Goal: Transaction & Acquisition: Purchase product/service

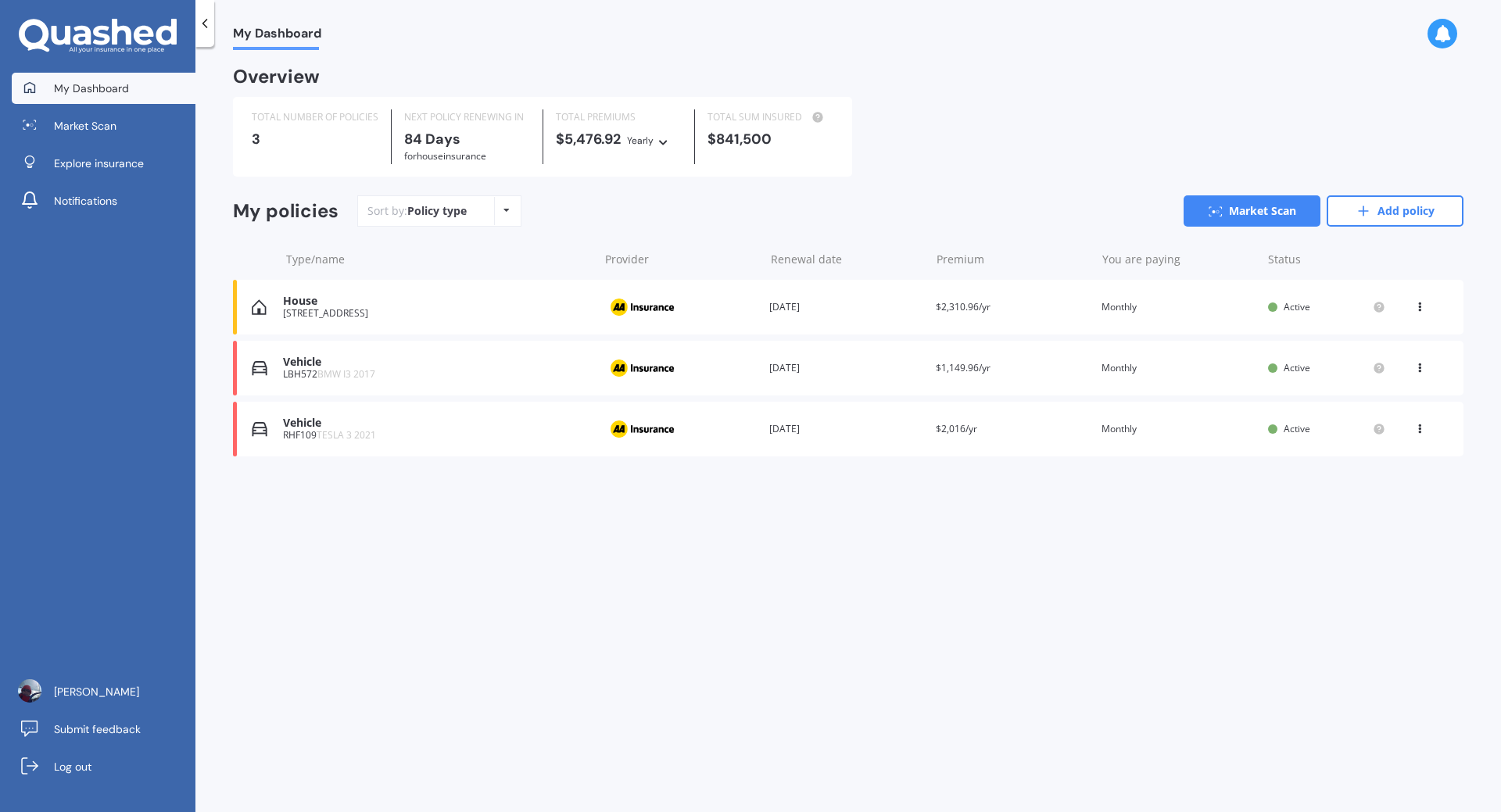
click at [307, 369] on div "Vehicle" at bounding box center [436, 362] width 307 height 13
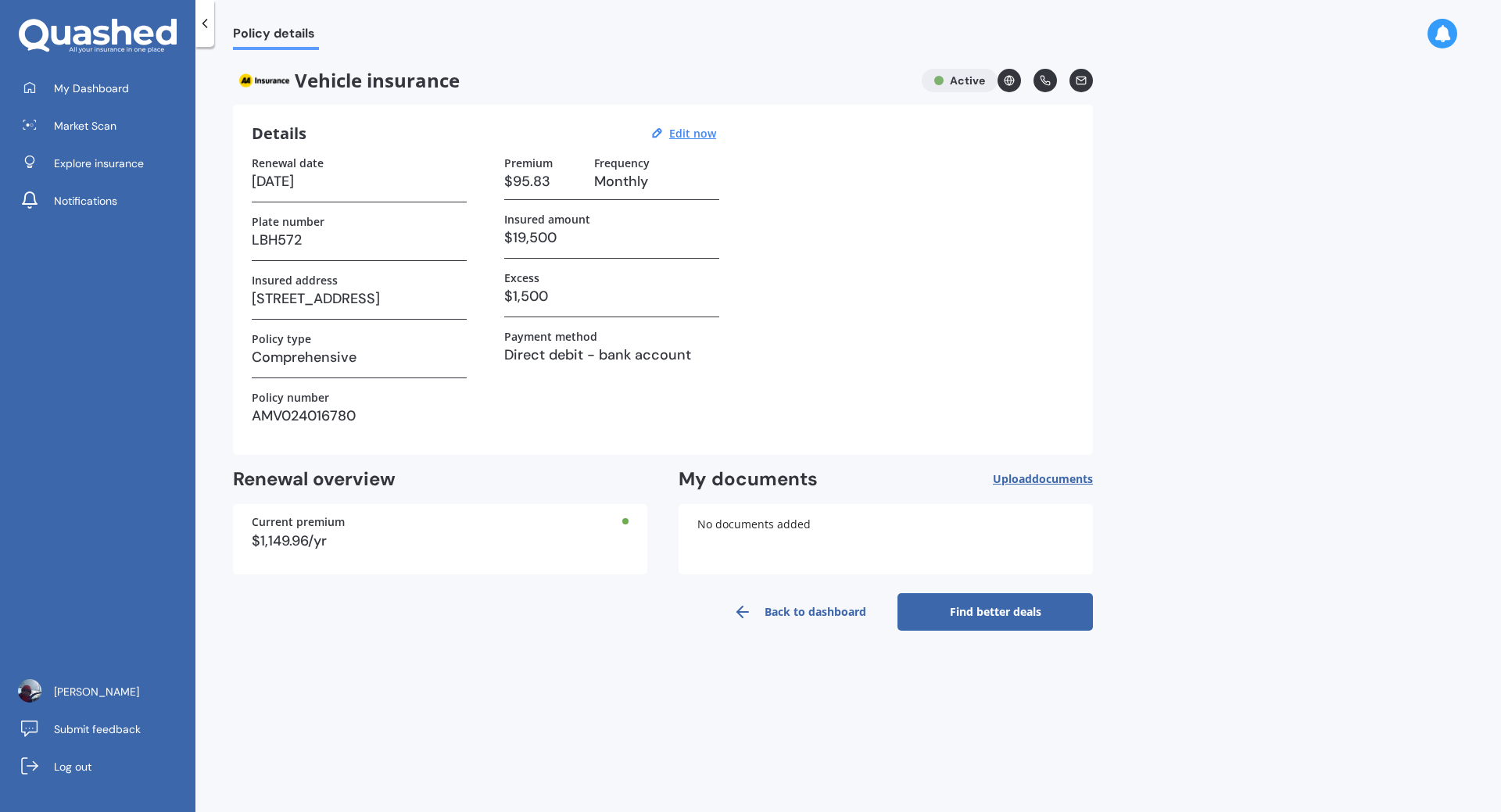
click at [976, 614] on link "Find better deals" at bounding box center [996, 611] width 196 height 37
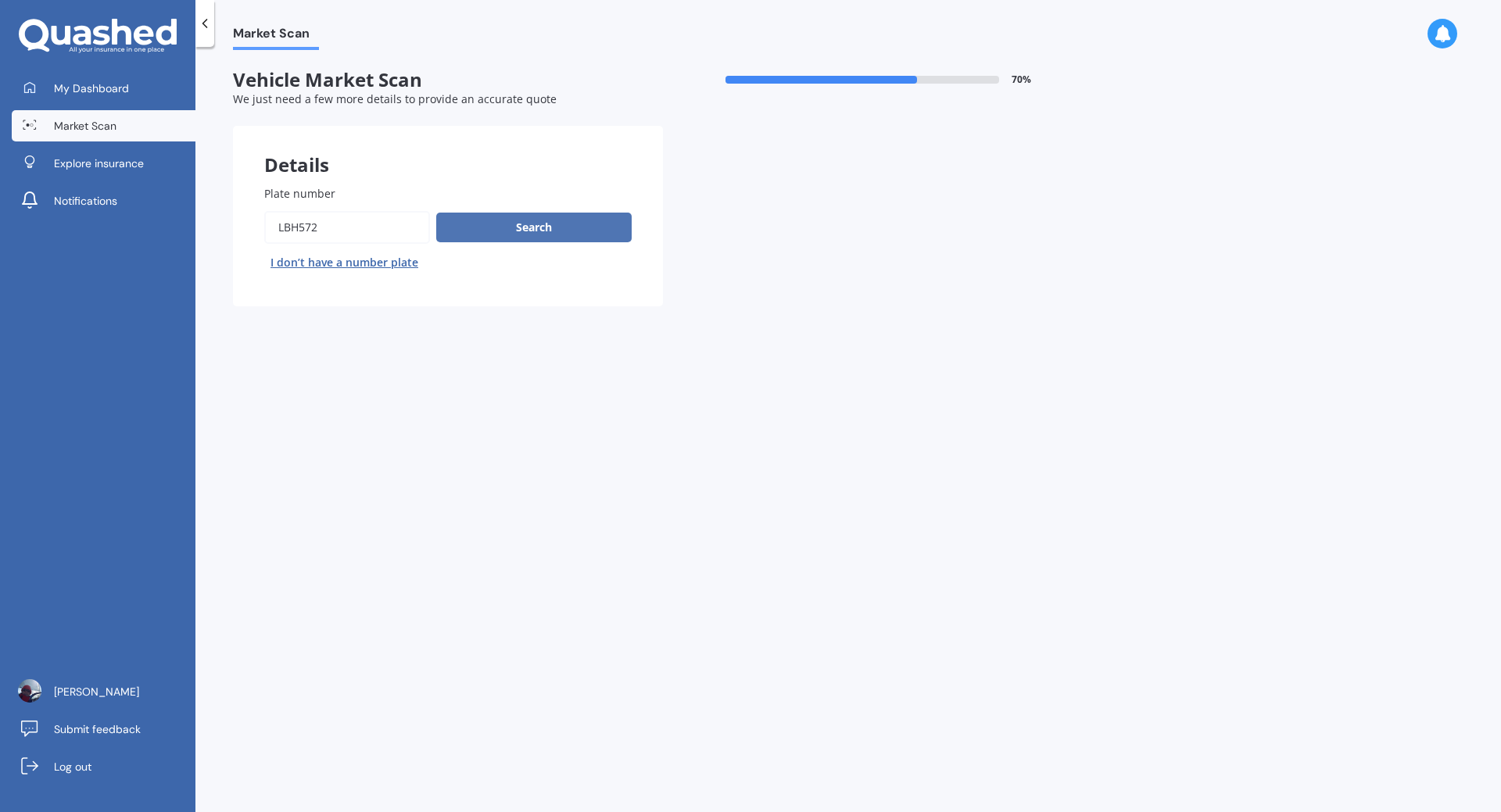
click at [543, 222] on button "Search" at bounding box center [534, 227] width 196 height 30
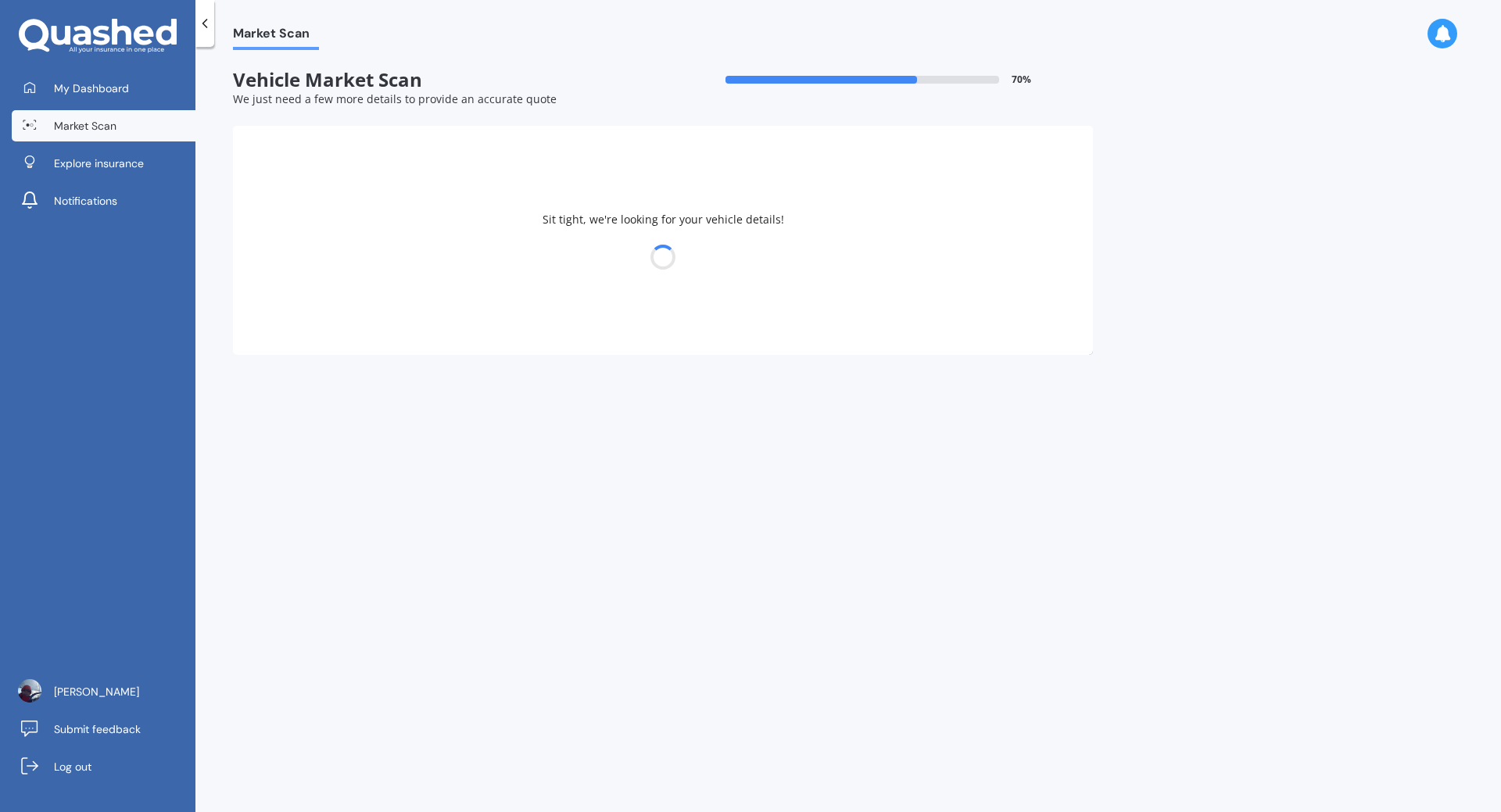
select select "BMW"
select select "03"
select select "07"
select select "1967"
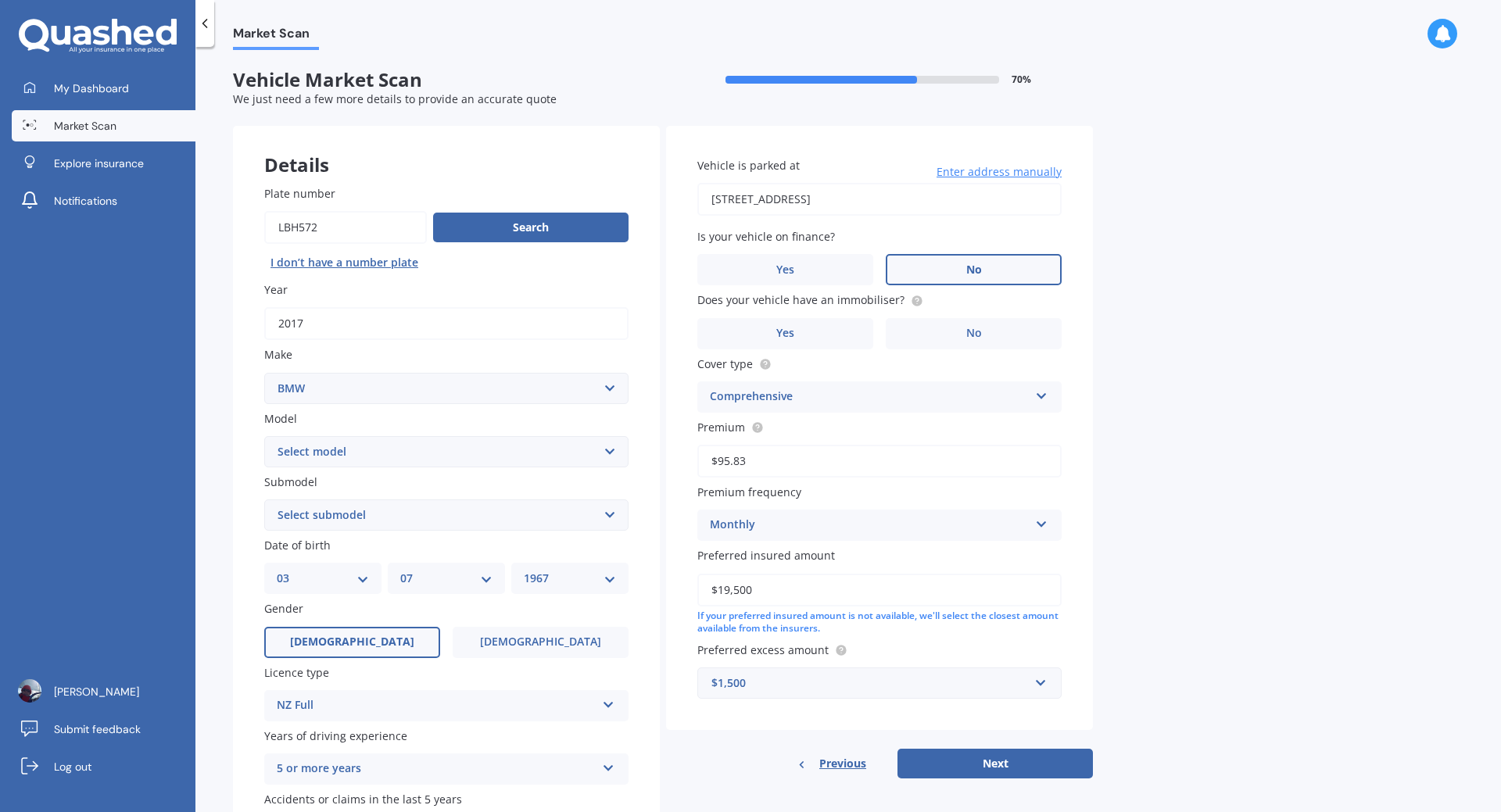
click at [971, 273] on span "No" at bounding box center [974, 270] width 16 height 13
click at [0, 0] on input "No" at bounding box center [0, 0] width 0 height 0
click at [806, 338] on label "Yes" at bounding box center [786, 334] width 176 height 32
click at [0, 0] on input "Yes" at bounding box center [0, 0] width 0 height 0
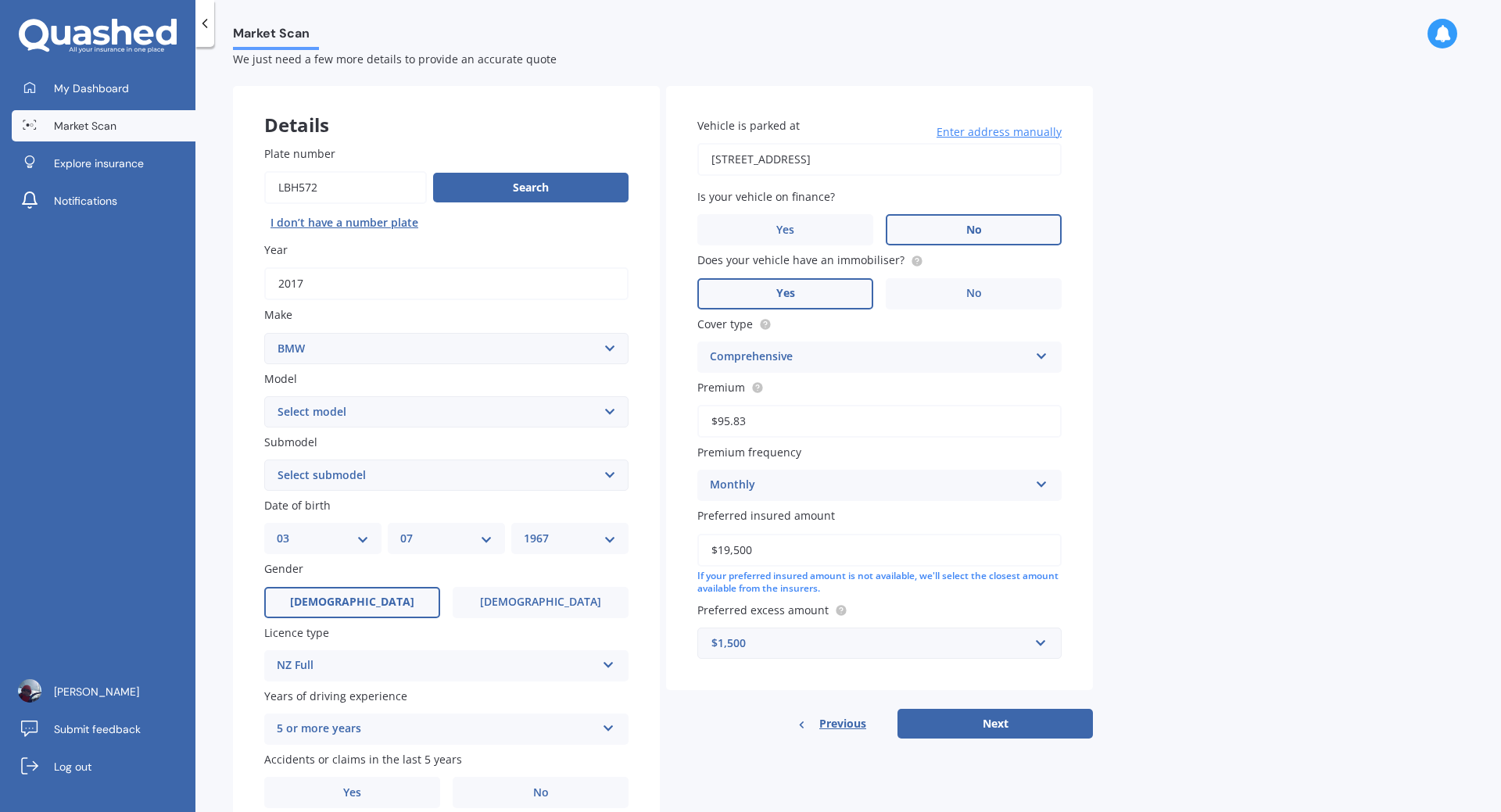
scroll to position [78, 0]
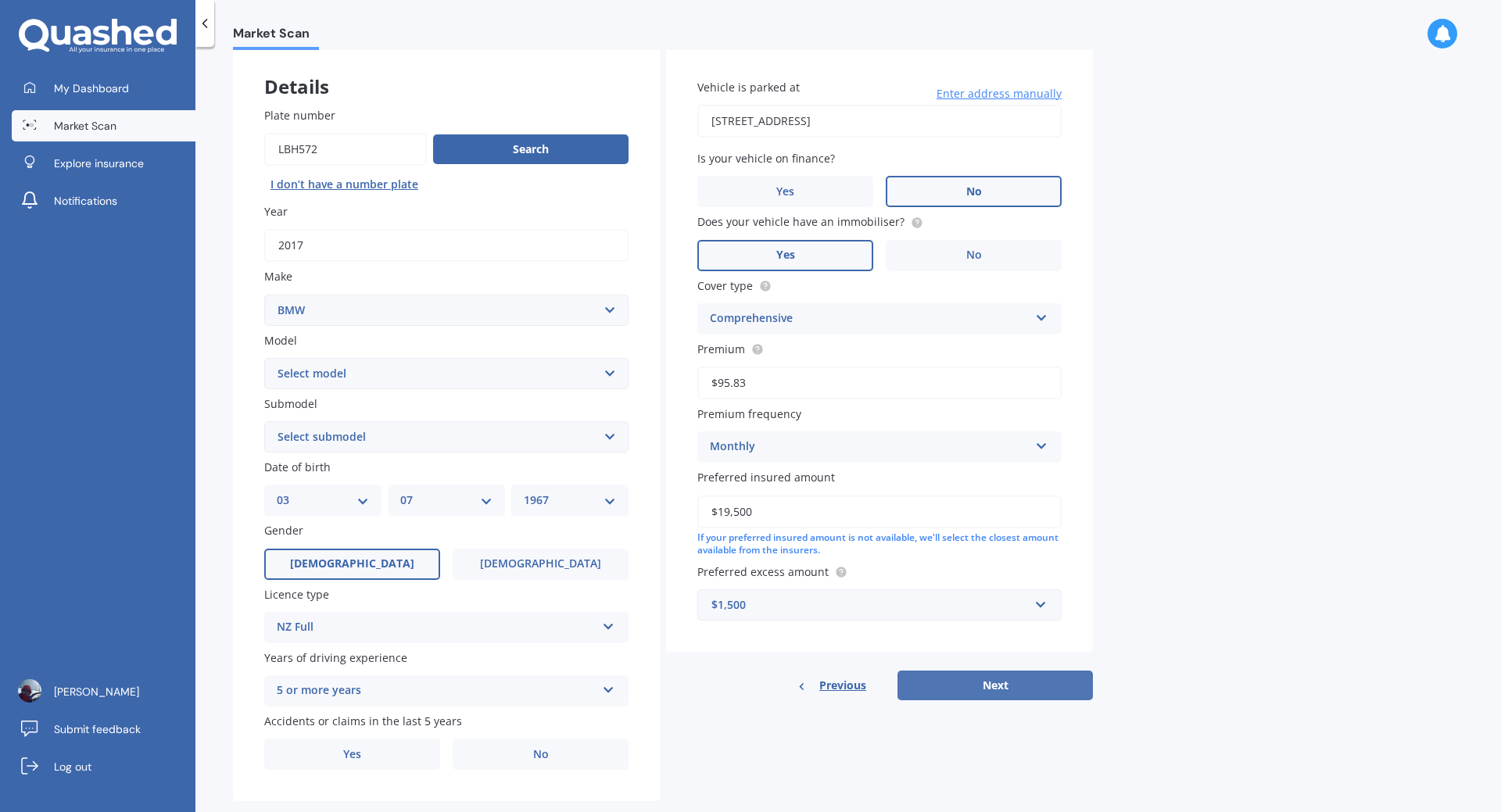
click at [1022, 683] on button "Next" at bounding box center [996, 685] width 196 height 30
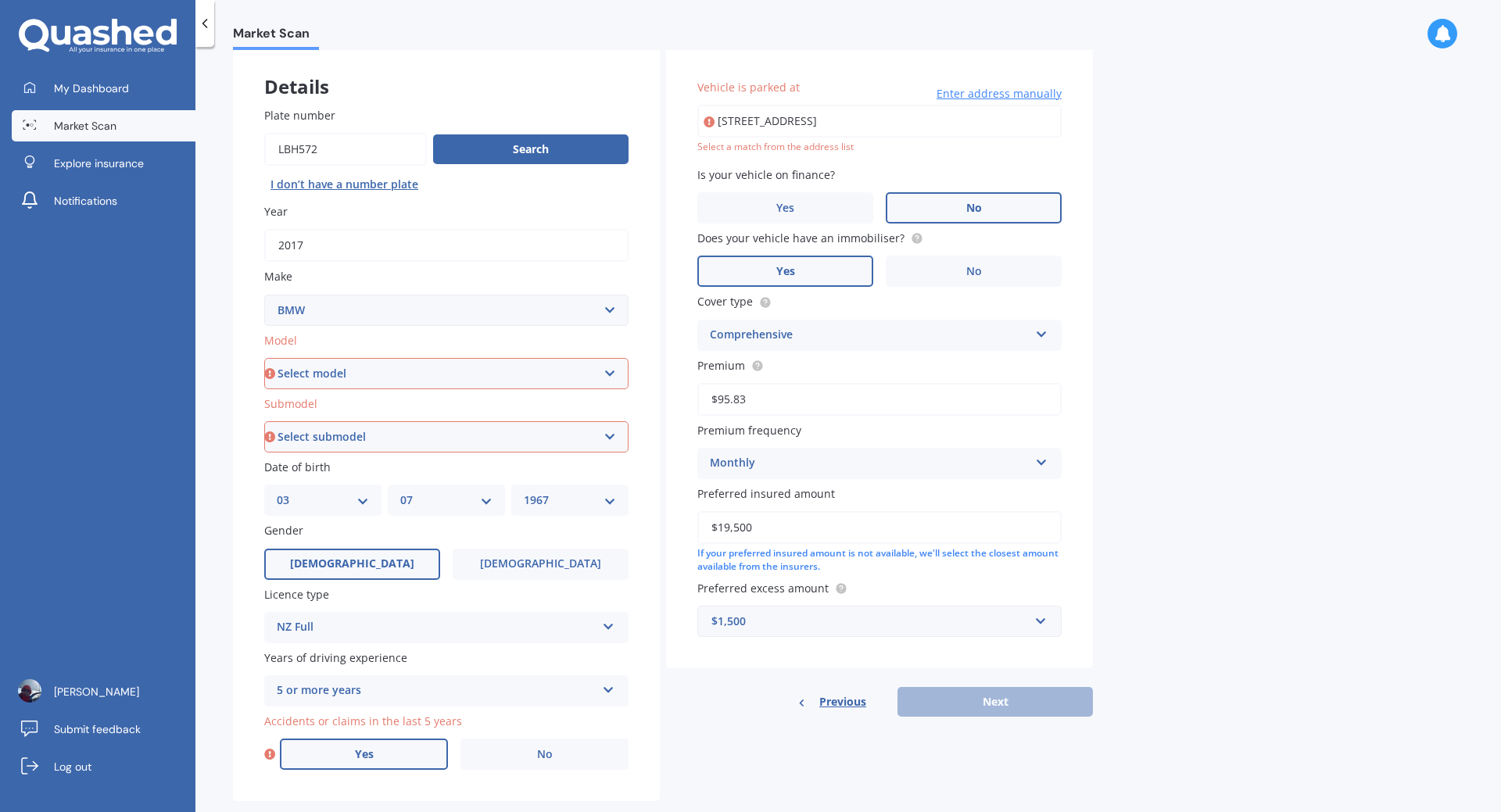
click at [383, 752] on label "Yes" at bounding box center [363, 754] width 168 height 32
click at [0, 0] on input "Yes" at bounding box center [0, 0] width 0 height 0
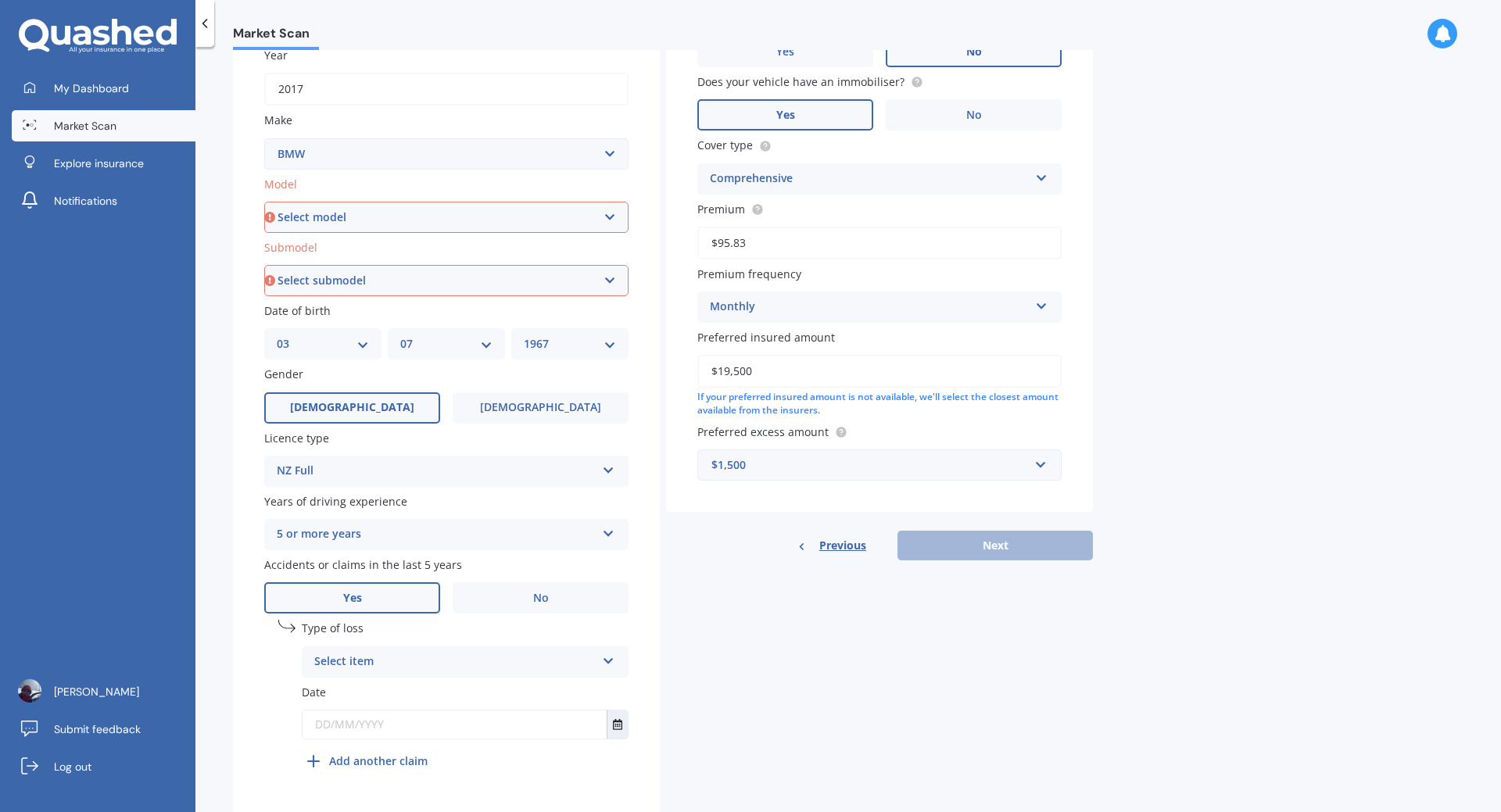
scroll to position [278, 0]
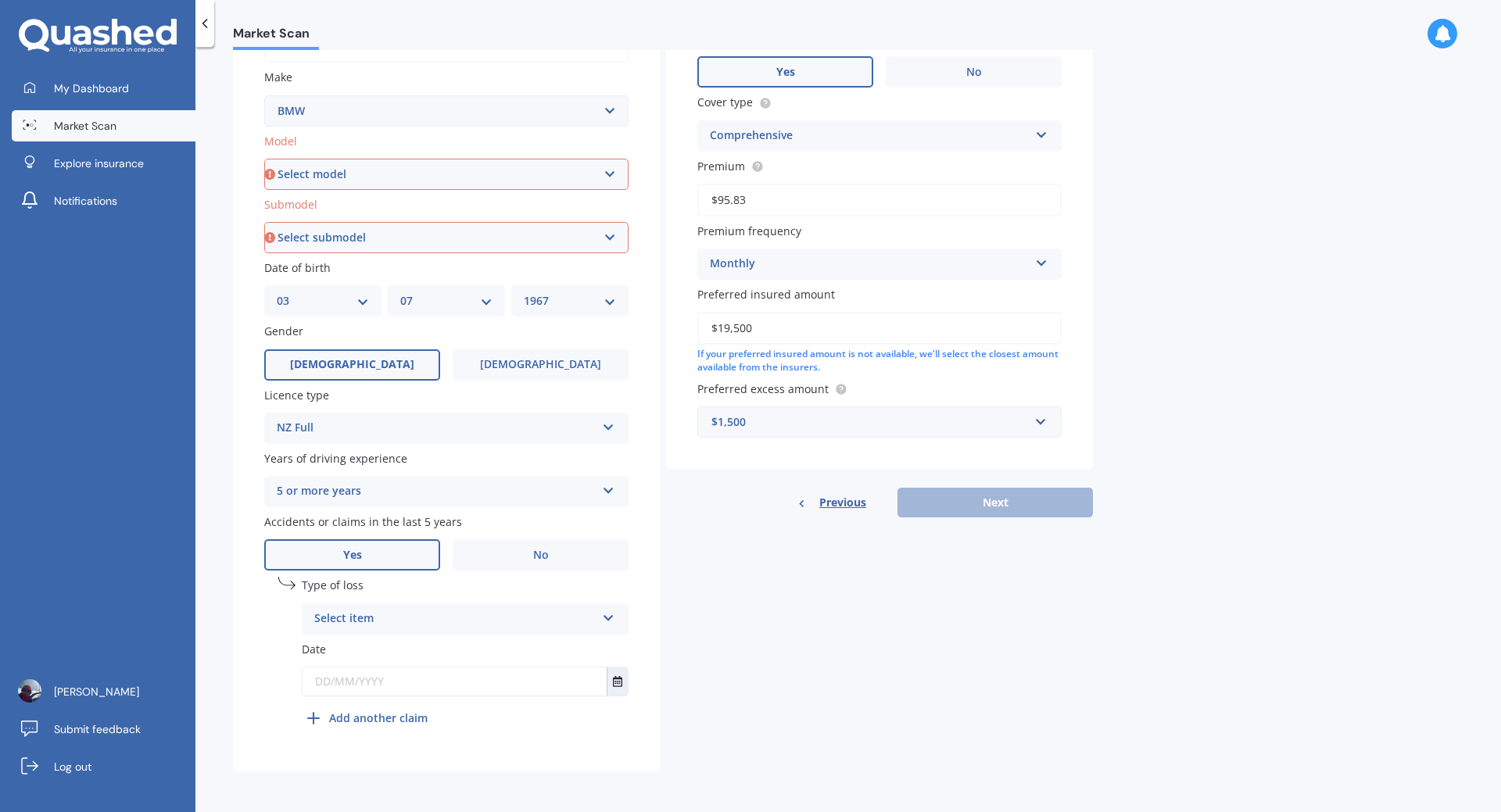
click at [372, 553] on label "Yes" at bounding box center [352, 555] width 176 height 32
click at [0, 0] on input "Yes" at bounding box center [0, 0] width 0 height 0
click at [545, 557] on span "No" at bounding box center [541, 555] width 16 height 13
click at [0, 0] on input "No" at bounding box center [0, 0] width 0 height 0
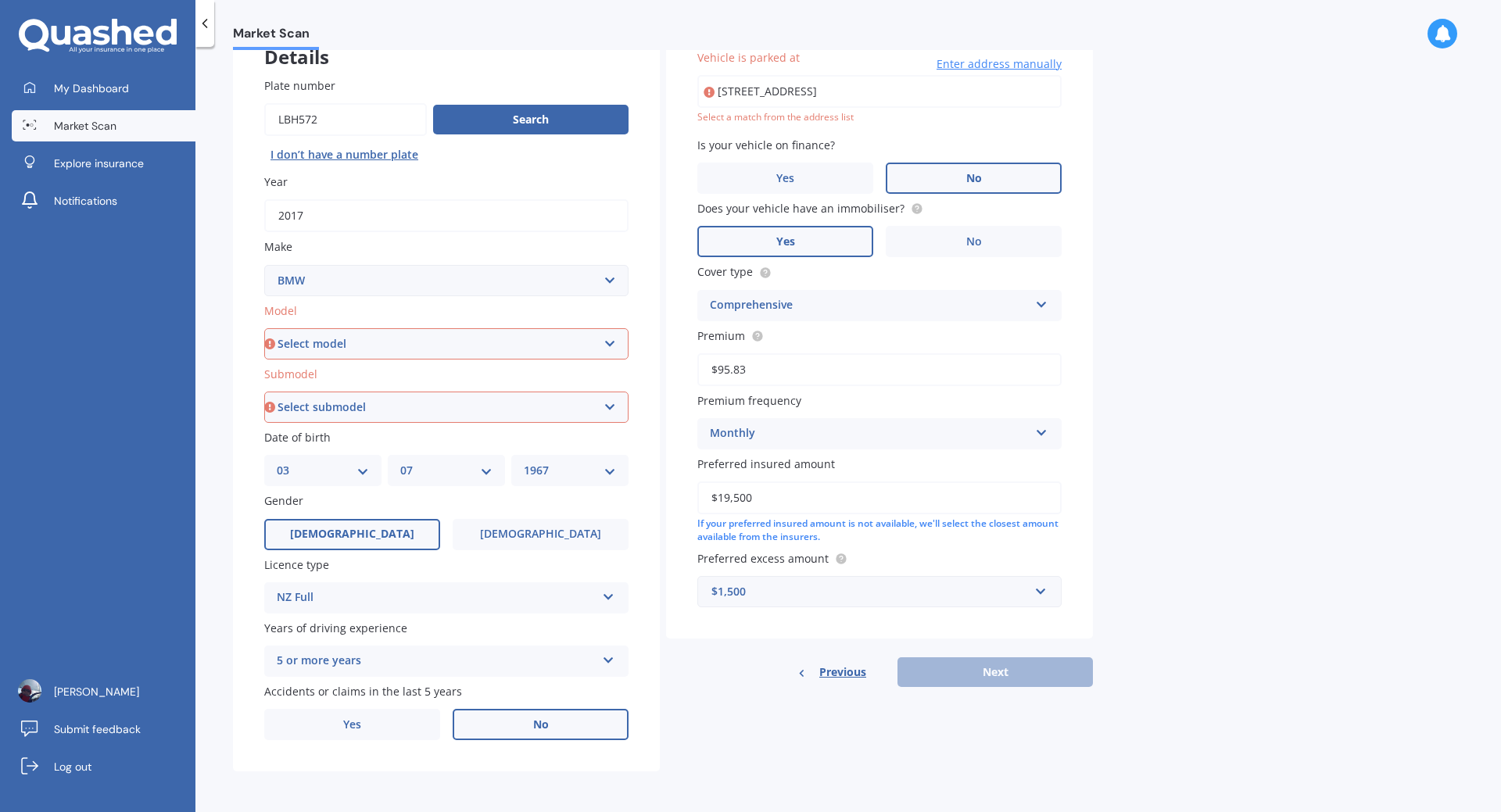
scroll to position [108, 0]
click at [368, 343] on select "Select model 116 116I 118 118D 120 130 218D 220I 225 250 316 318 320 320 i 323 …" at bounding box center [446, 344] width 364 height 32
select select "I3"
click at [264, 328] on select "Select model 116 116I 118 118D 120 130 218D 220I 225 250 316 318 320 320 i 323 …" at bounding box center [446, 344] width 364 height 32
click at [324, 413] on select "Select submodel BEV" at bounding box center [446, 407] width 364 height 32
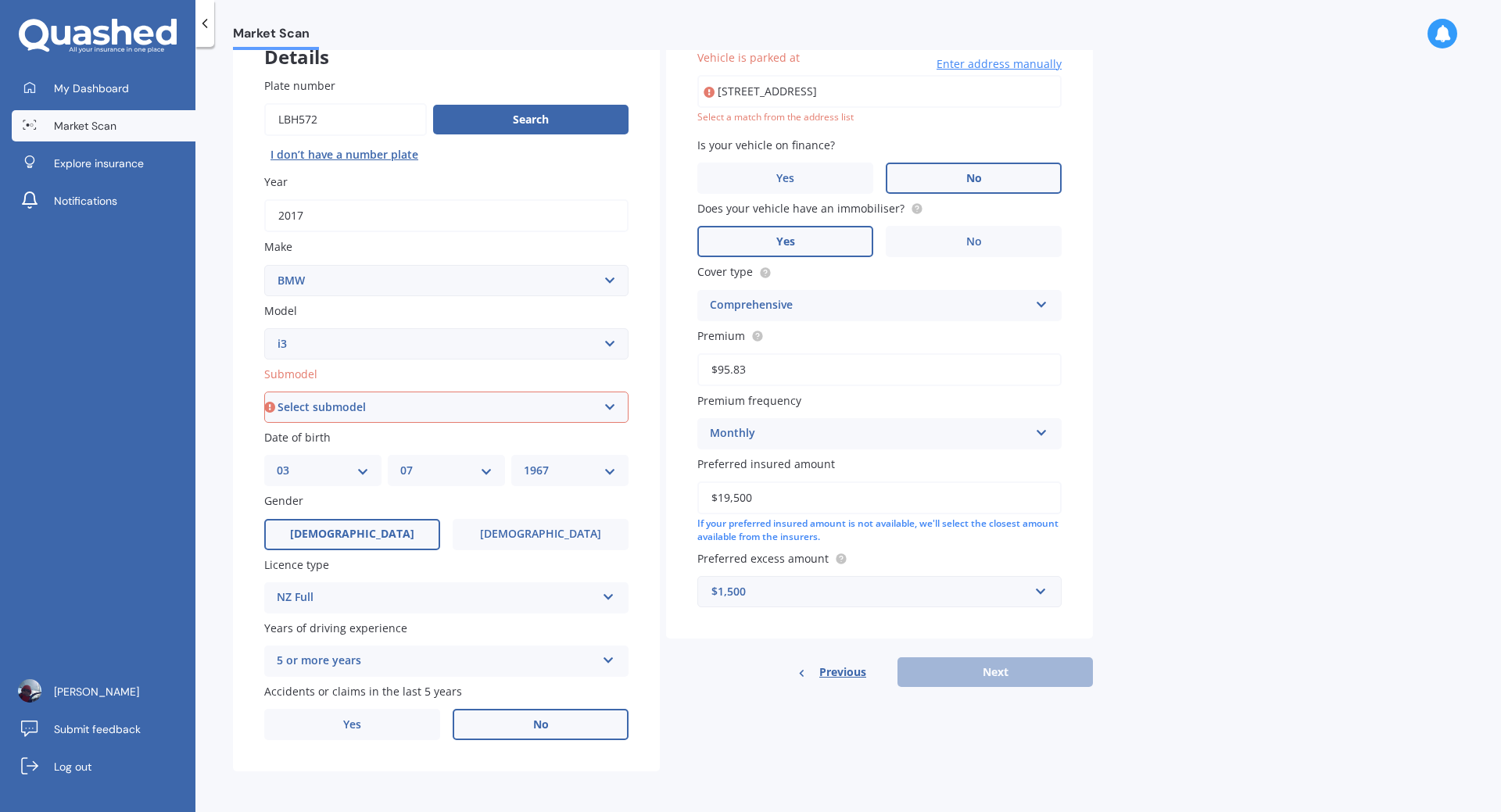
select select "BEV"
click at [264, 391] on select "Select submodel BEV" at bounding box center [446, 407] width 364 height 32
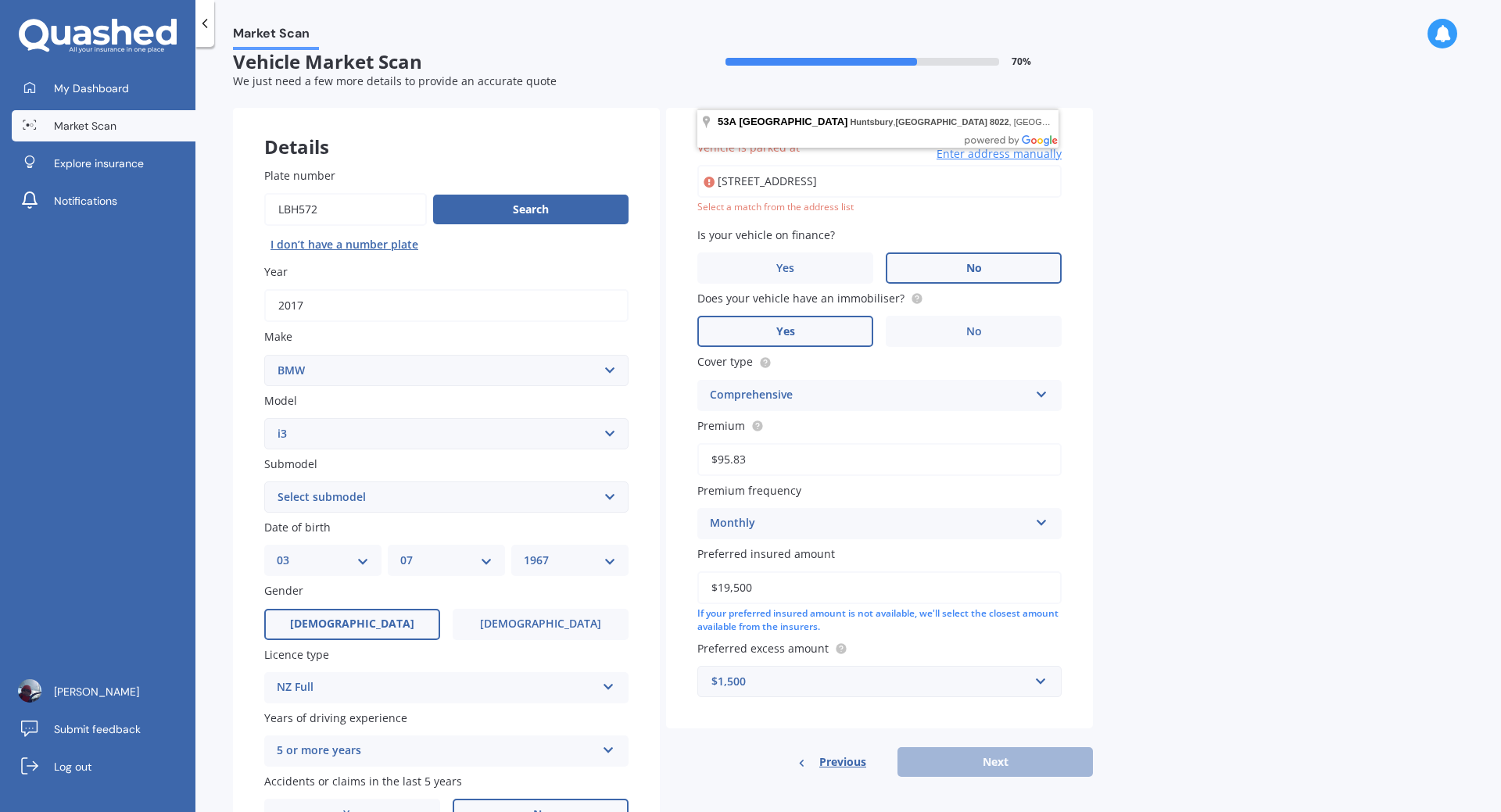
scroll to position [0, 0]
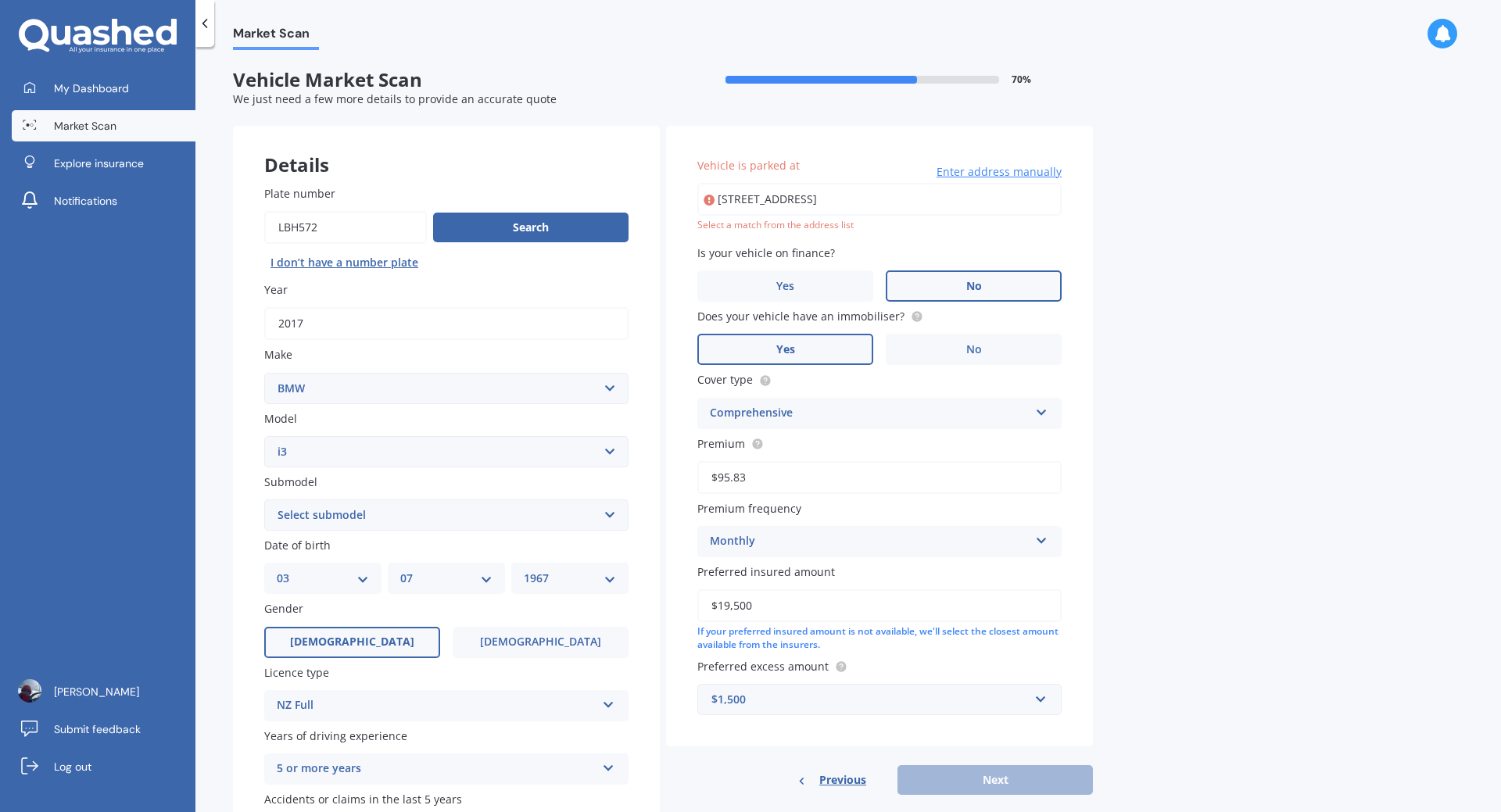
type input "53A Ramahana Road, Huntsbury, Christchurch 8022"
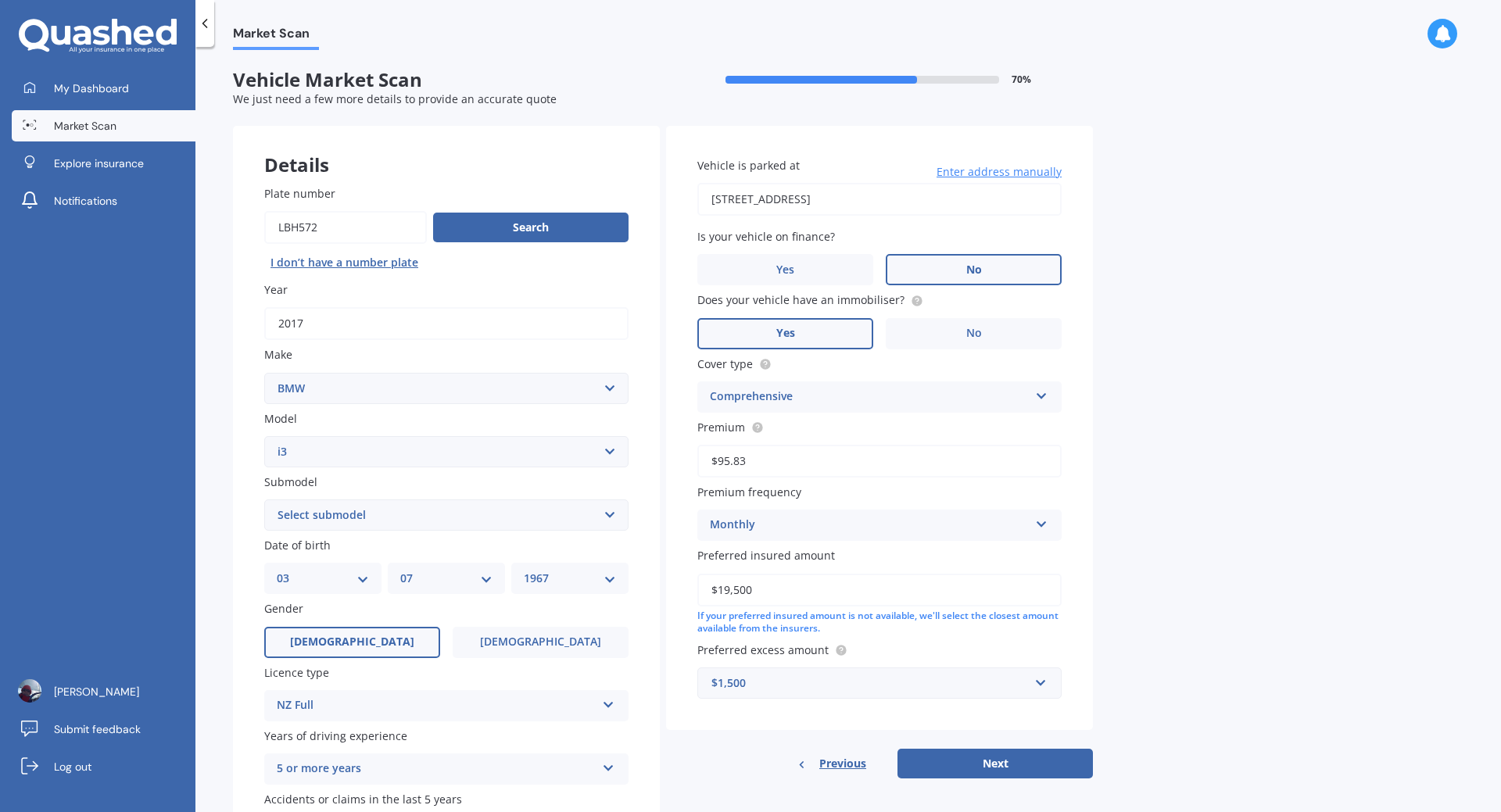
scroll to position [108, 0]
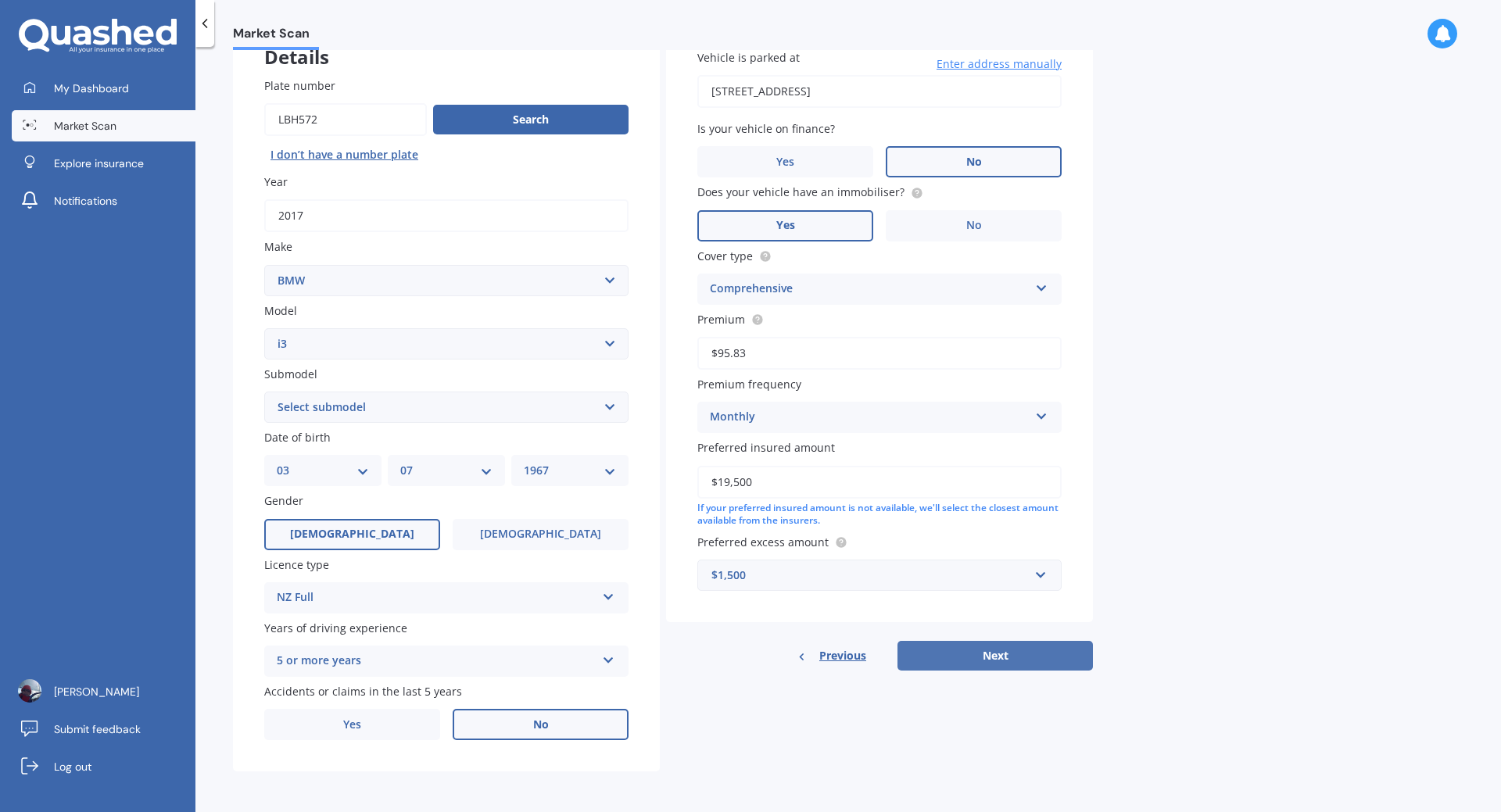
click at [1001, 658] on button "Next" at bounding box center [996, 656] width 196 height 30
select select "03"
select select "07"
select select "1967"
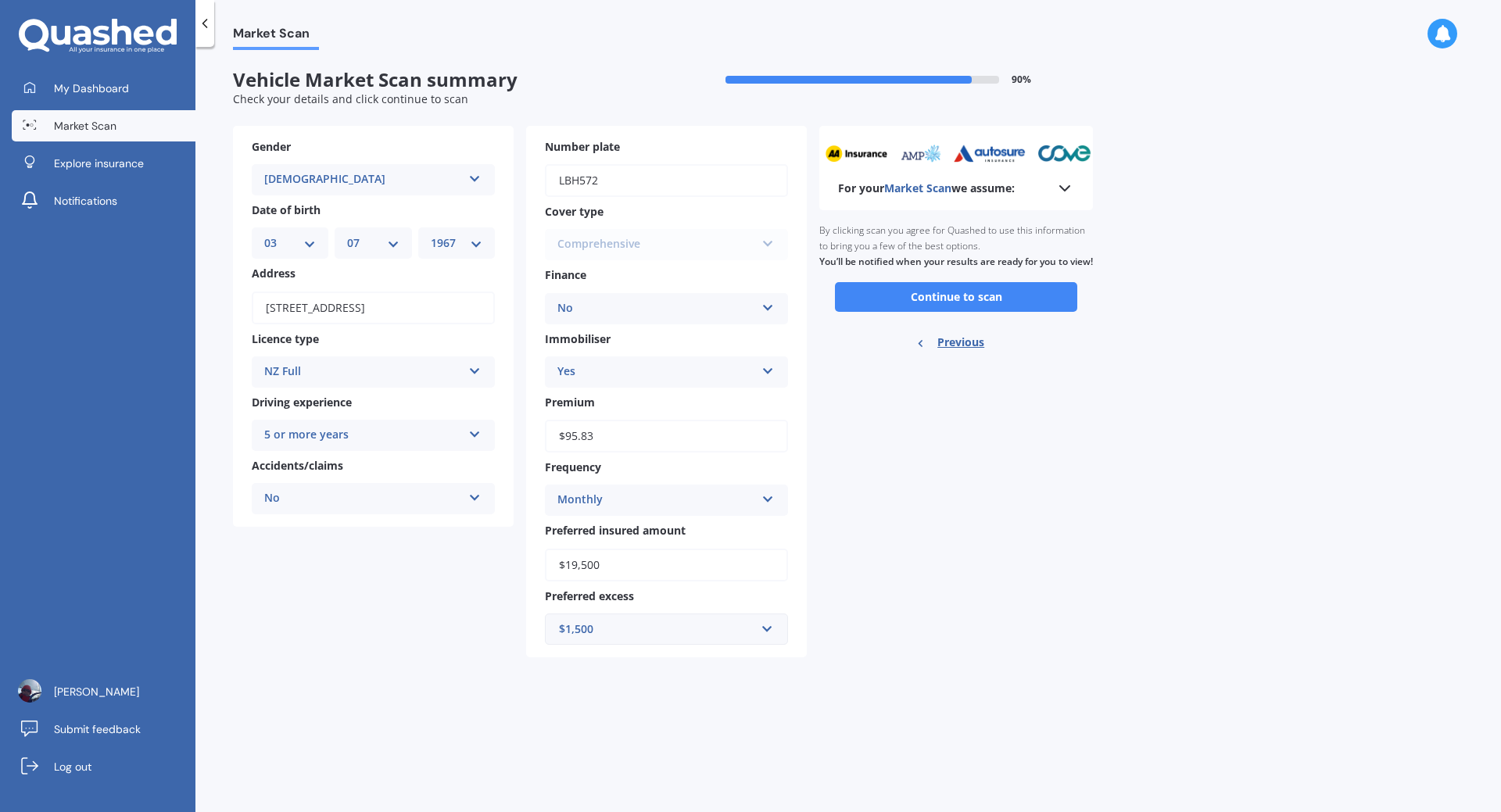
scroll to position [0, 0]
click at [955, 309] on button "Continue to scan" at bounding box center [956, 297] width 242 height 30
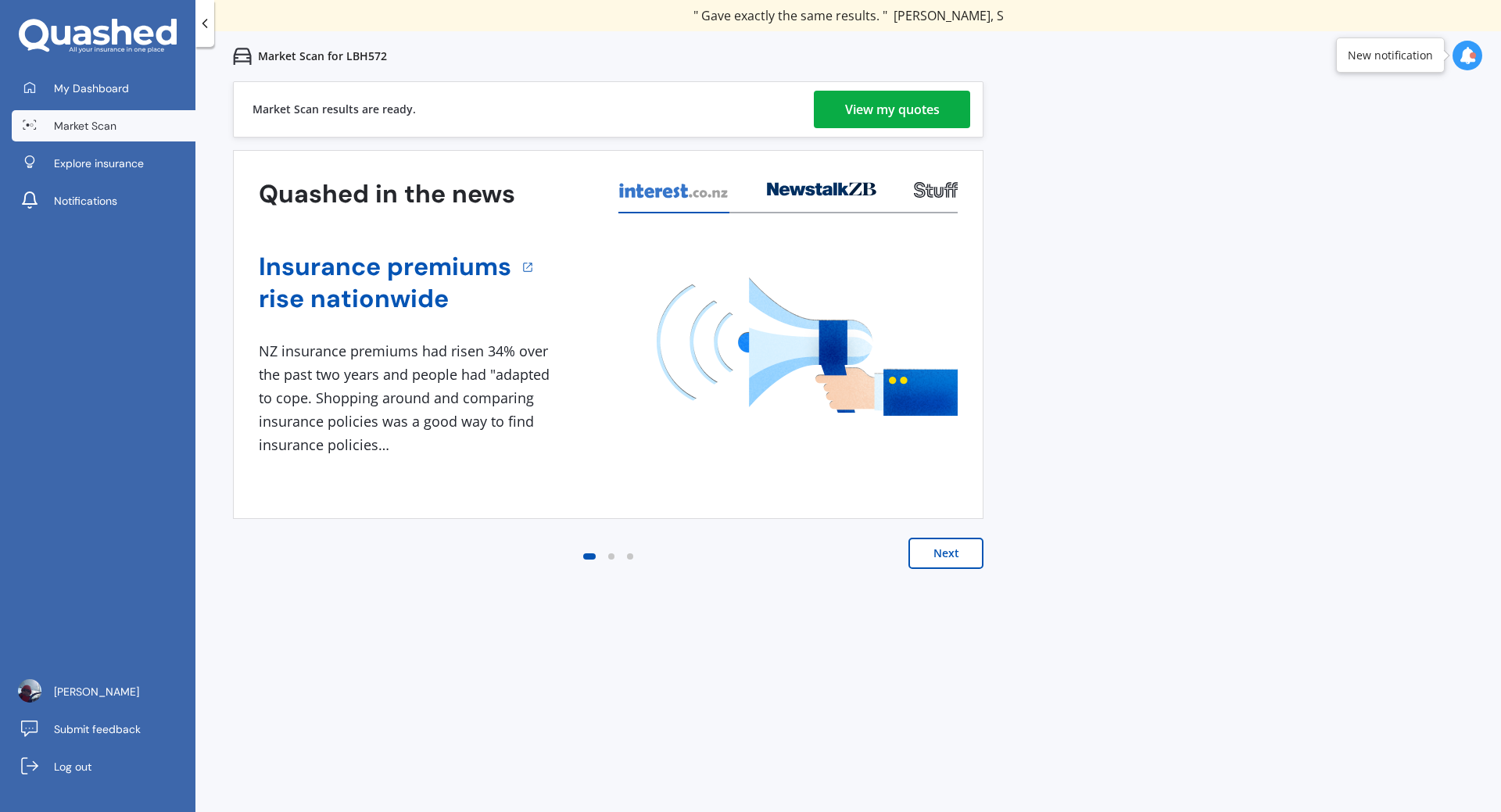
click at [875, 103] on div "View my quotes" at bounding box center [893, 109] width 95 height 37
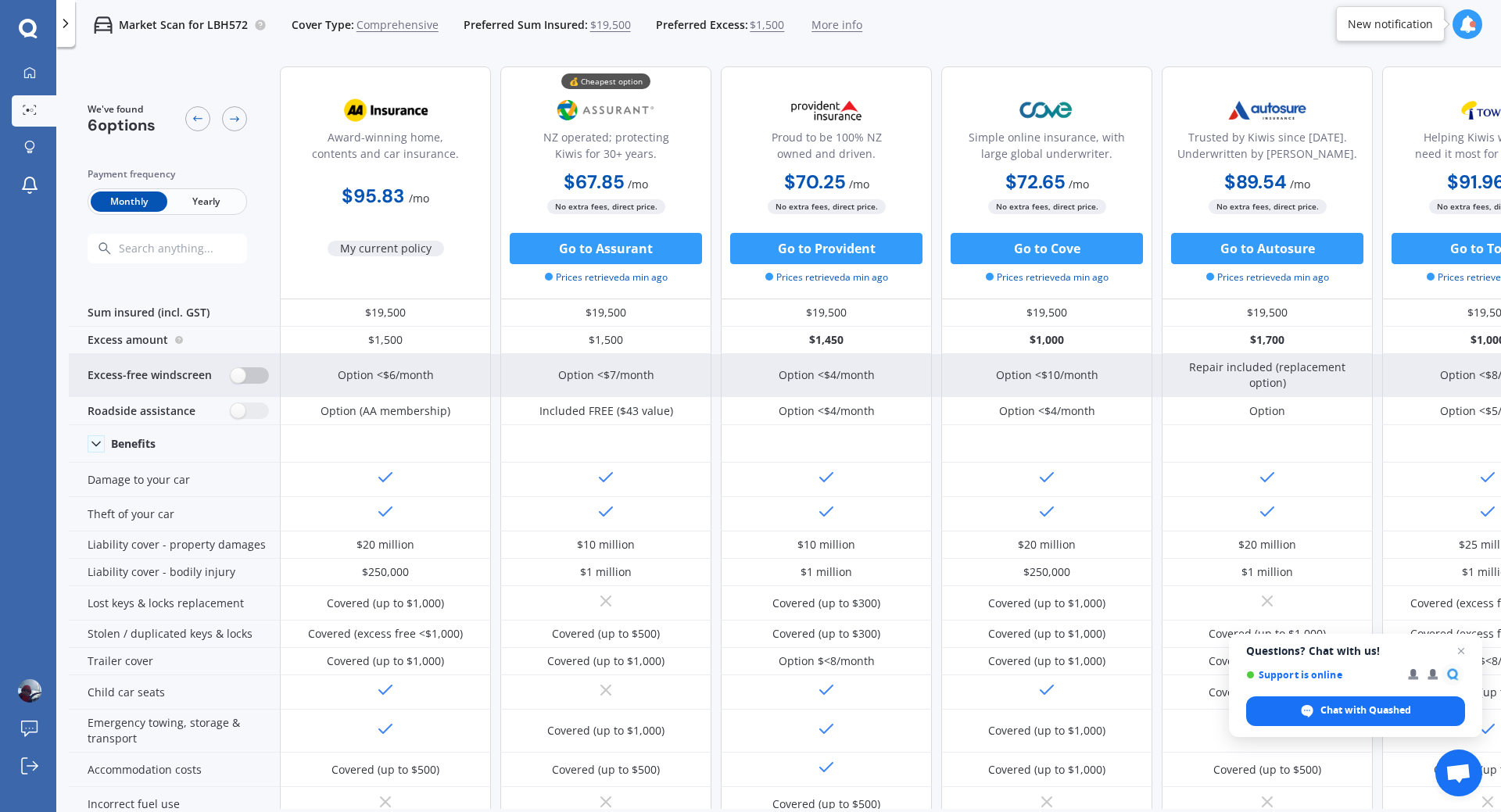
click at [261, 377] on label at bounding box center [250, 376] width 38 height 17
radio input "true"
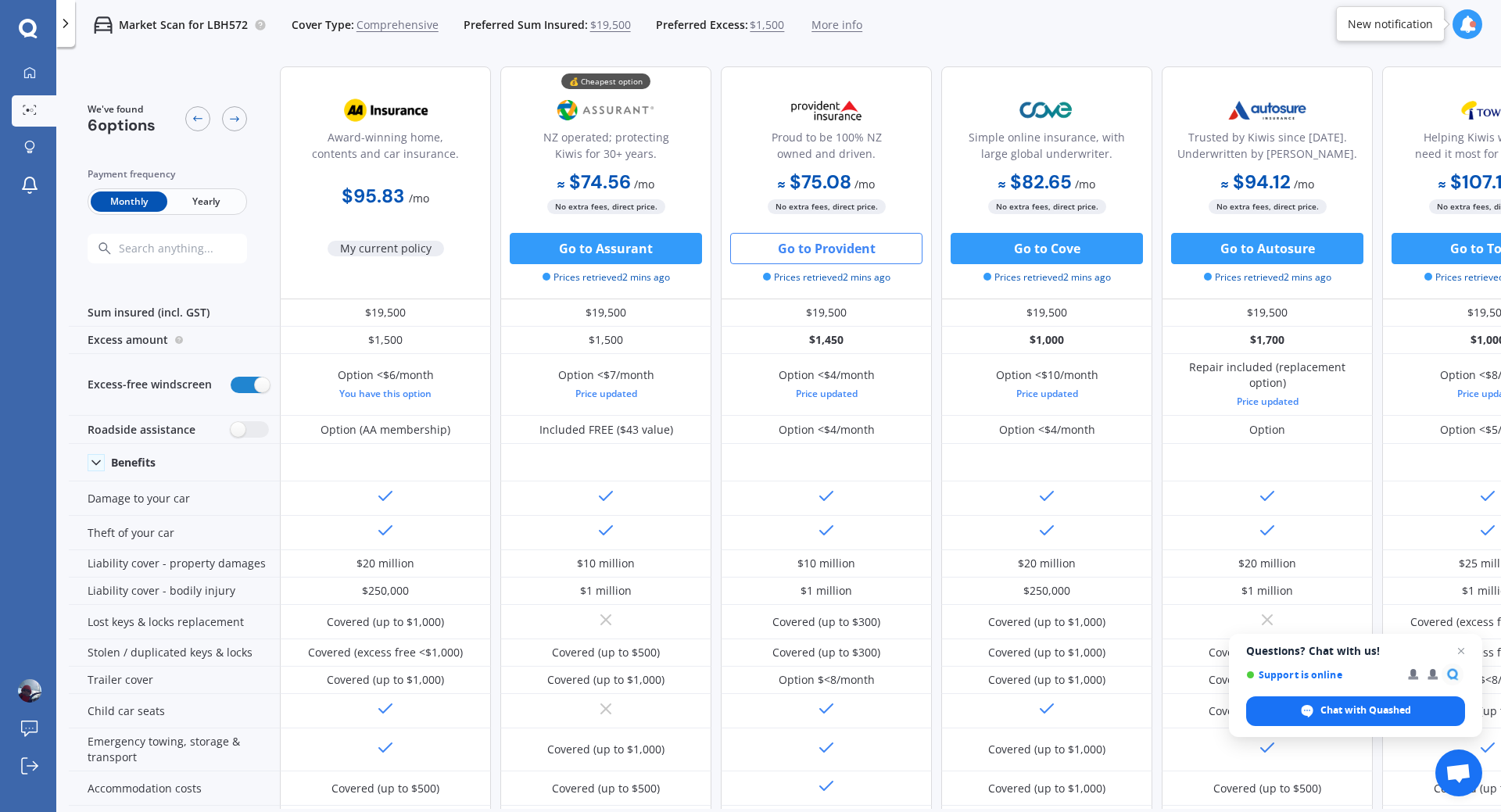
click at [818, 250] on button "Go to Provident" at bounding box center [826, 249] width 192 height 32
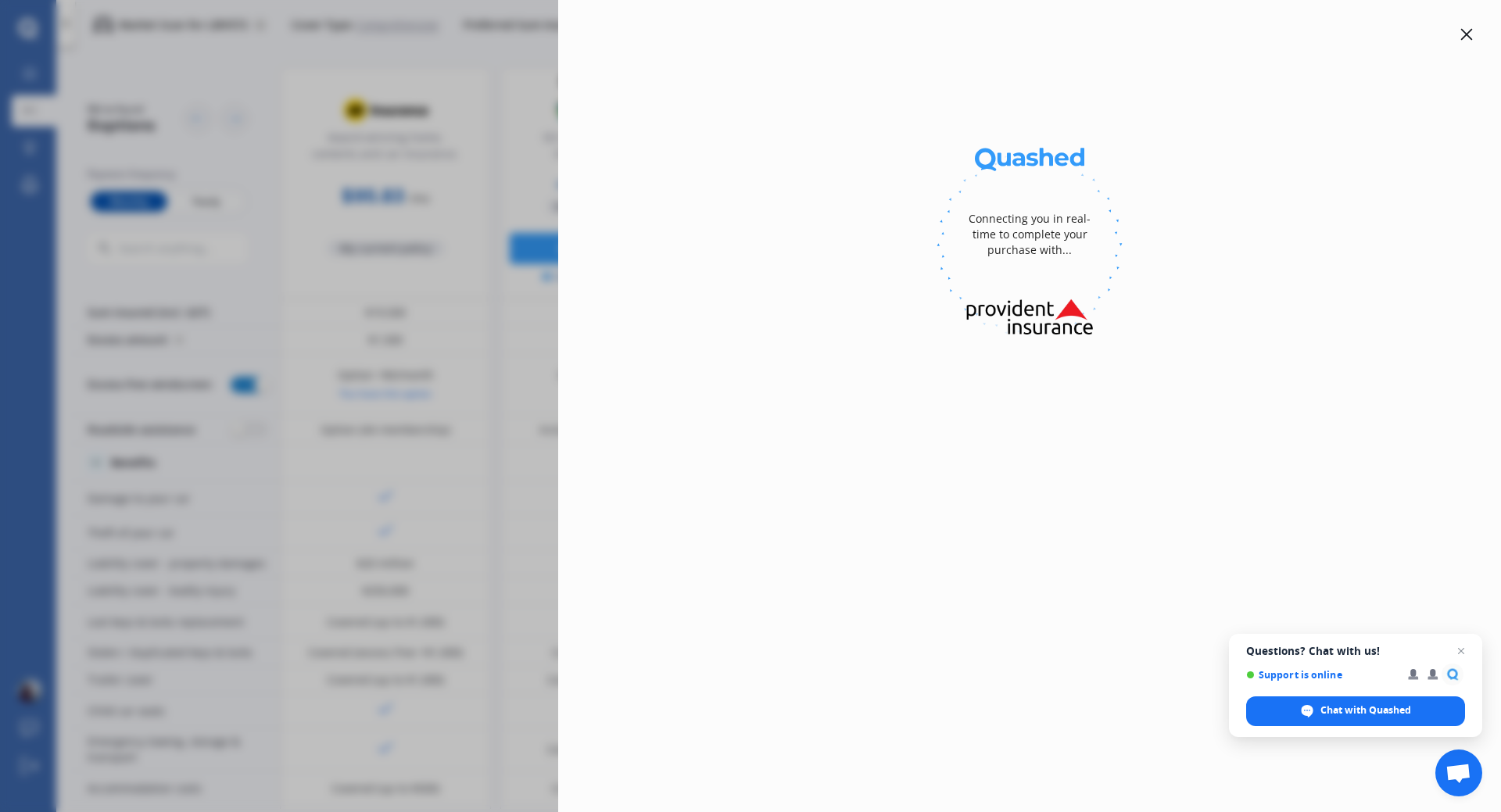
select select "full"
select select "[STREET_ADDRESS]"
select select "BMW"
select select "I3"
select select "NO"
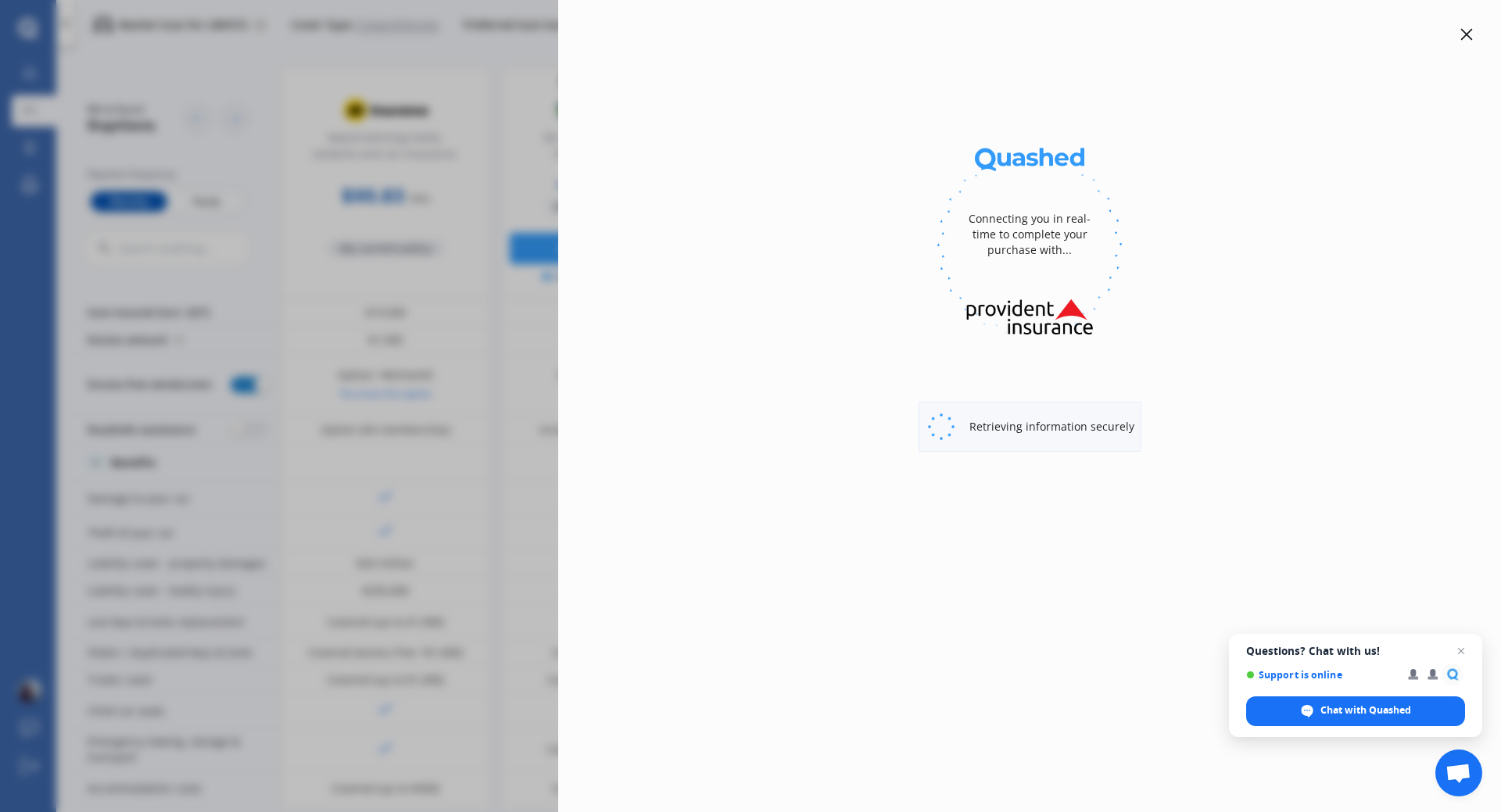
select select "Monthly"
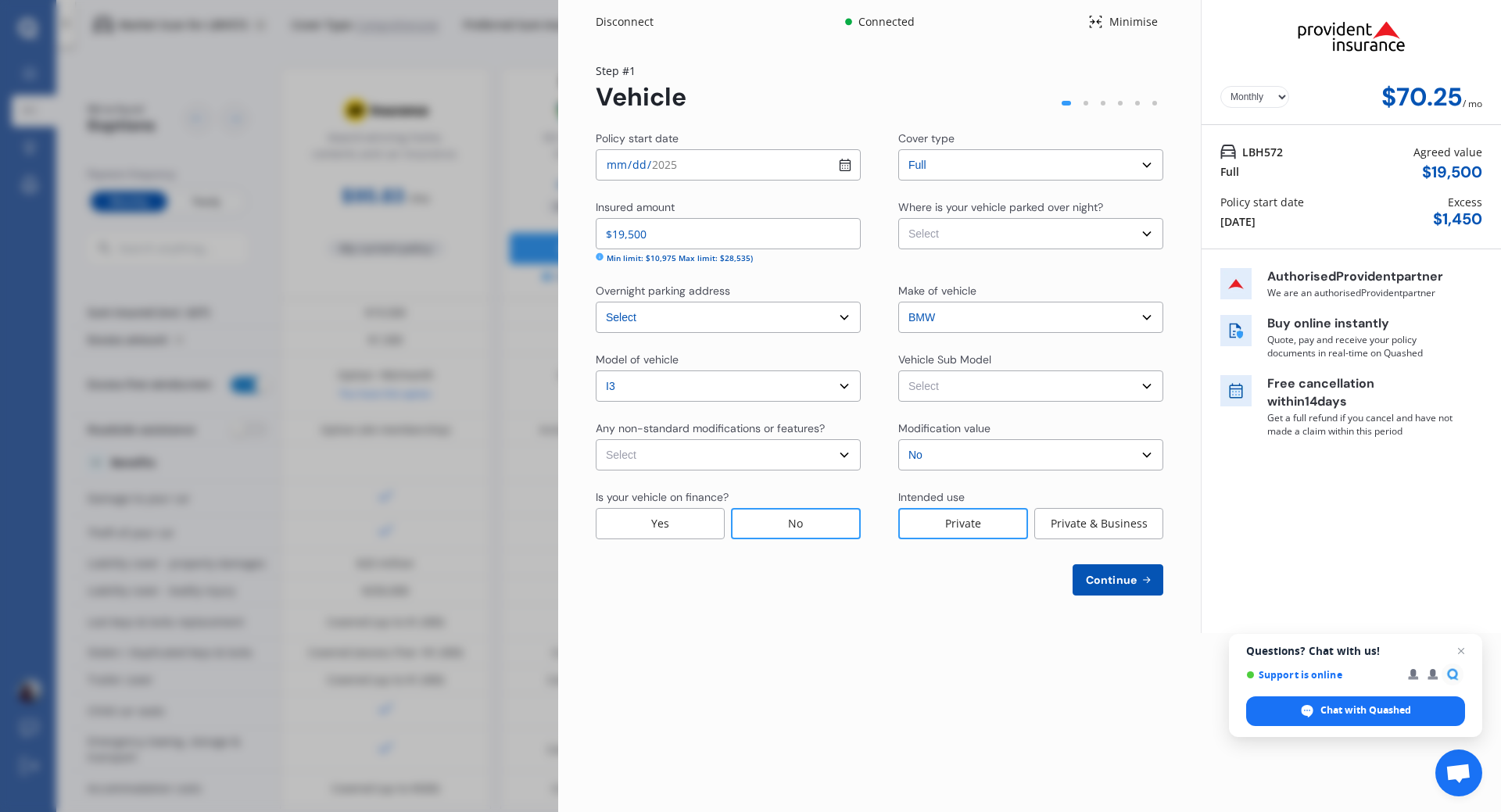
click at [1148, 235] on select "Select Garage (fully enclosed) Off Street Parking Other" at bounding box center [1031, 234] width 265 height 32
select select "GARAGE"
click at [899, 218] on select "Select Garage (fully enclosed) Off Street Parking Other" at bounding box center [1031, 234] width 265 height 32
click at [1149, 386] on select "Select i3 i01 Hatchback 5dr Auto 1sp E/125kW (94Ah)" at bounding box center [1031, 387] width 265 height 32
select select "NZVBMW_2017AEEA"
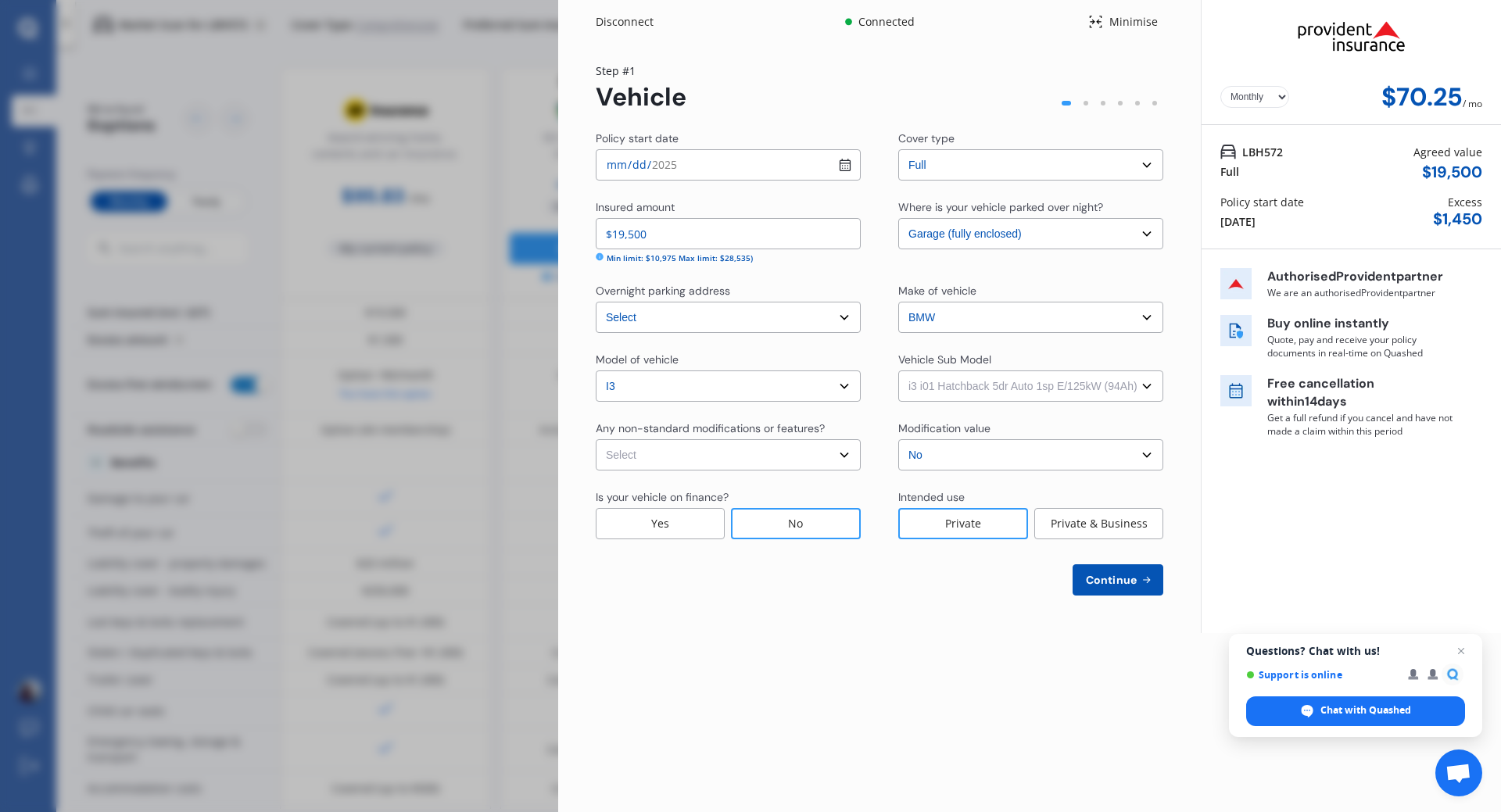
click at [899, 371] on select "Select i3 i01 Hatchback 5dr Auto 1sp E/125kW (94Ah)" at bounding box center [1031, 387] width 265 height 32
click at [845, 455] on select "Select None Nitrous Oxide System(NOS) Roll Cage Full Racing Harness" at bounding box center [728, 455] width 265 height 32
select select "none"
click at [596, 440] on select "Select None Nitrous Oxide System(NOS) Roll Cage Full Racing Harness" at bounding box center [728, 455] width 265 height 32
click at [1105, 575] on span "Continue" at bounding box center [1111, 580] width 57 height 12
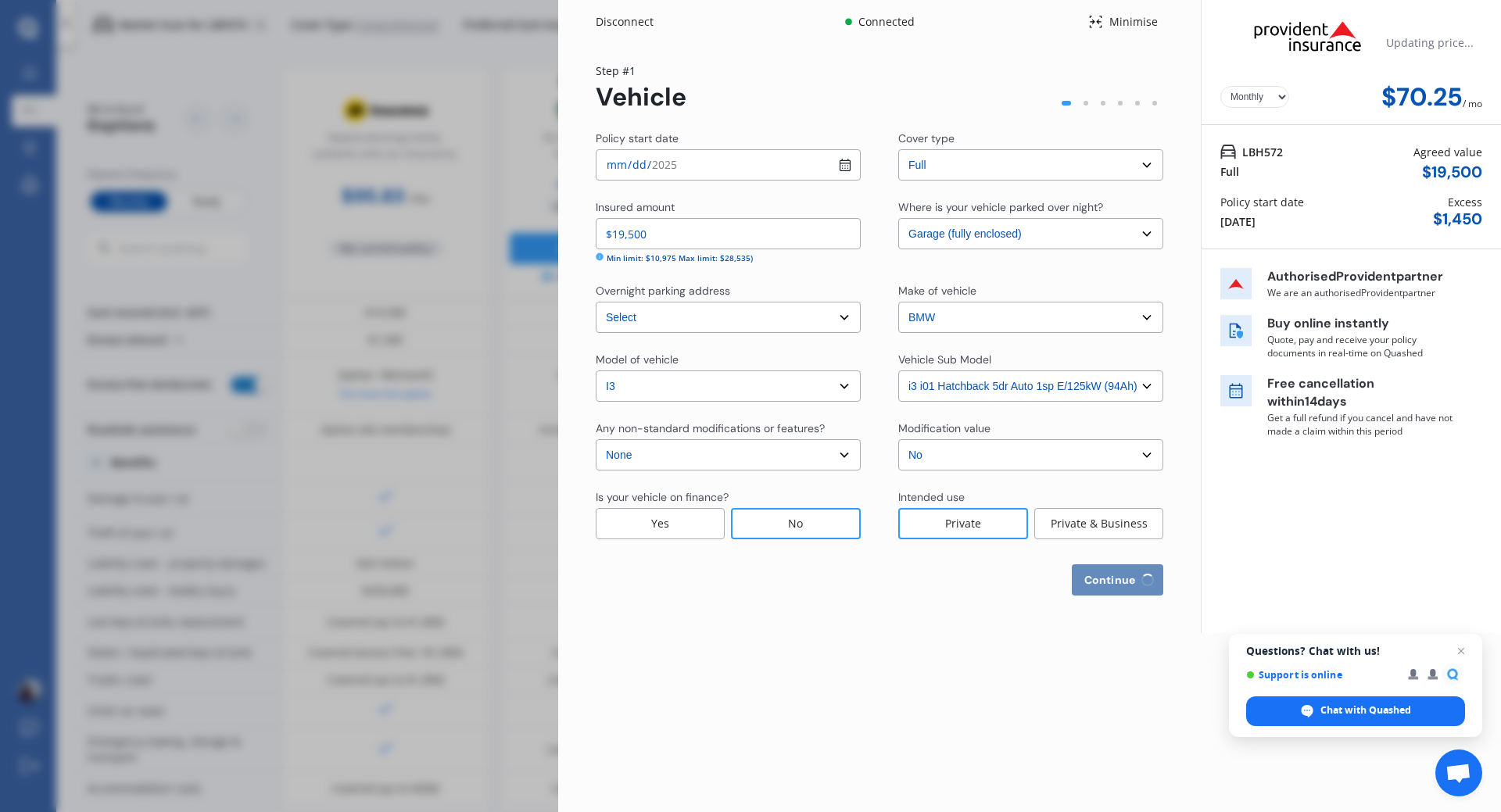
select select "03"
select select "07"
select select "1967"
select select "NZ_FULL"
select select "0"
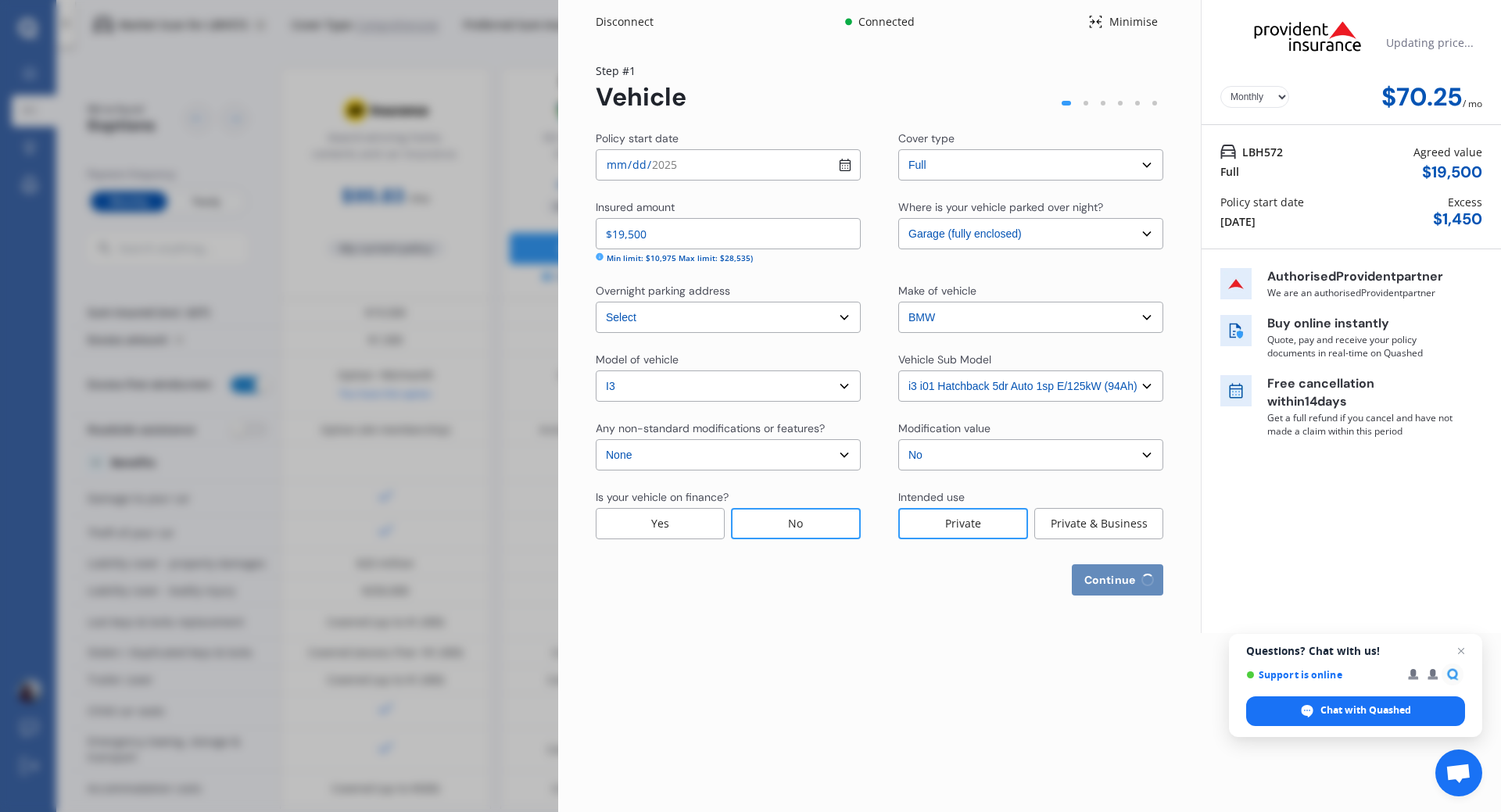
select select "25"
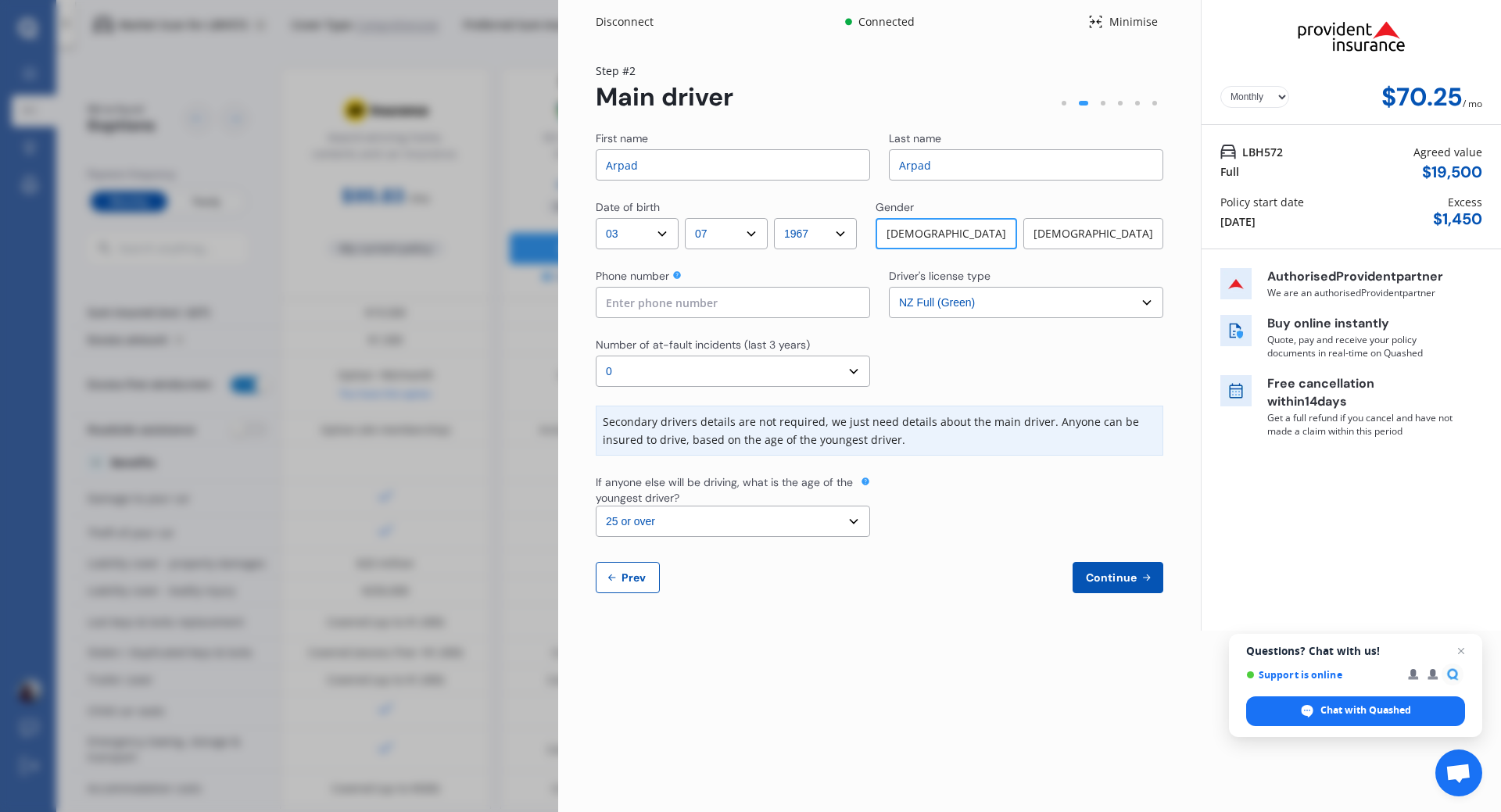
click at [958, 162] on input "Arpad" at bounding box center [1026, 165] width 275 height 32
type input "Nagy"
click at [1282, 101] on select "Yearly Monthly" at bounding box center [1255, 97] width 69 height 22
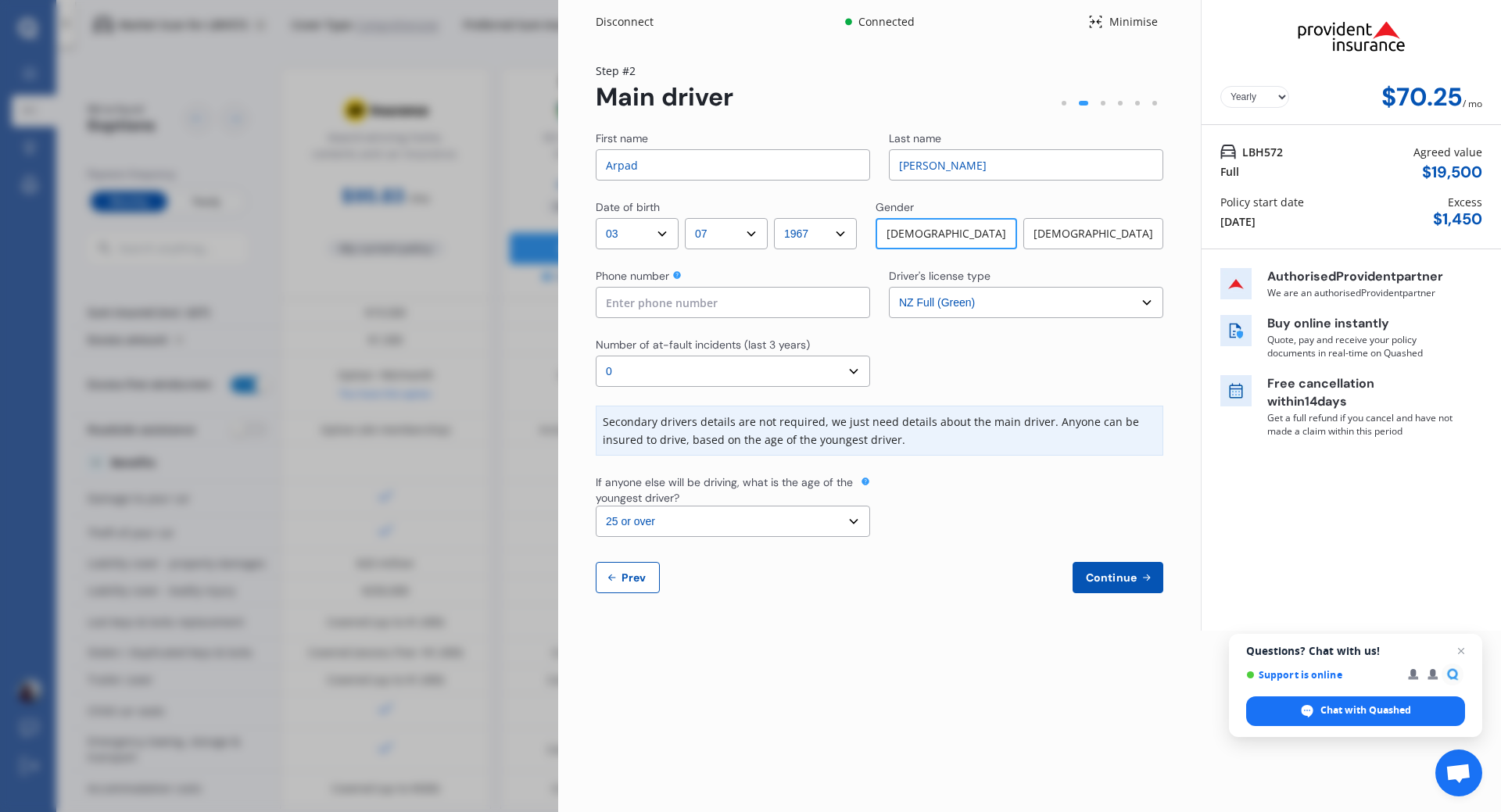
click at [1221, 86] on select "Yearly Monthly" at bounding box center [1255, 97] width 69 height 22
click at [1282, 94] on select "Yearly Monthly" at bounding box center [1255, 97] width 69 height 22
select select "Monthly"
click at [1221, 86] on select "Yearly Monthly" at bounding box center [1255, 97] width 69 height 22
click at [730, 307] on input at bounding box center [733, 303] width 275 height 32
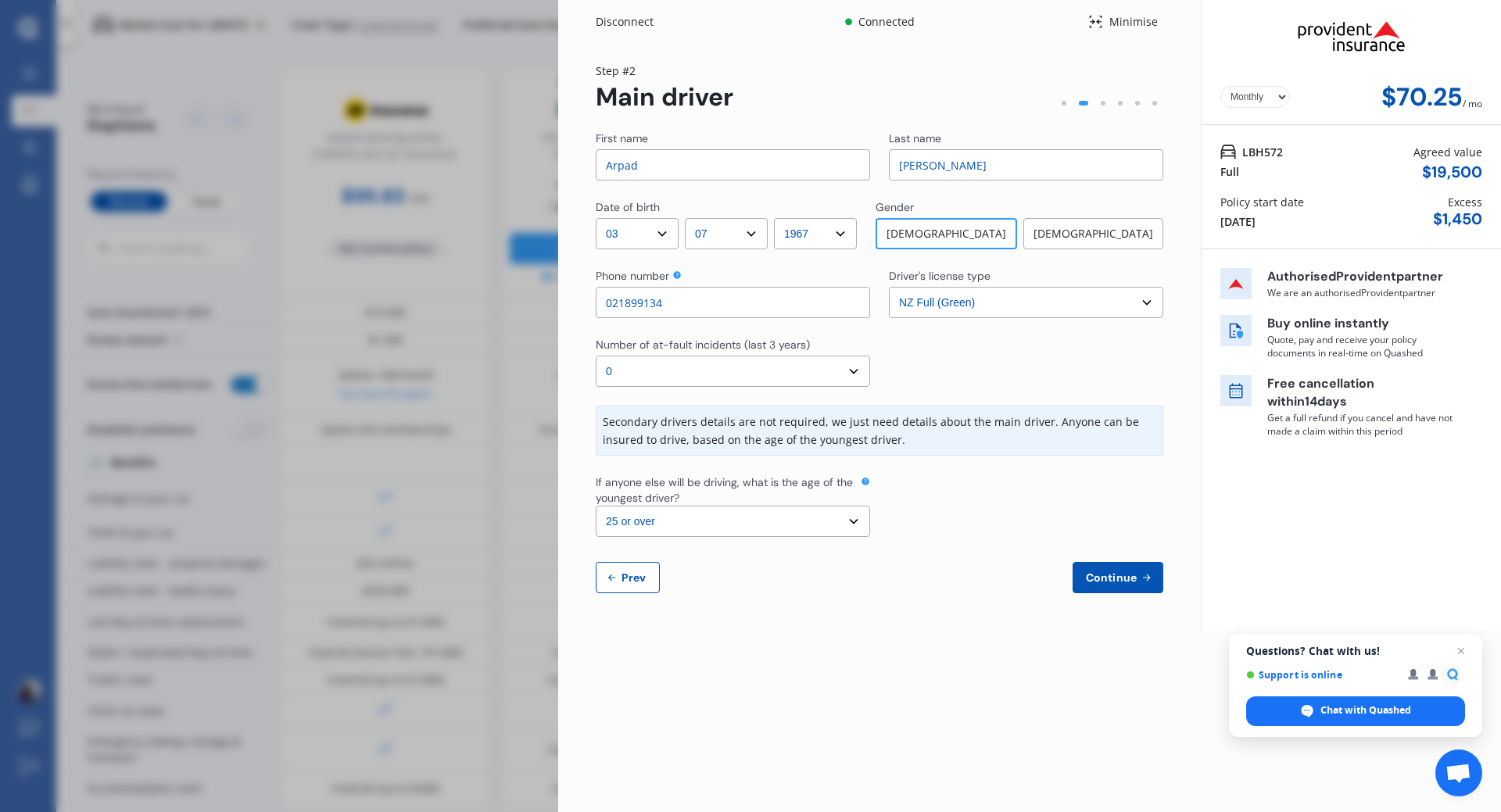
type input "021899134"
click at [1120, 584] on span "Continue" at bounding box center [1111, 577] width 57 height 12
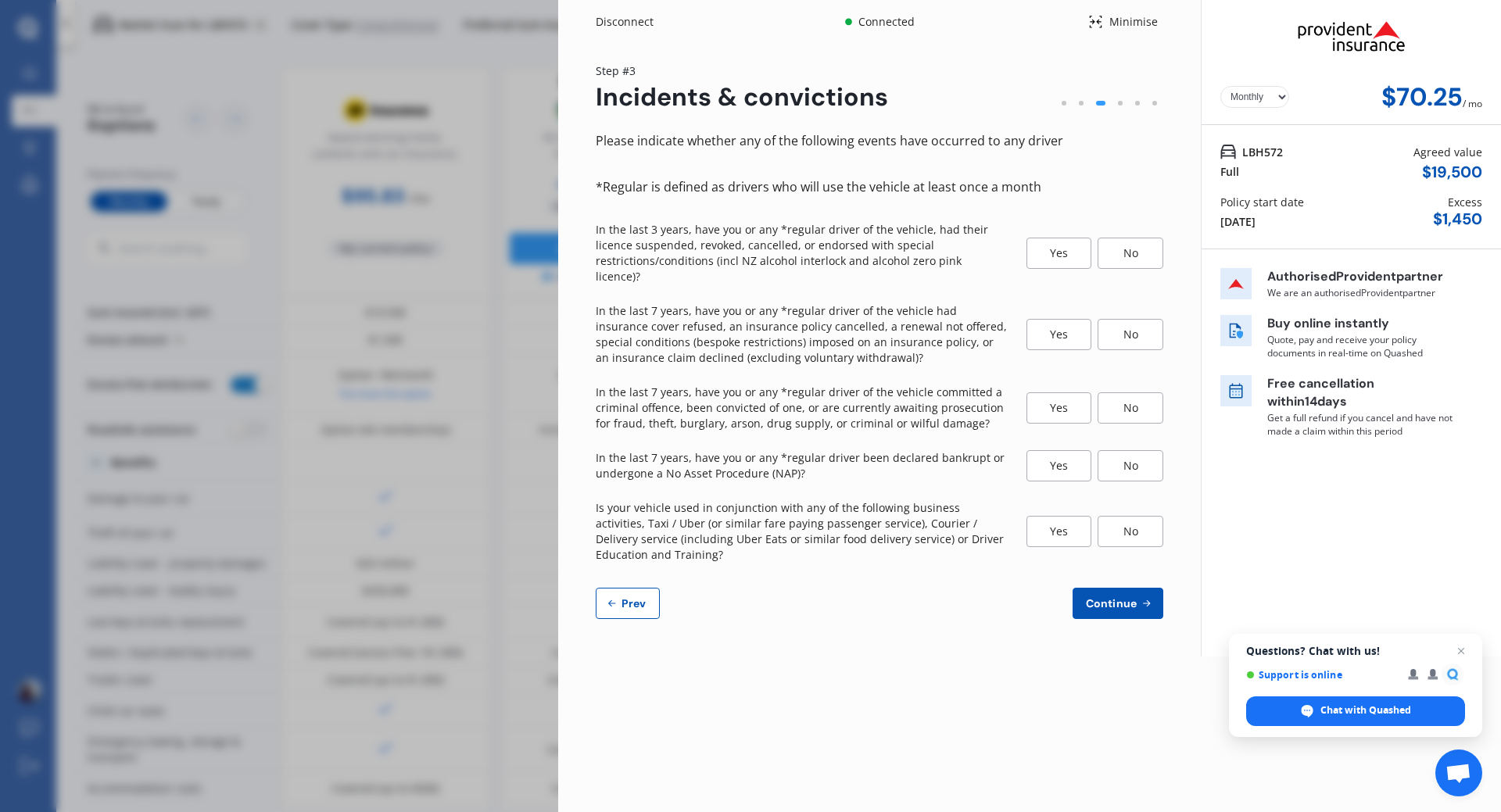
click at [1118, 240] on div "No" at bounding box center [1130, 253] width 66 height 32
click at [1131, 321] on div "No" at bounding box center [1130, 334] width 66 height 32
click at [1114, 396] on div "No" at bounding box center [1130, 408] width 66 height 32
click at [1151, 450] on div "No" at bounding box center [1130, 466] width 66 height 32
click at [1120, 521] on div "No" at bounding box center [1130, 532] width 66 height 32
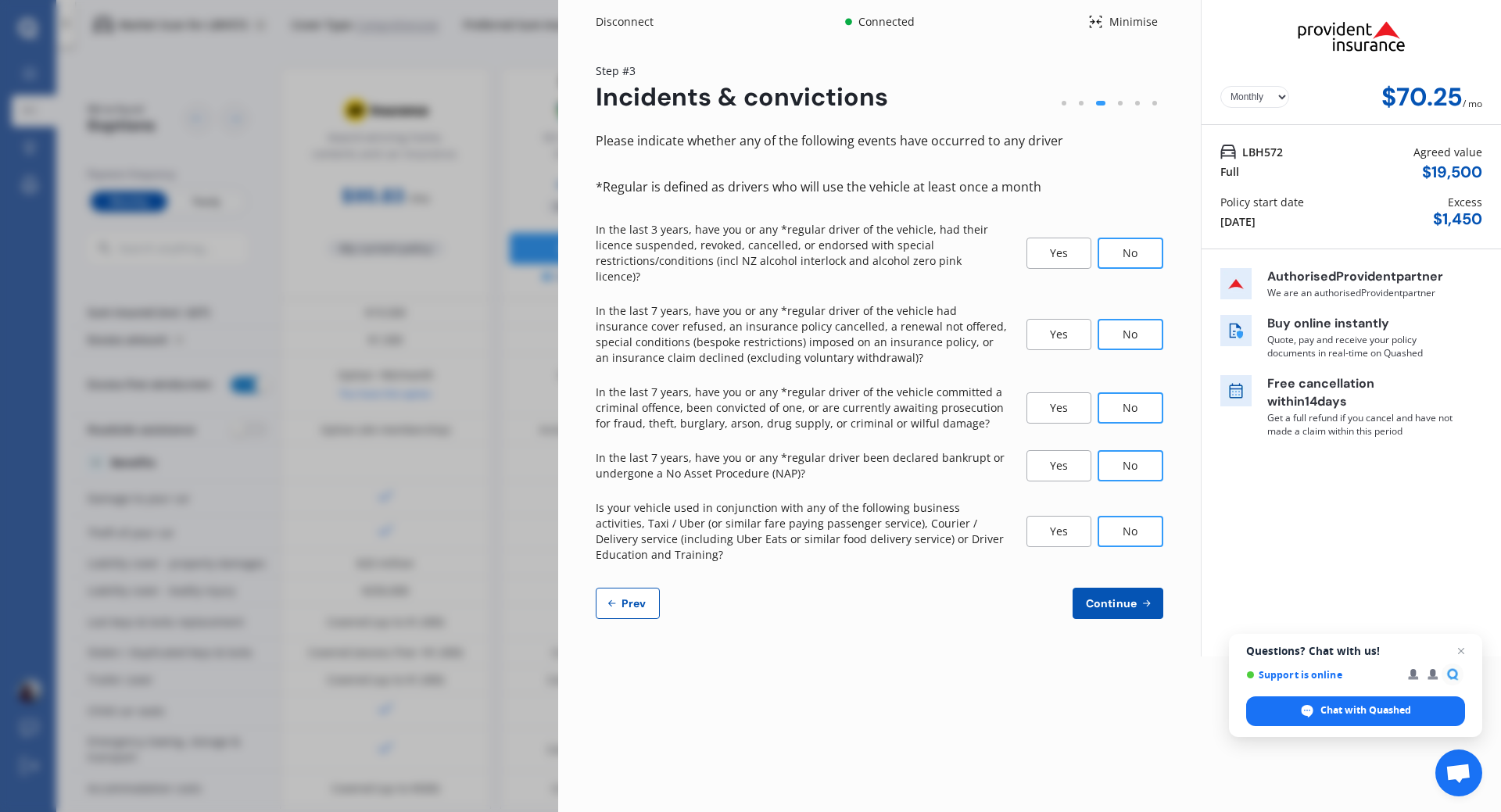
click at [1123, 597] on span "Continue" at bounding box center [1111, 603] width 57 height 12
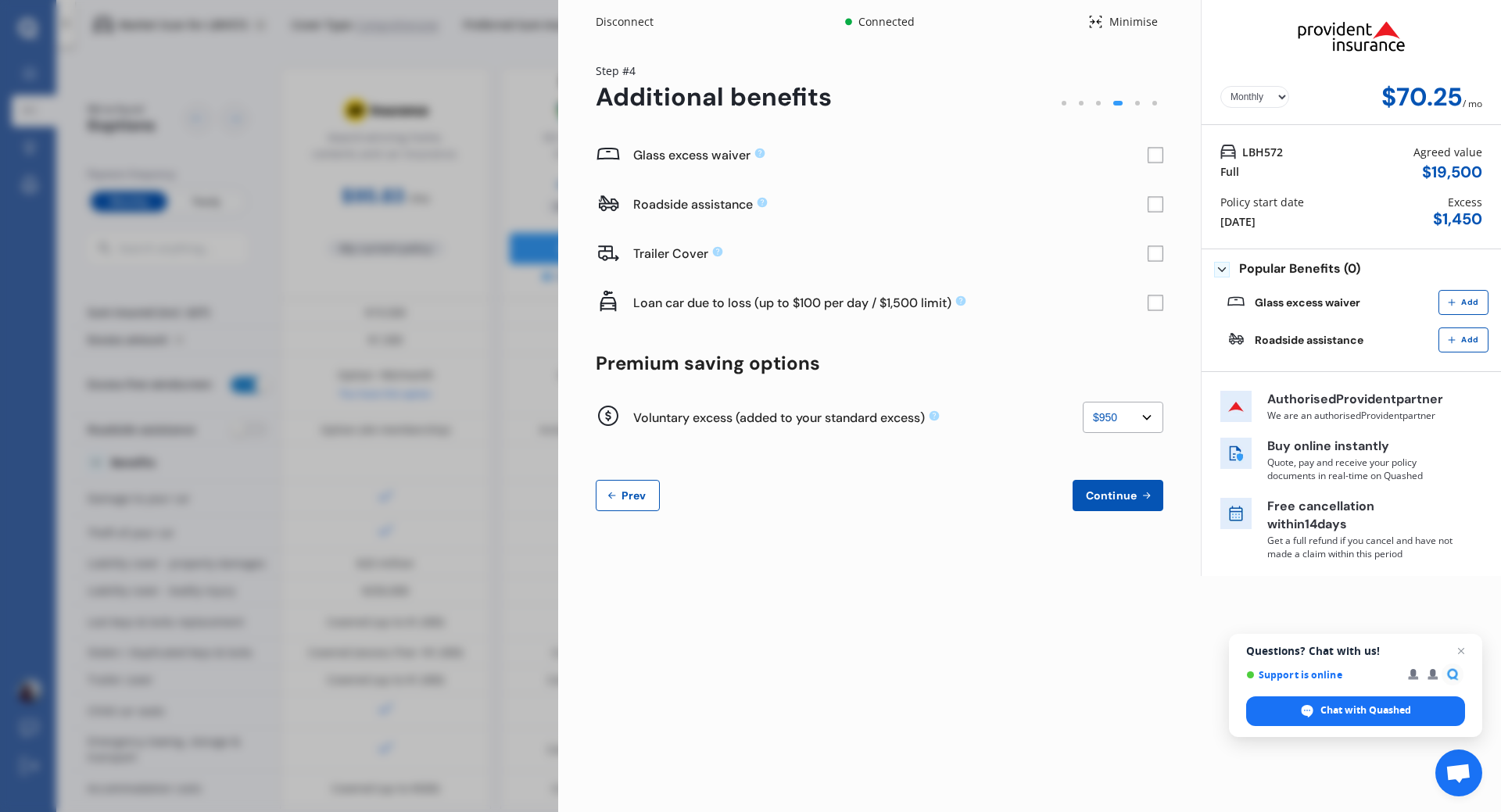
click at [1150, 153] on rect at bounding box center [1155, 155] width 16 height 16
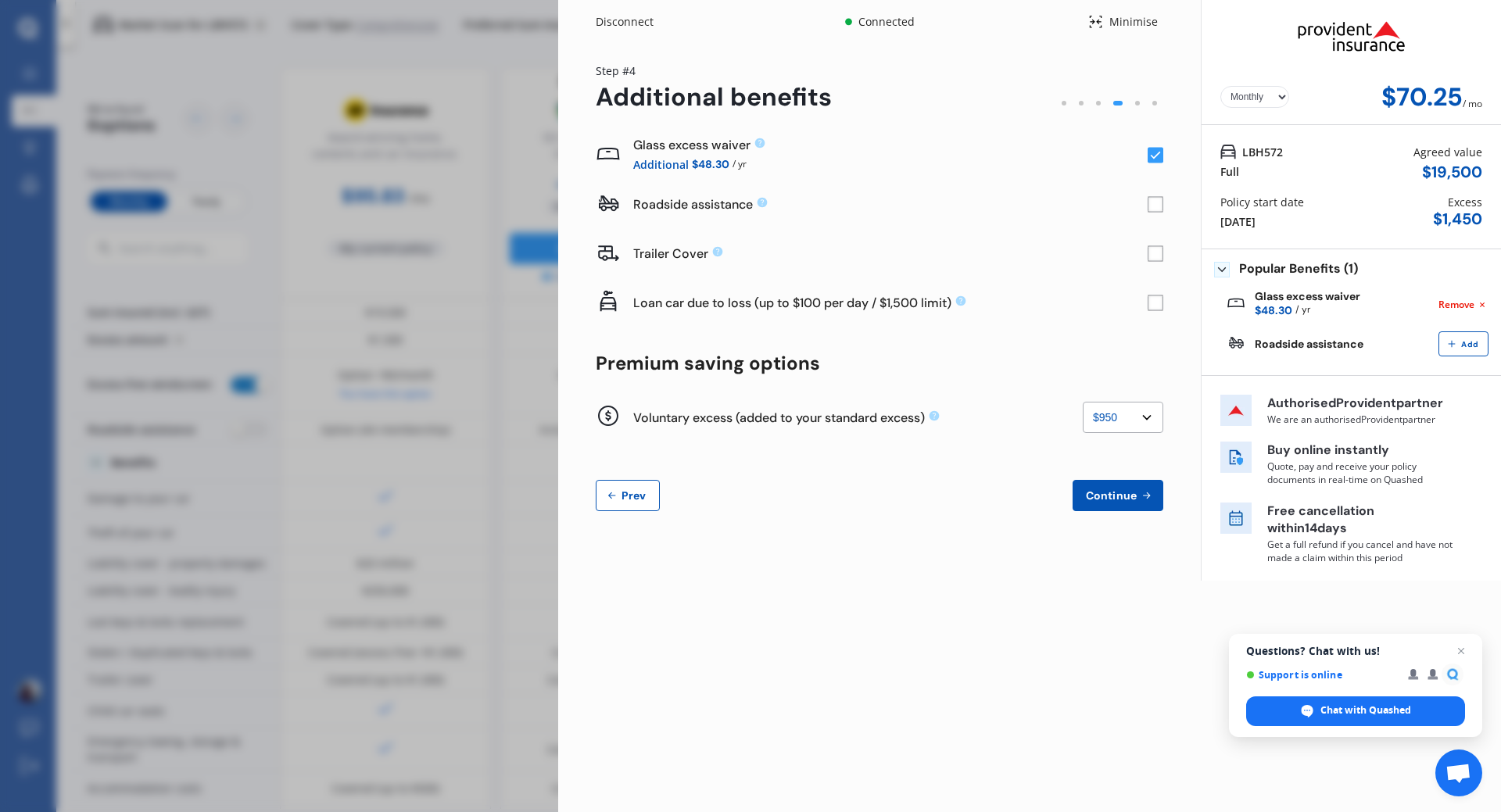
click at [1146, 419] on select "None $200 $450 $700 $950 $1,200 $1,700" at bounding box center [1123, 417] width 80 height 32
select select "0"
click at [1083, 401] on select "None $200 $450 $700 $950 $1,200 $1,700" at bounding box center [1123, 417] width 80 height 32
click at [1144, 421] on select "None $200 $450 $700 $950 $1,200 $1,700" at bounding box center [1123, 417] width 80 height 32
click at [1150, 421] on select "None $200 $450 $700 $950 $1,200 $1,700" at bounding box center [1123, 417] width 80 height 32
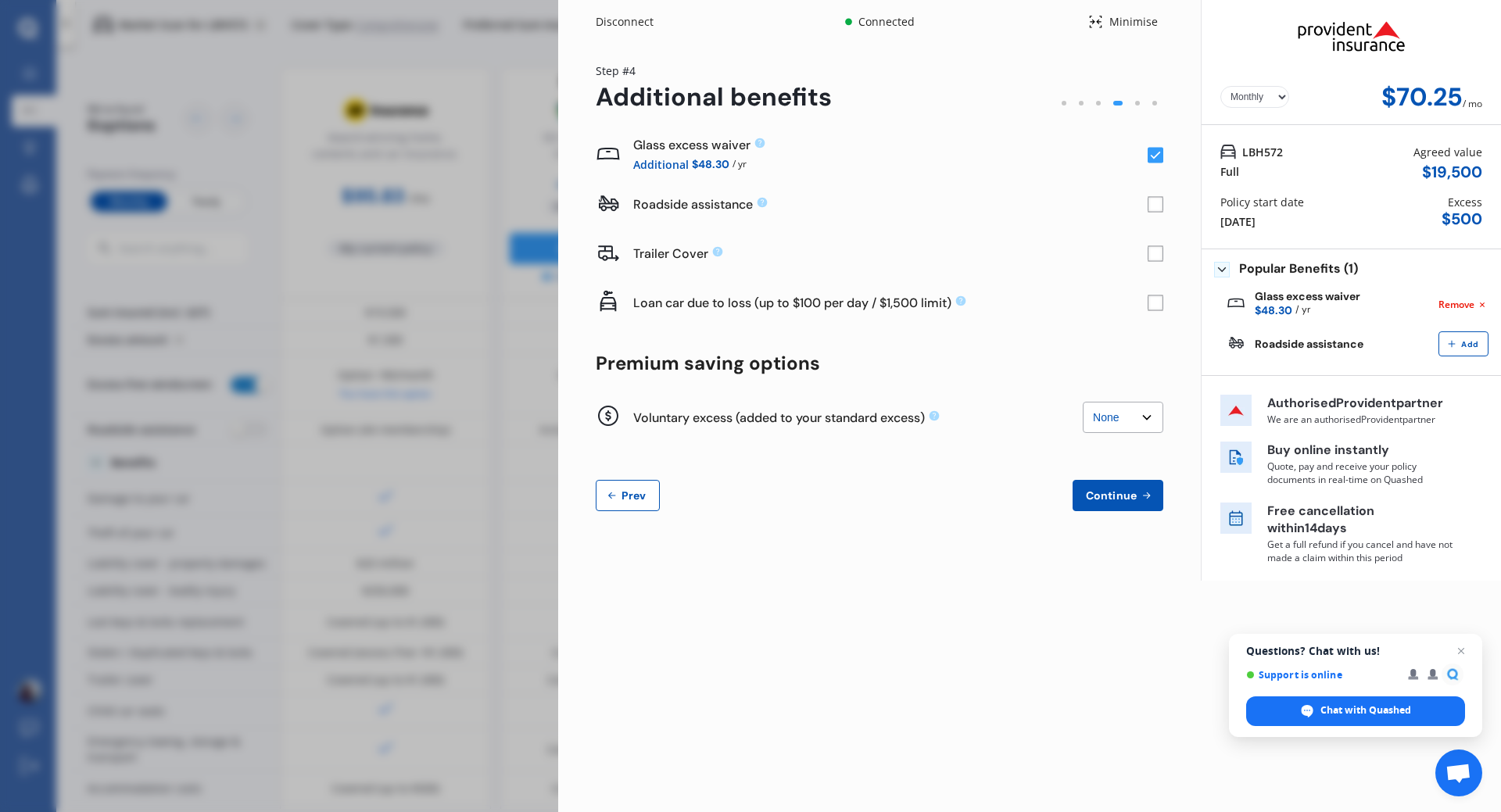
click at [1131, 490] on span "Continue" at bounding box center [1111, 495] width 57 height 12
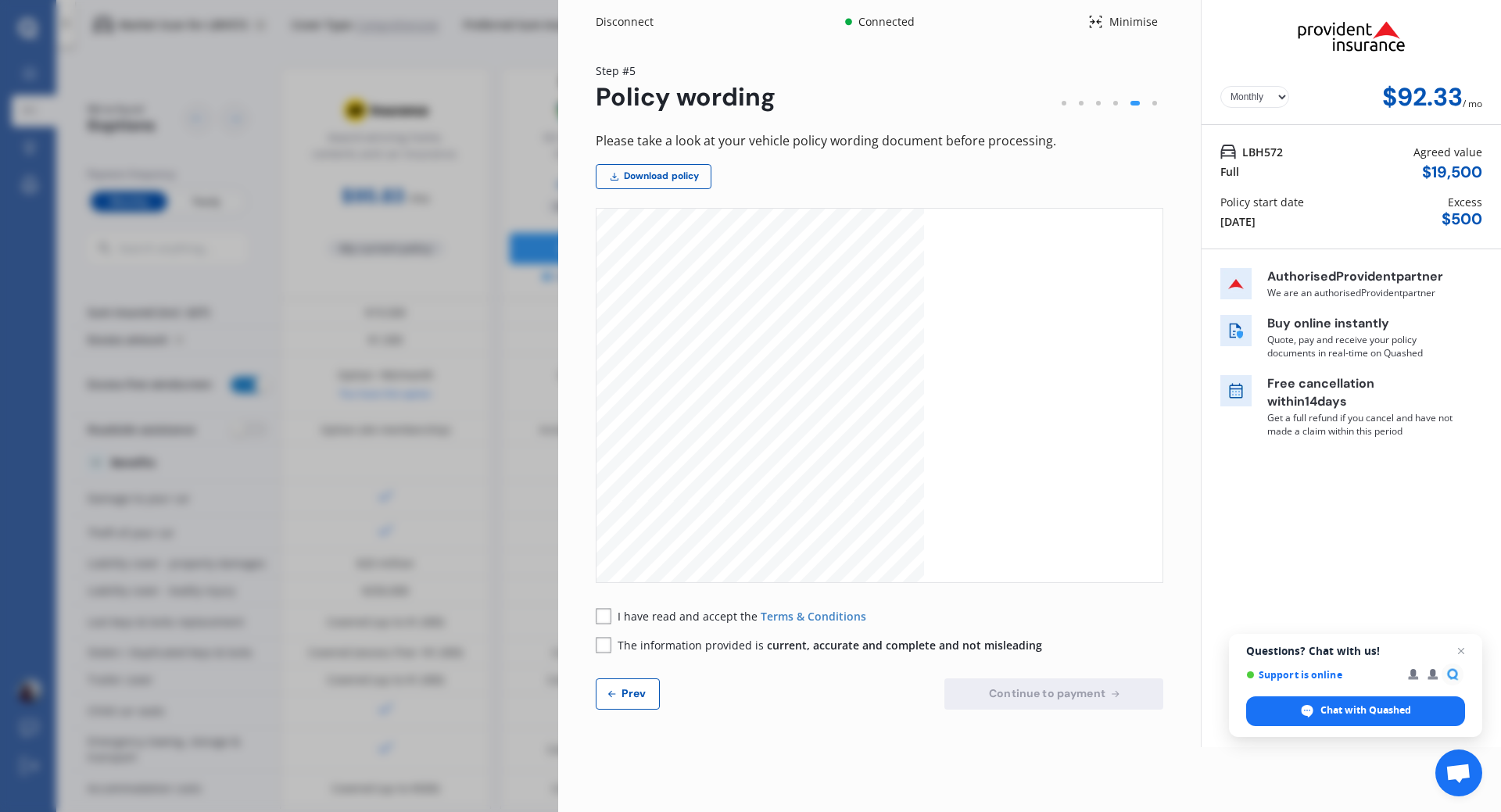
scroll to position [313, 0]
click at [627, 693] on span "Prev" at bounding box center [634, 693] width 32 height 12
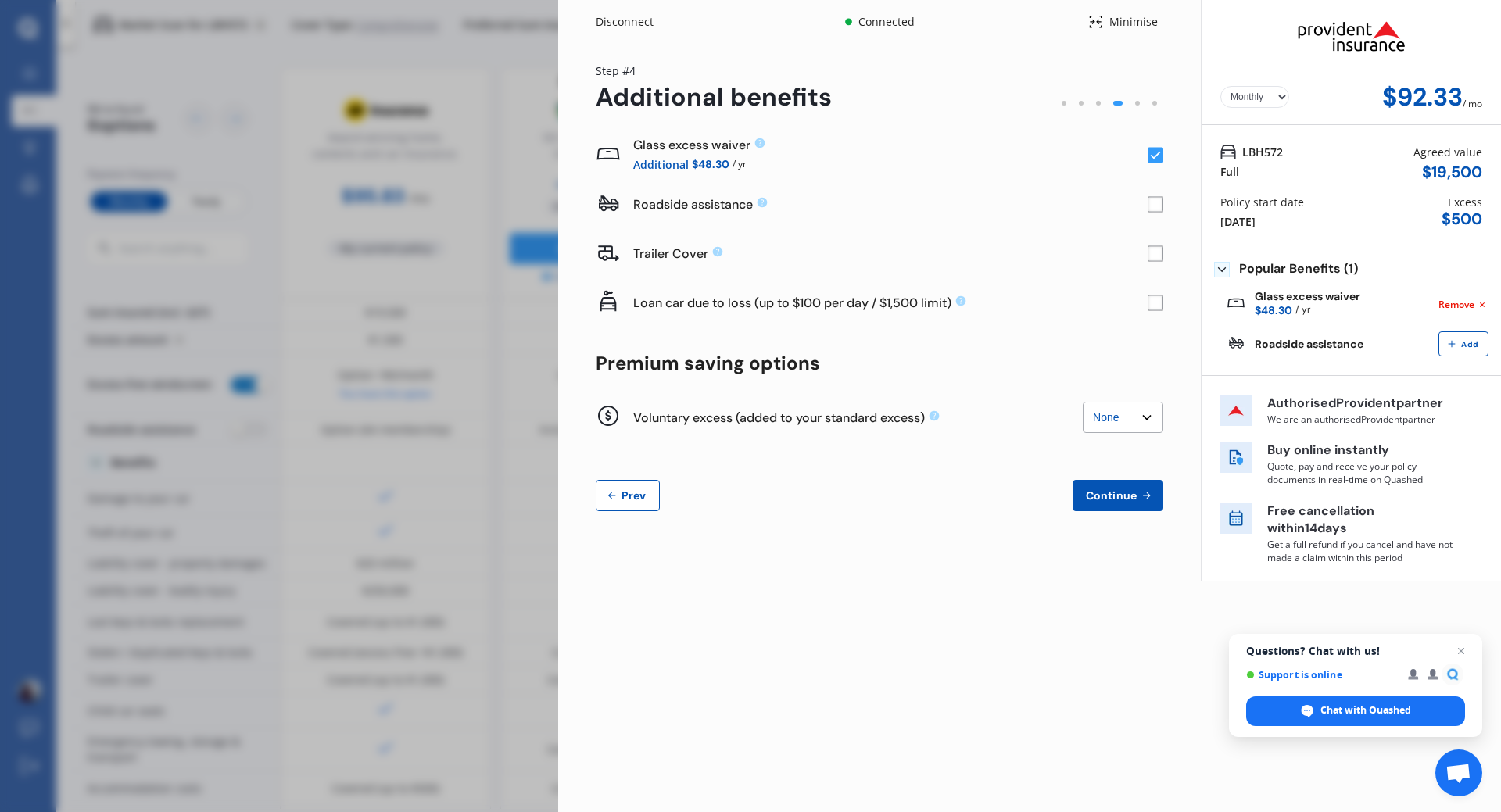
click at [1148, 411] on select "None $200 $450 $700 $950 $1,200 $1,700" at bounding box center [1123, 417] width 80 height 32
select select "200"
click at [1083, 401] on select "None $200 $450 $700 $950 $1,200 $1,700" at bounding box center [1123, 417] width 80 height 32
click at [1120, 489] on span "Continue" at bounding box center [1111, 495] width 57 height 12
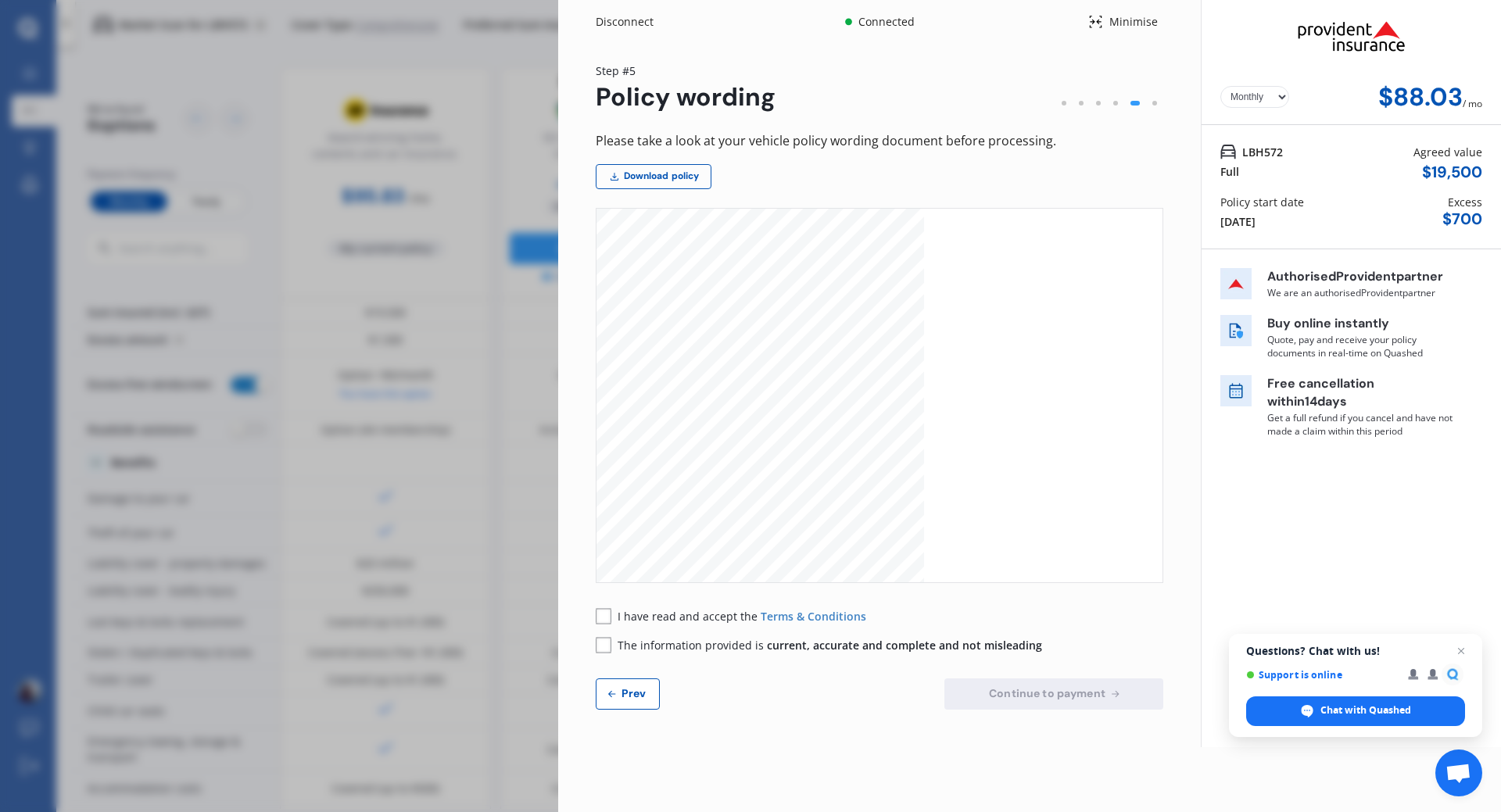
click at [639, 685] on button "Prev" at bounding box center [627, 694] width 64 height 32
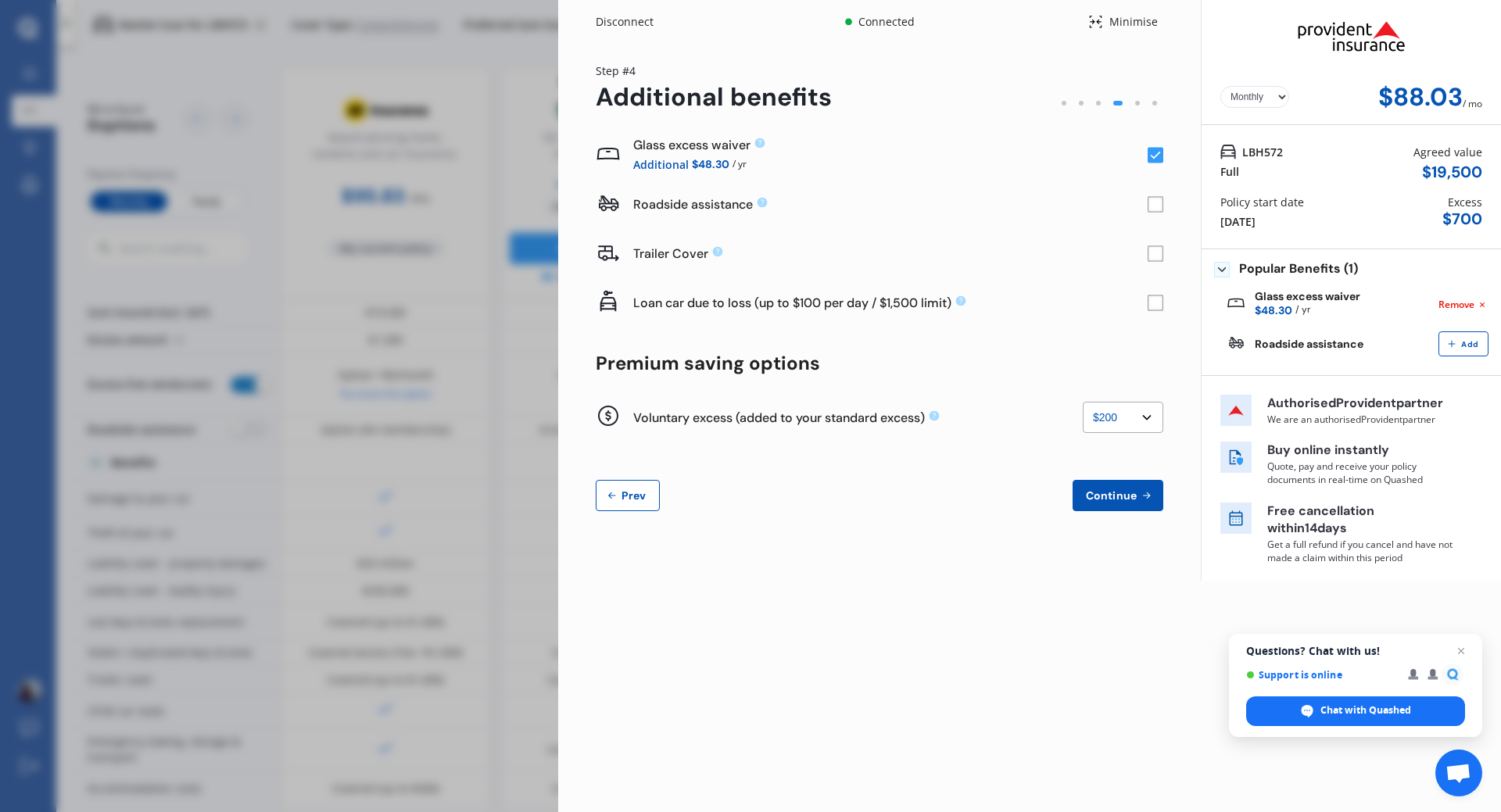
click at [1150, 418] on select "None $200 $450 $700 $950 $1,200 $1,700" at bounding box center [1123, 417] width 80 height 32
select select "450"
click at [1083, 401] on select "None $200 $450 $700 $950 $1,200 $1,700" at bounding box center [1123, 417] width 80 height 32
click at [1123, 492] on span "Continue" at bounding box center [1111, 495] width 57 height 12
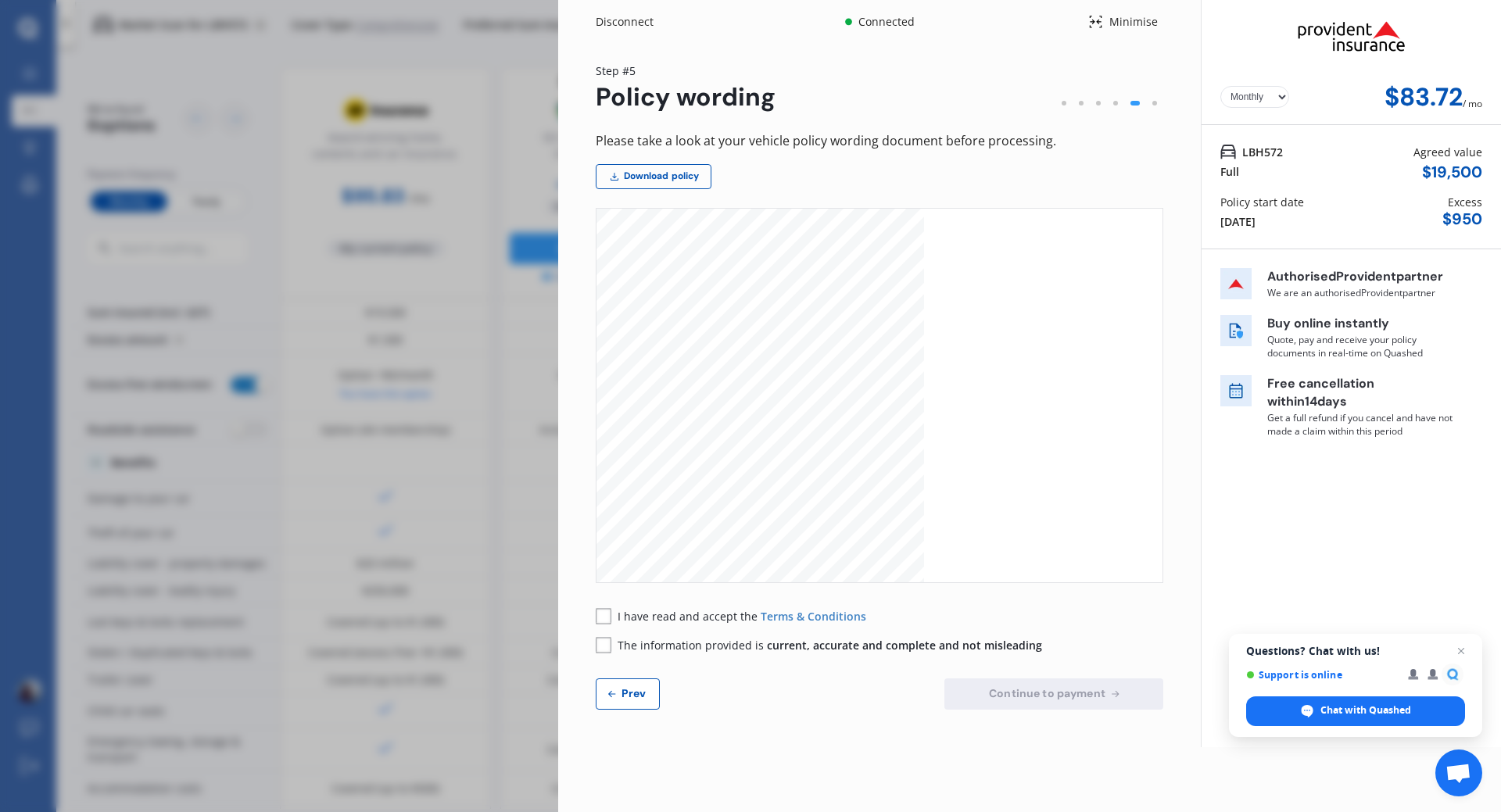
click at [627, 681] on button "Prev" at bounding box center [627, 694] width 64 height 32
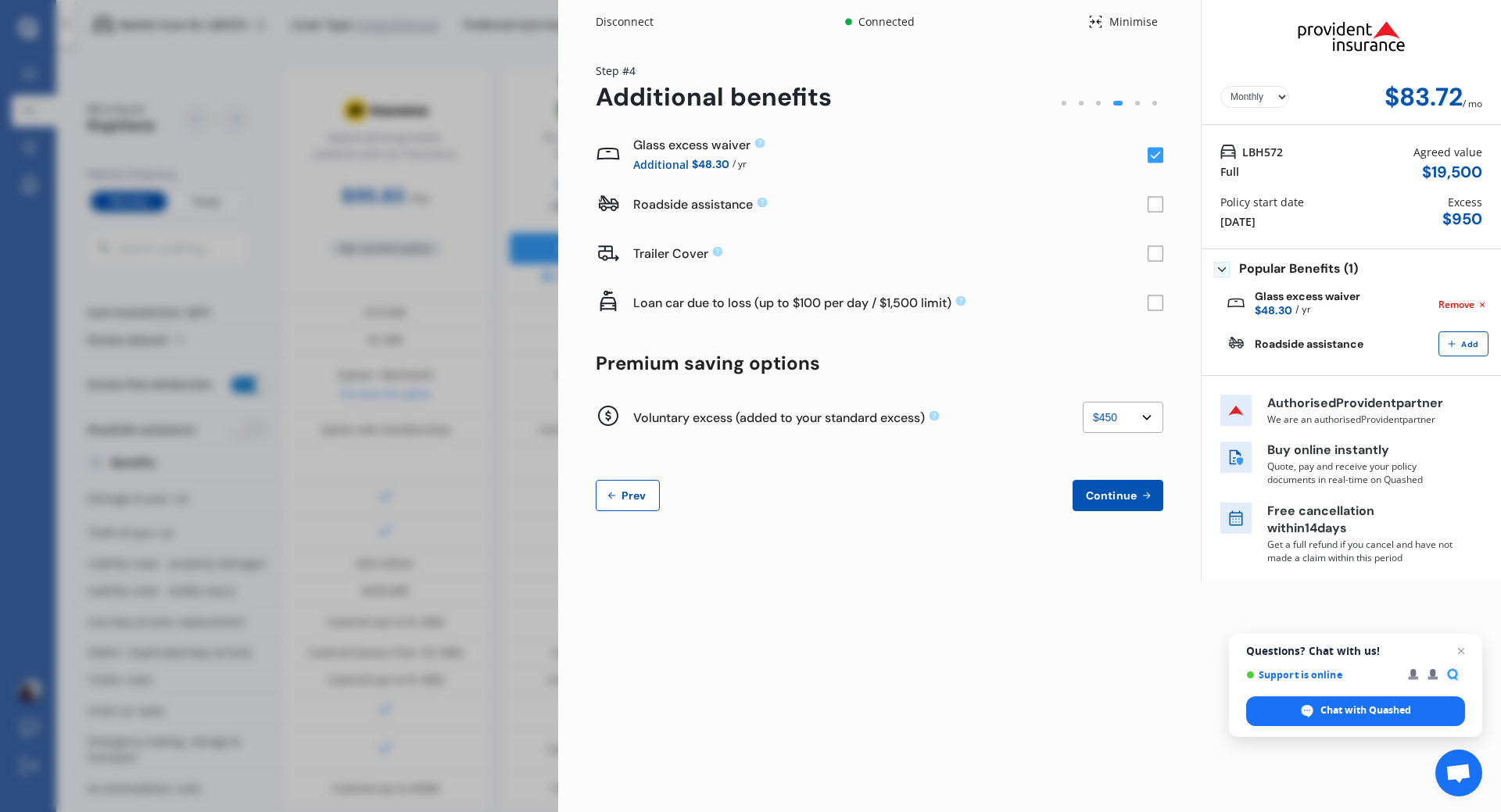
click at [1147, 416] on select "None $200 $450 $700 $950 $1,200 $1,700" at bounding box center [1123, 417] width 80 height 32
select select "700"
click at [1083, 401] on select "None $200 $450 $700 $950 $1,200 $1,700" at bounding box center [1123, 417] width 80 height 32
click at [1125, 494] on span "Continue" at bounding box center [1111, 495] width 57 height 12
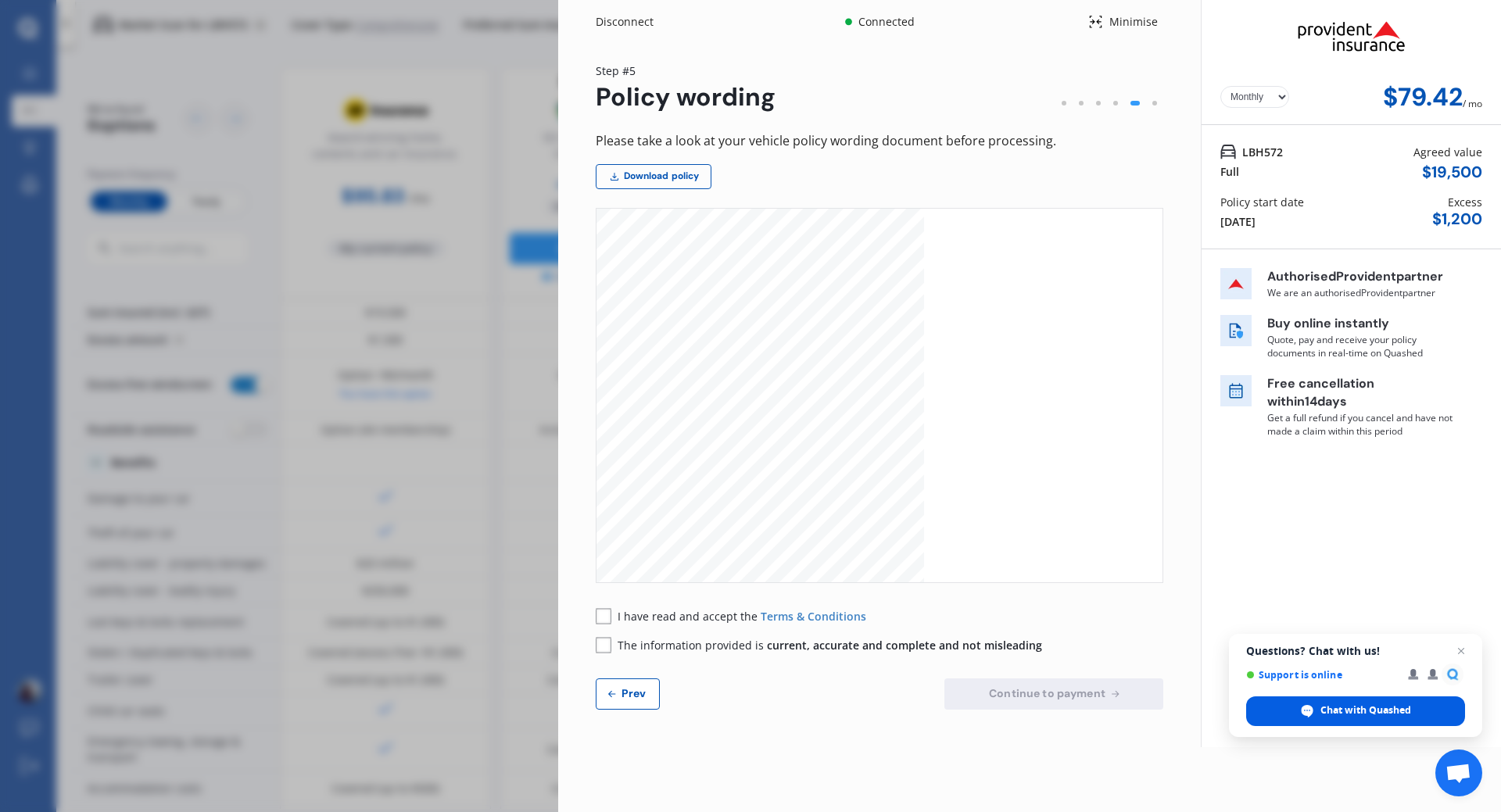
click at [1337, 706] on span "Chat with Quashed" at bounding box center [1365, 710] width 90 height 14
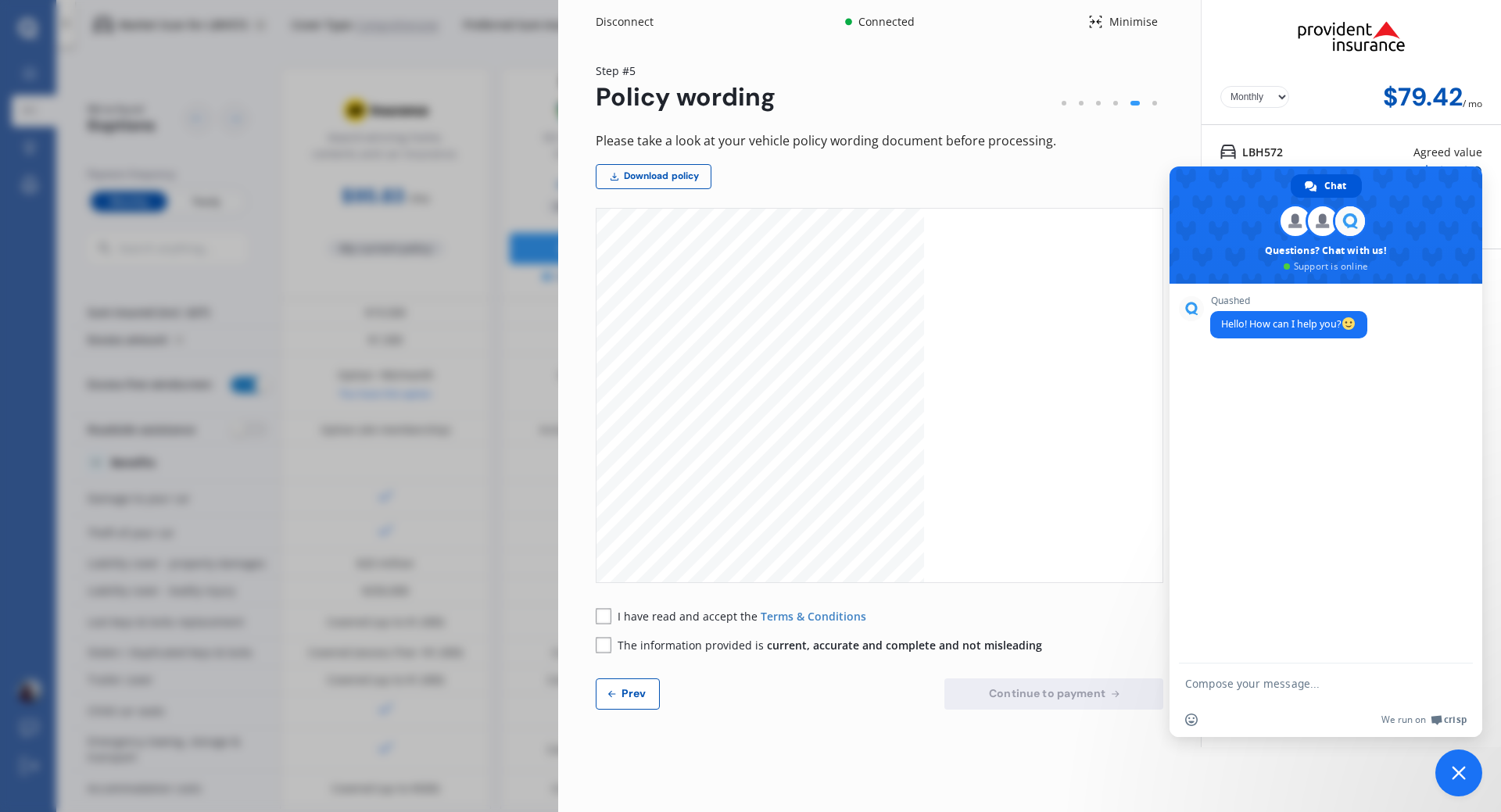
click at [1289, 679] on textarea "Compose your message..." at bounding box center [1309, 683] width 247 height 14
type textarea "Hi, Can I save my search and combine policies for a better premium?"
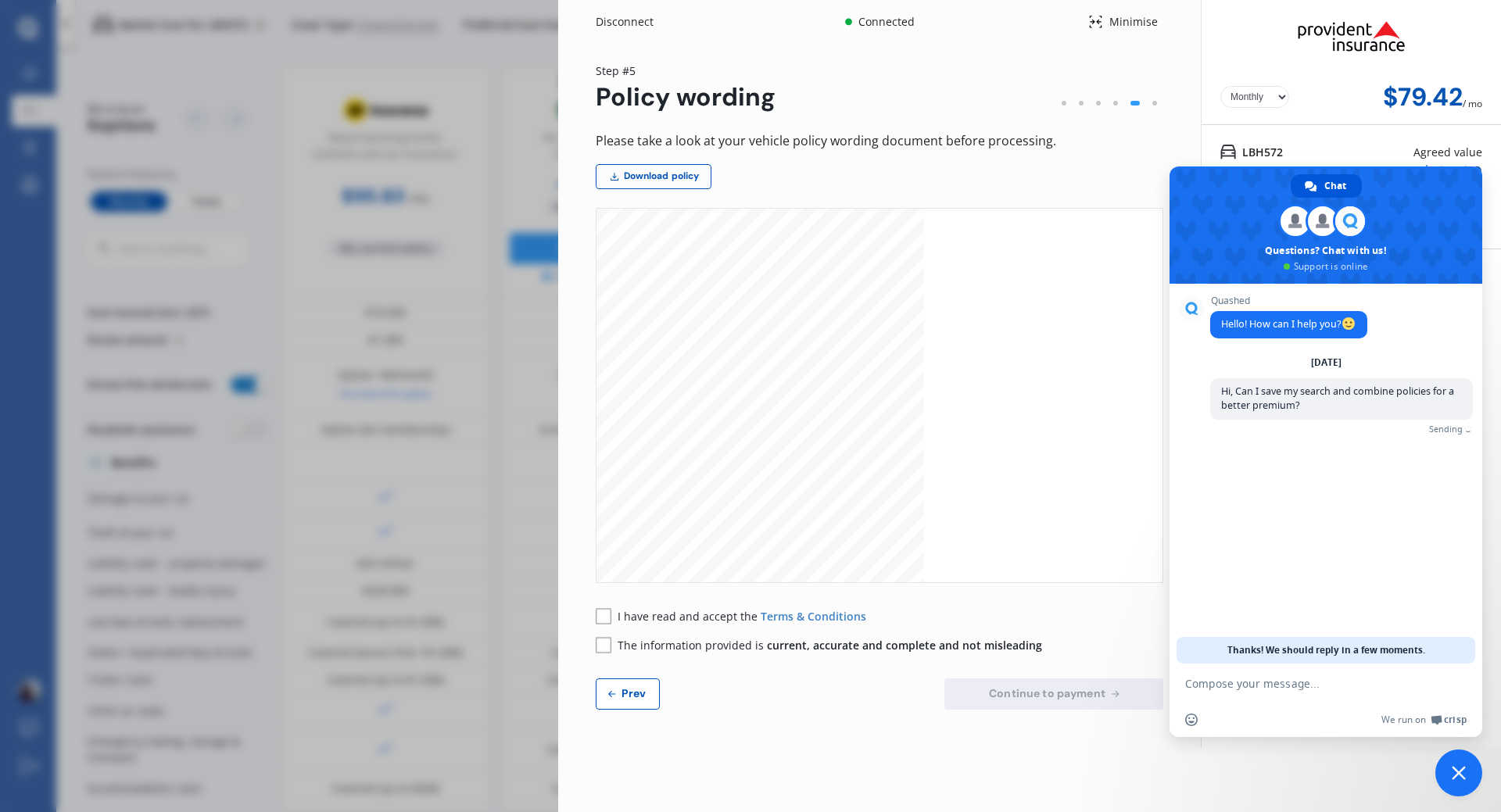
click at [1458, 780] on span "Close chat" at bounding box center [1459, 773] width 47 height 47
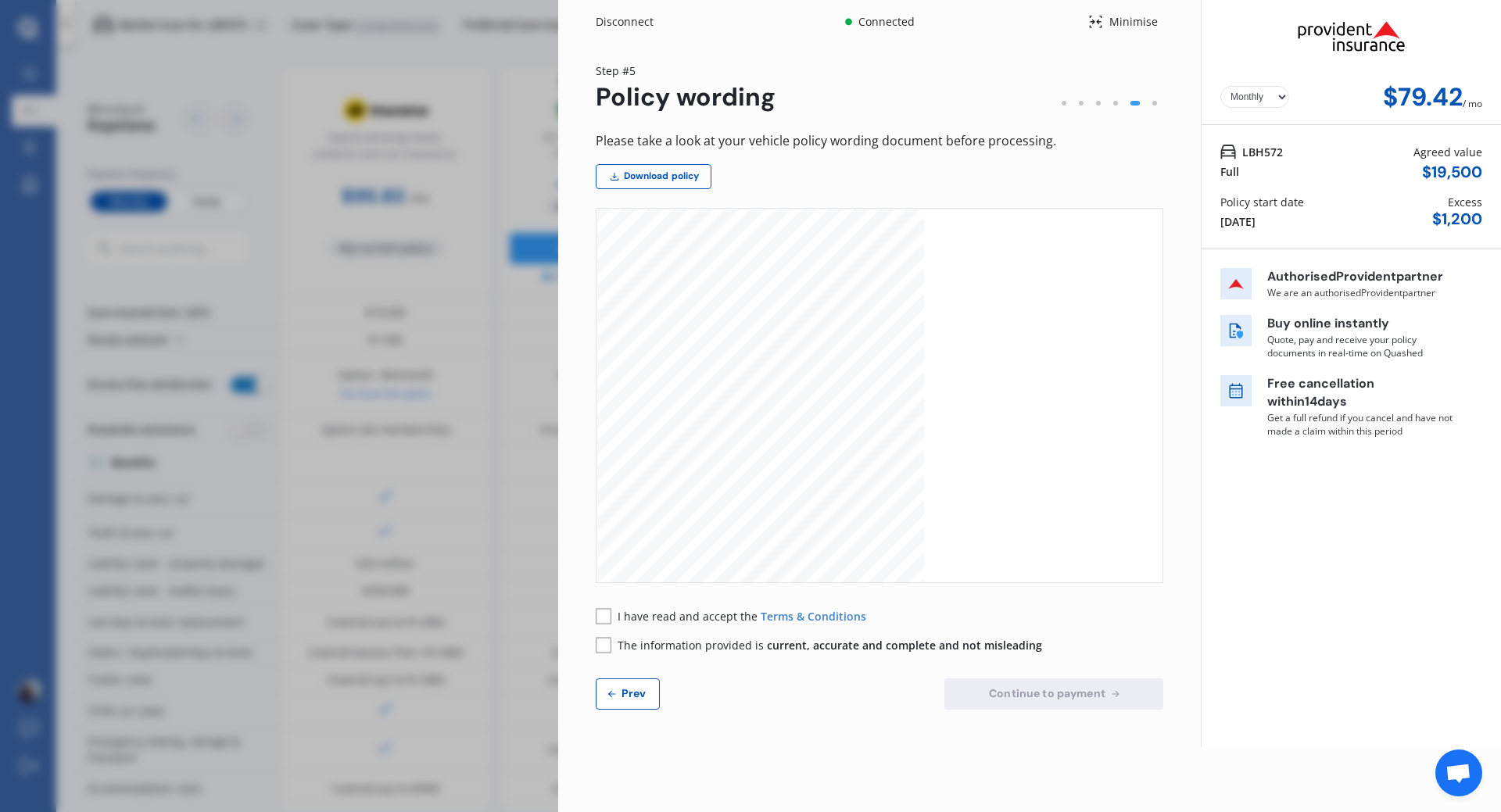
click at [1092, 22] on icon at bounding box center [1096, 22] width 12 height 12
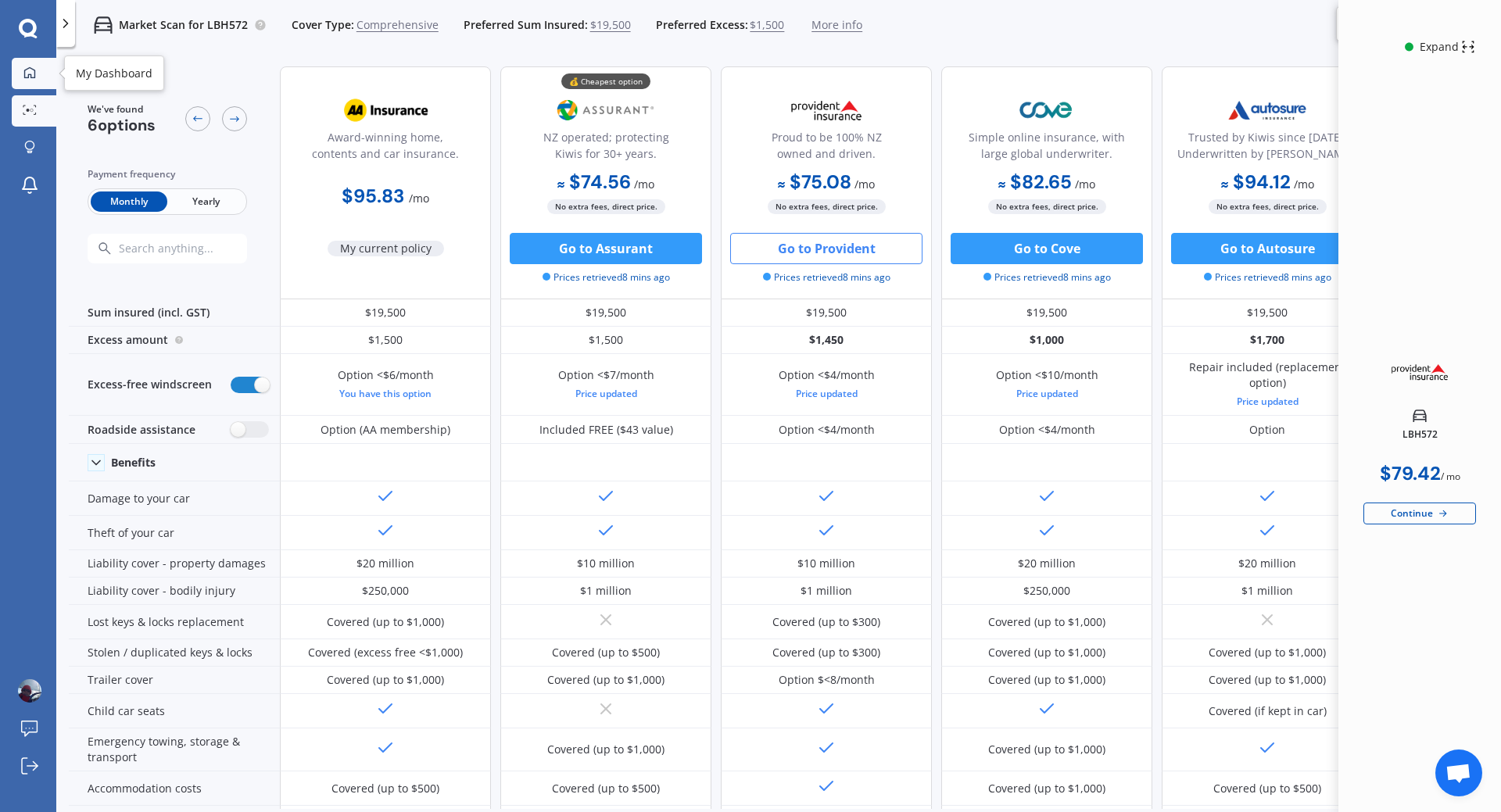
click at [33, 70] on icon at bounding box center [29, 71] width 11 height 11
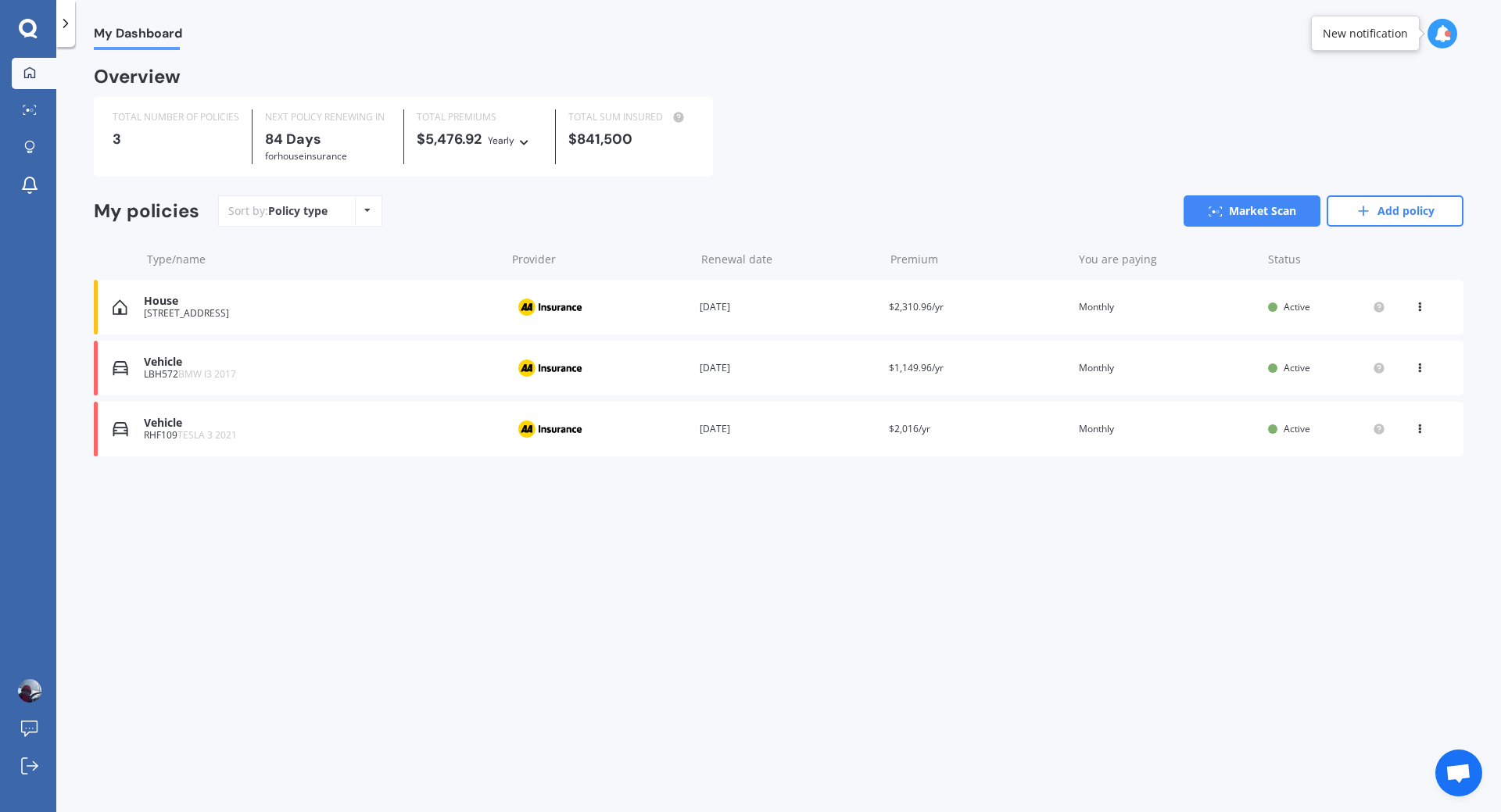
click at [1423, 429] on icon at bounding box center [1420, 425] width 11 height 9
click at [1354, 459] on div "View policy" at bounding box center [1385, 459] width 155 height 32
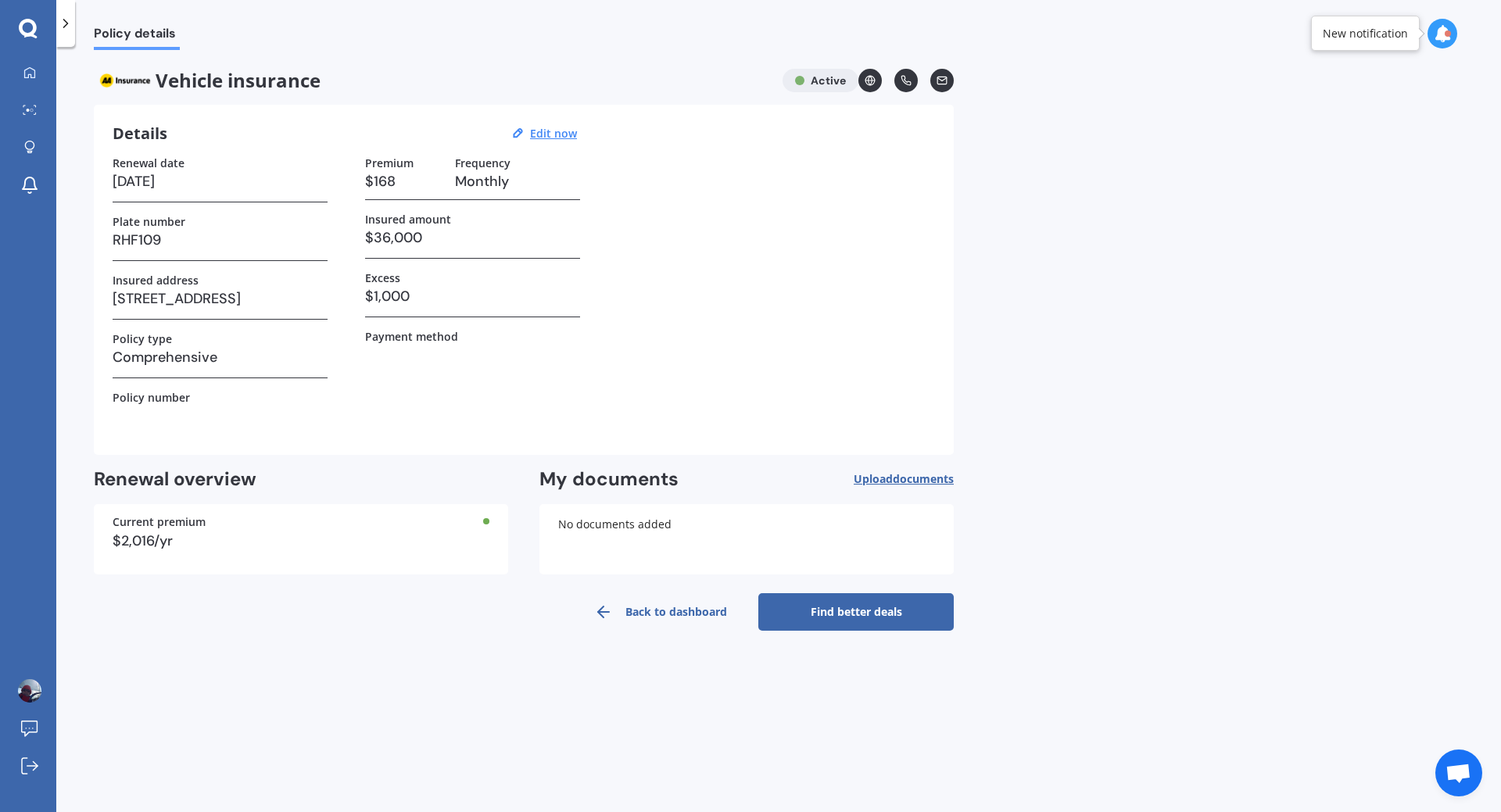
click at [856, 610] on link "Find better deals" at bounding box center [856, 611] width 196 height 37
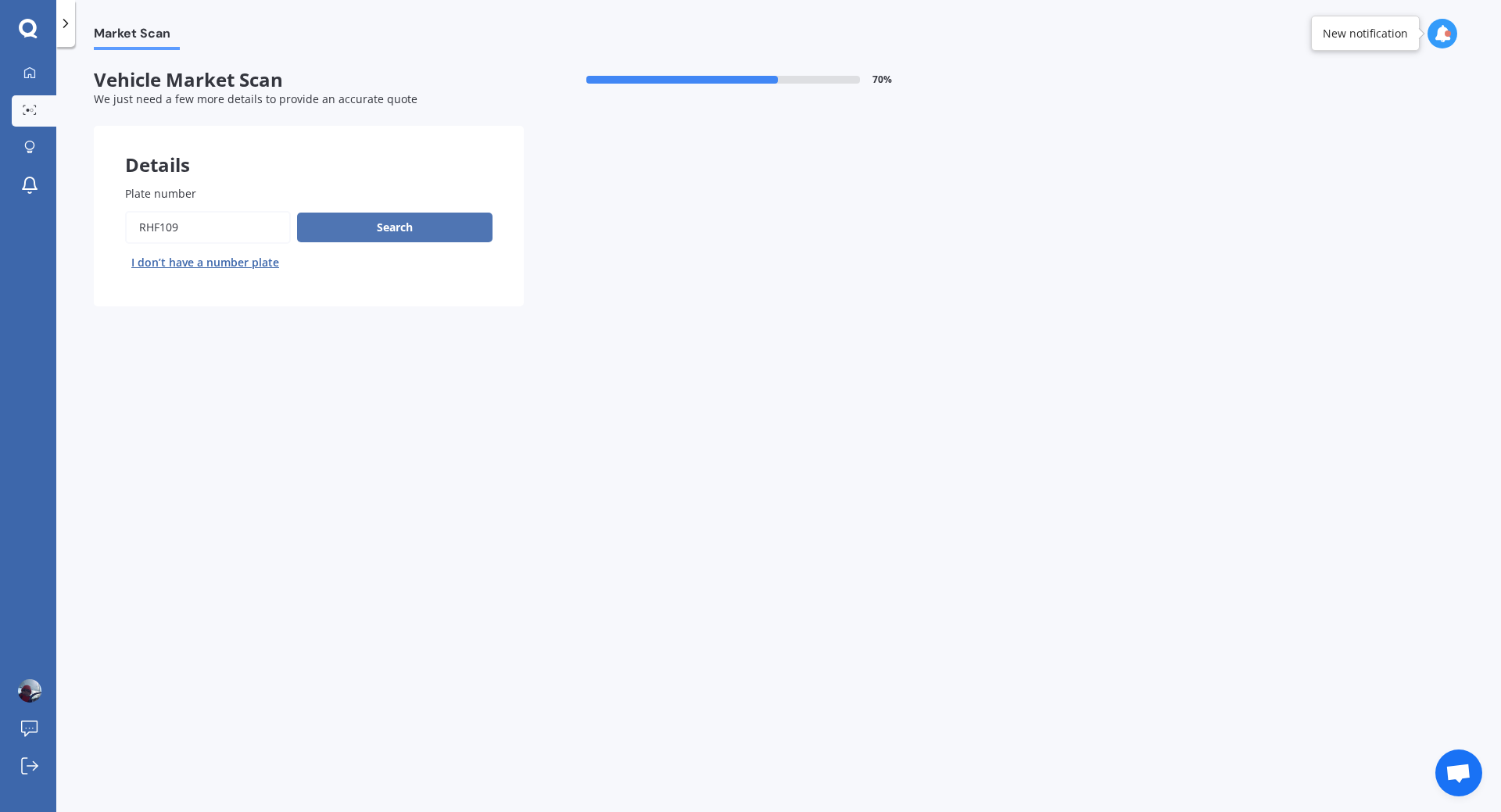
click at [349, 225] on button "Search" at bounding box center [395, 227] width 196 height 30
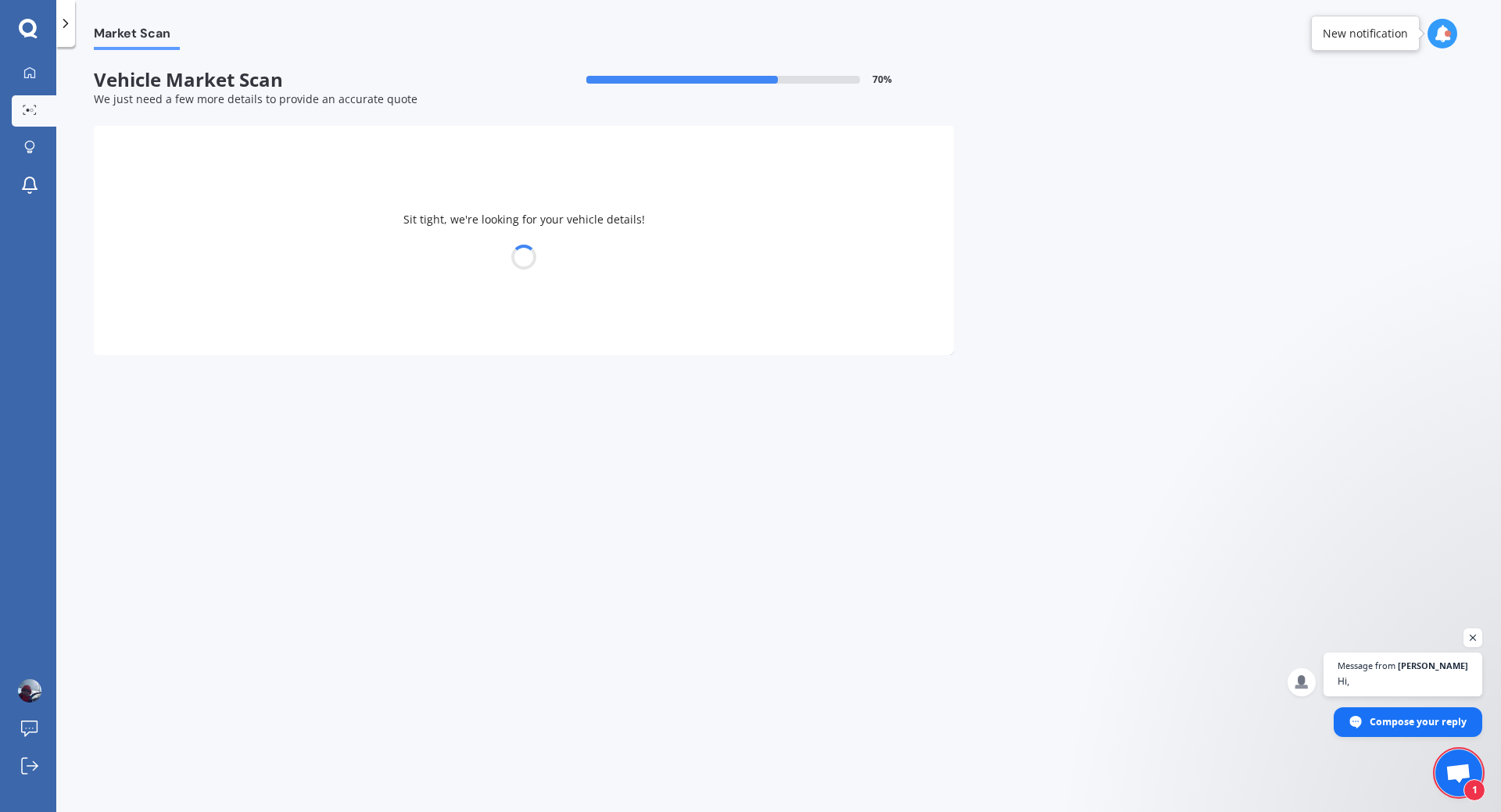
select select "TESLA"
select select "3"
select select "03"
select select "07"
select select "1967"
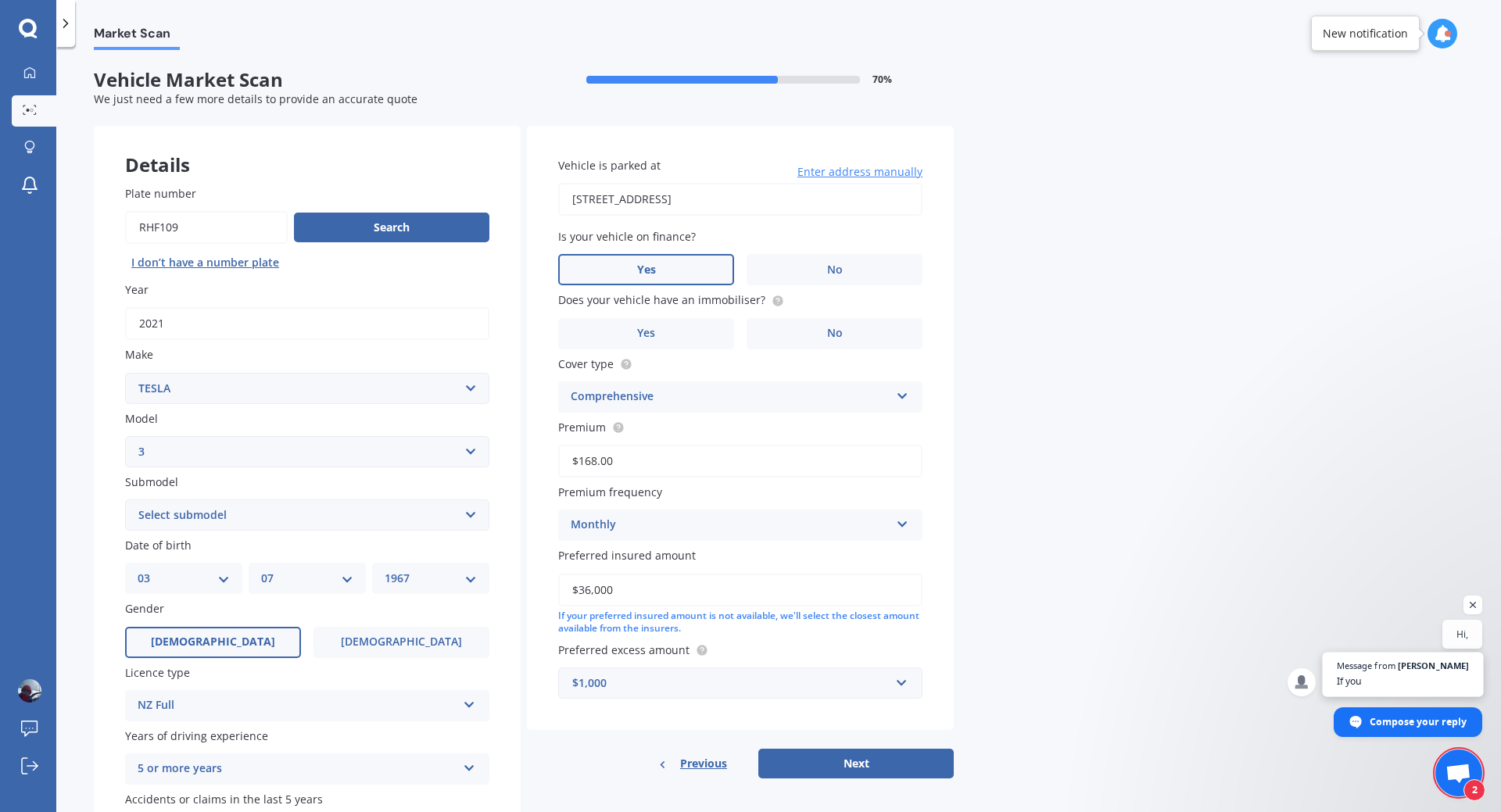
click at [1416, 679] on span "If you" at bounding box center [1403, 681] width 133 height 15
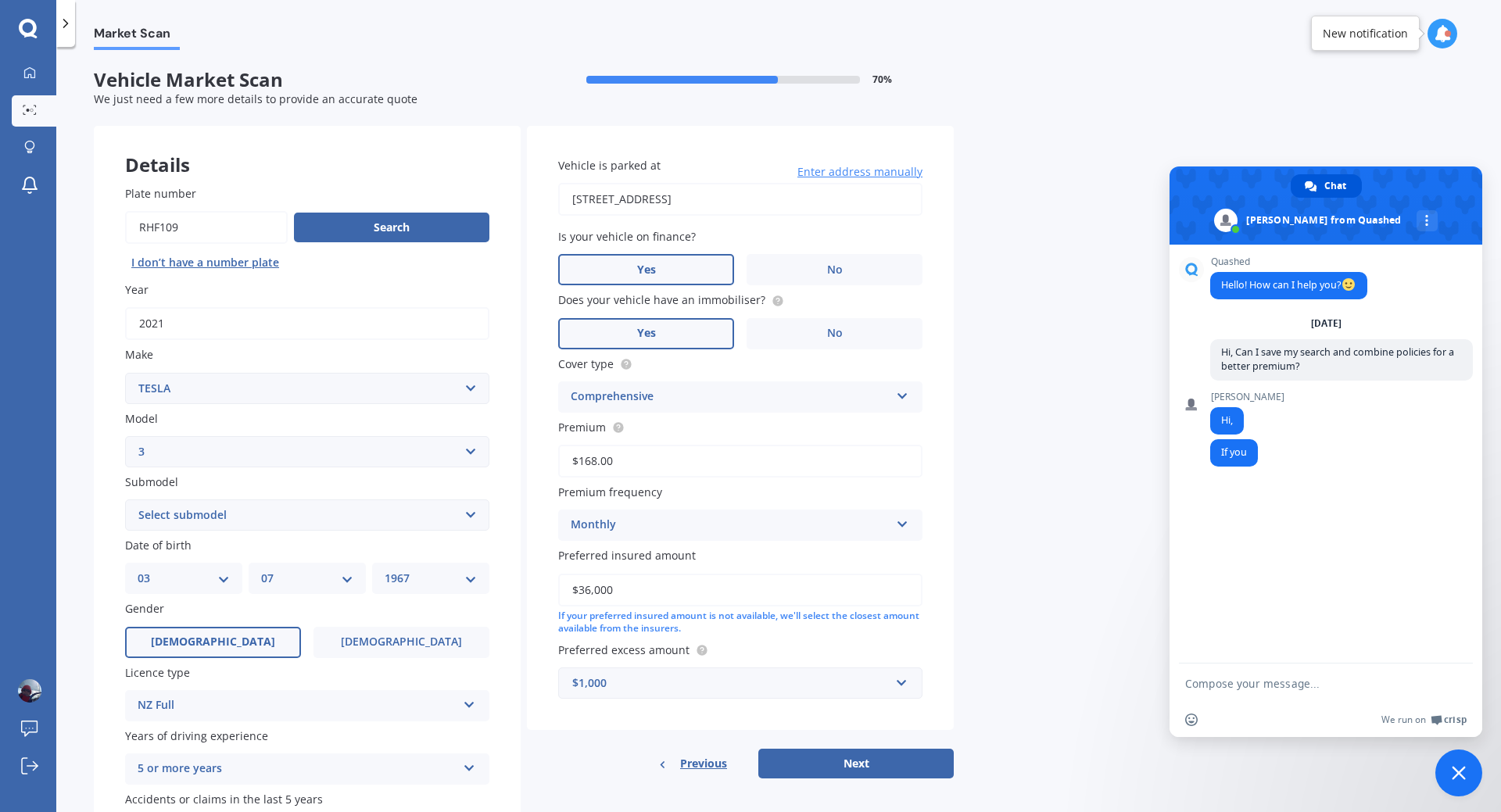
click at [684, 333] on label "Yes" at bounding box center [646, 334] width 176 height 32
click at [0, 0] on input "Yes" at bounding box center [0, 0] width 0 height 0
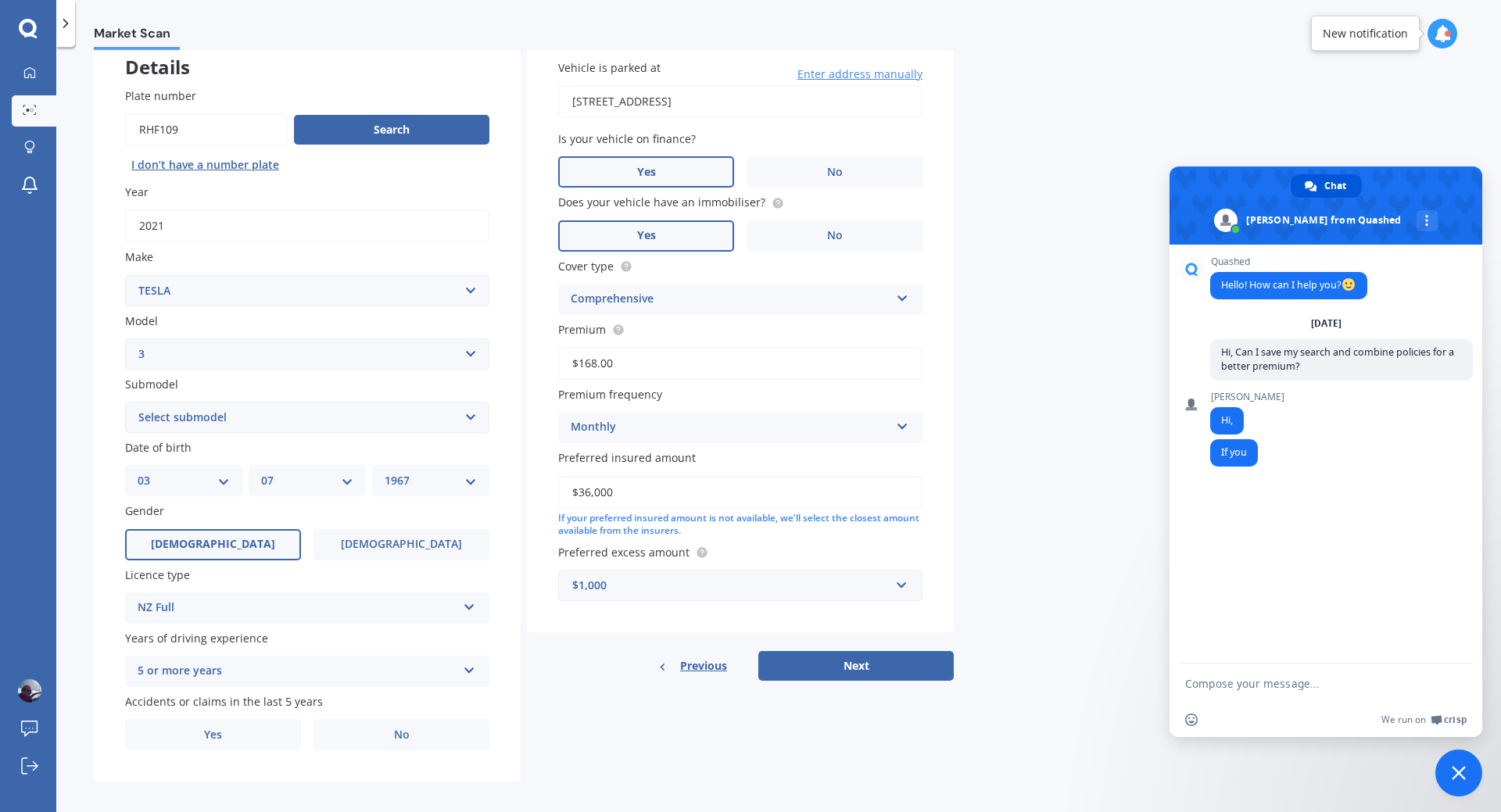
scroll to position [108, 0]
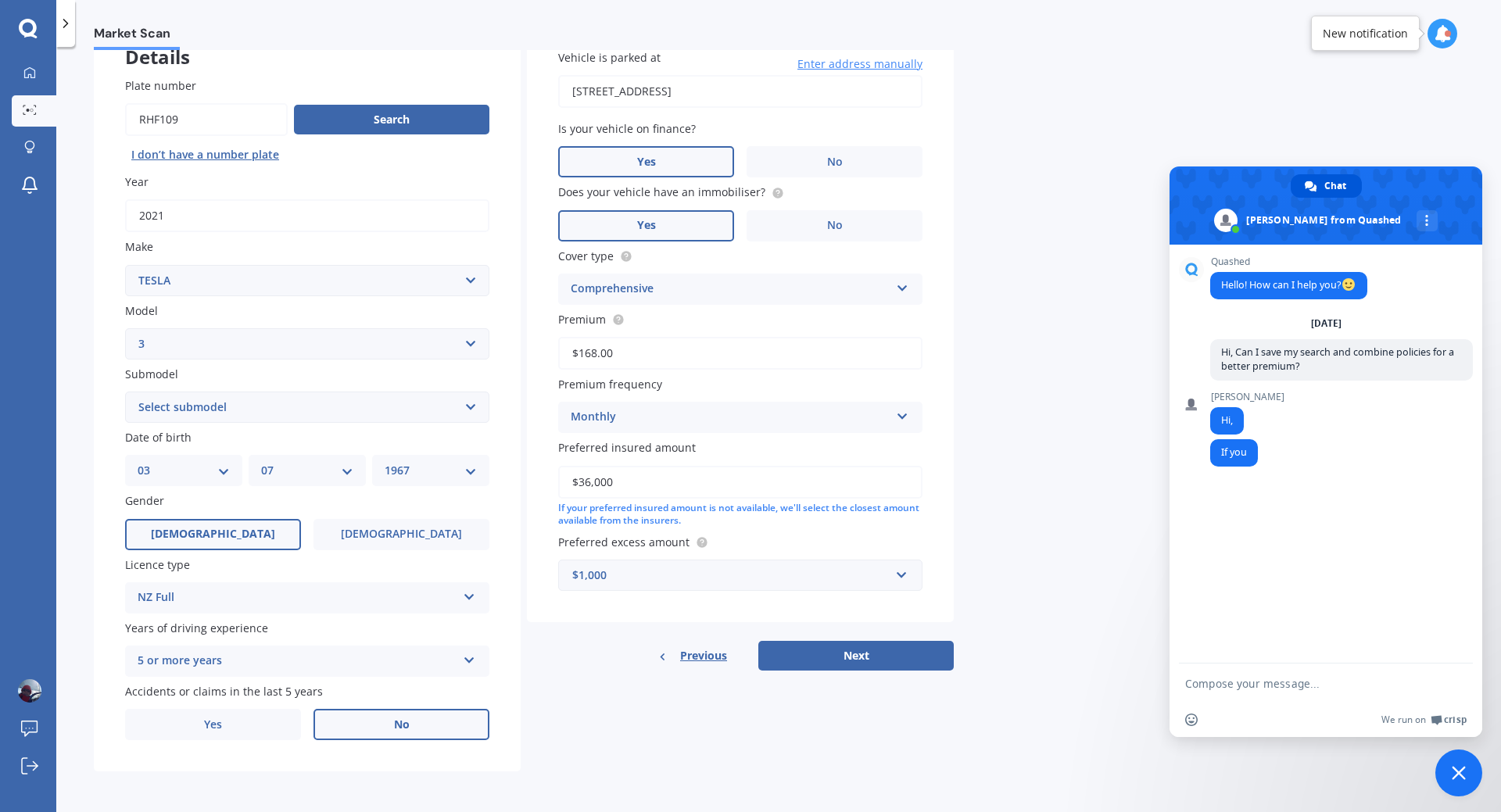
click at [398, 723] on span "No" at bounding box center [402, 725] width 16 height 13
click at [0, 0] on input "No" at bounding box center [0, 0] width 0 height 0
click at [831, 654] on button "Next" at bounding box center [856, 656] width 196 height 30
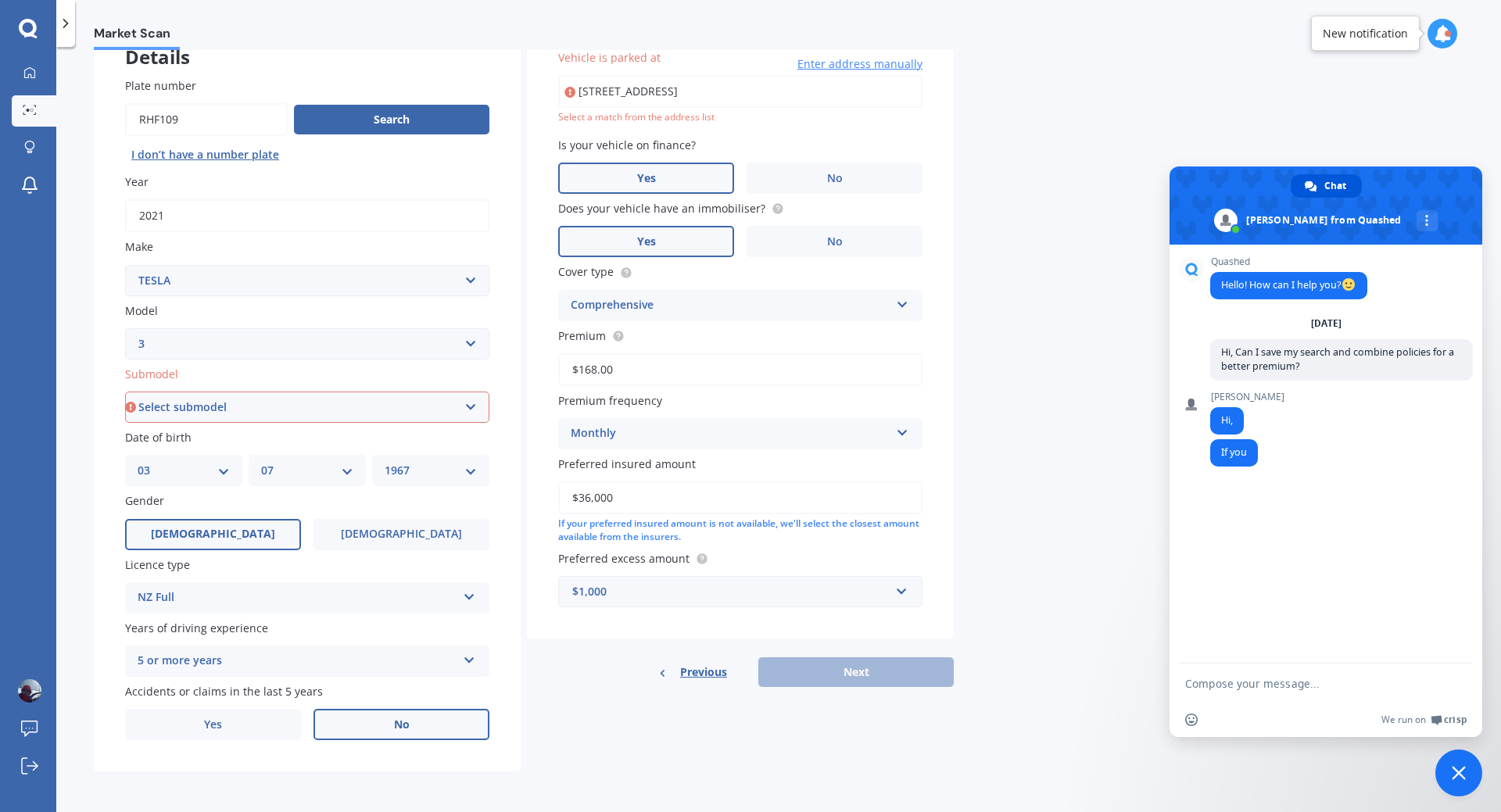
click at [290, 405] on select "Select submodel EV" at bounding box center [307, 407] width 364 height 32
select select "EV"
click at [125, 391] on select "Select submodel EV" at bounding box center [307, 407] width 364 height 32
type input "[STREET_ADDRESS]"
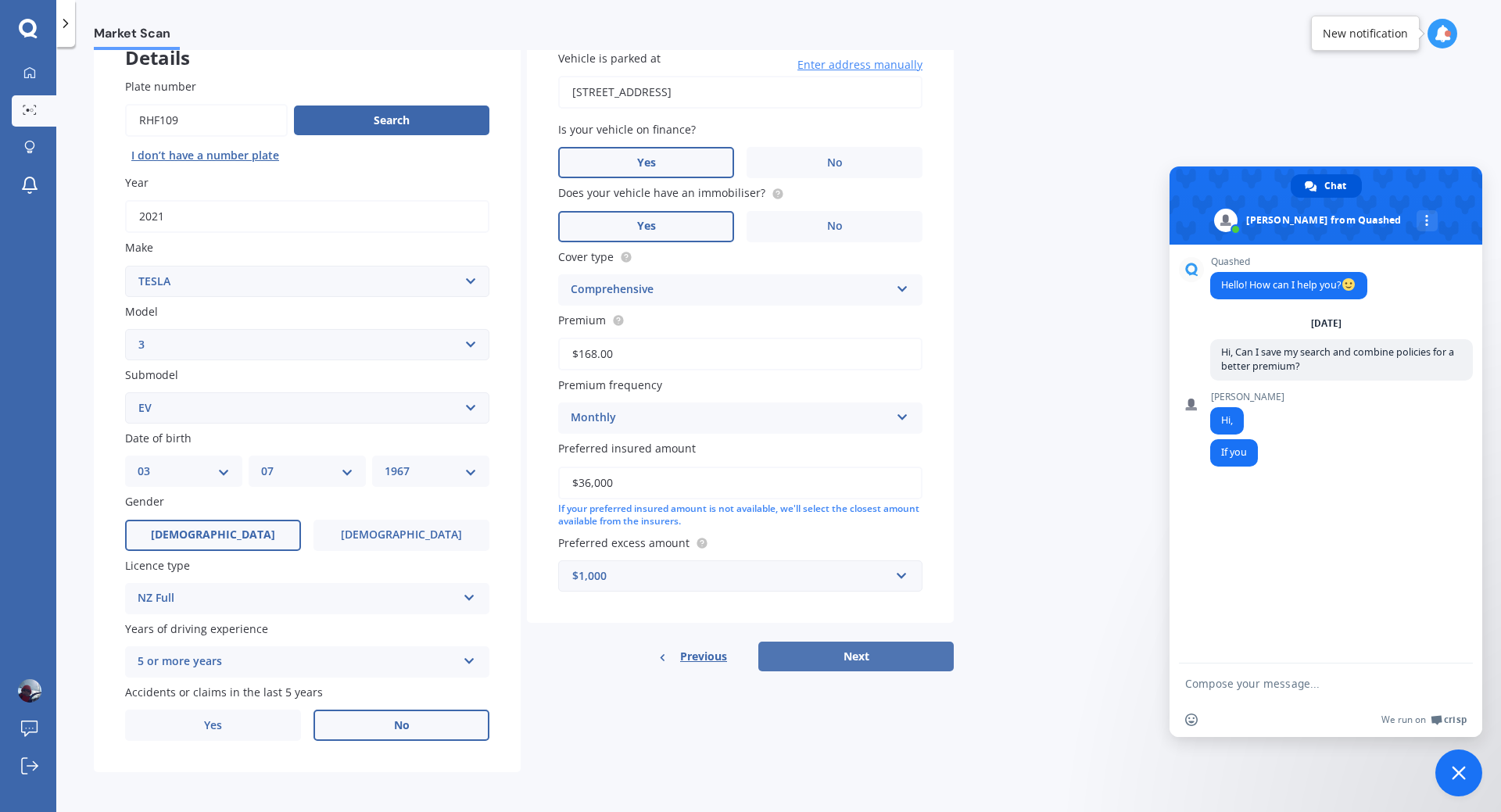
click at [860, 657] on button "Next" at bounding box center [856, 657] width 196 height 30
select select "03"
select select "07"
select select "1967"
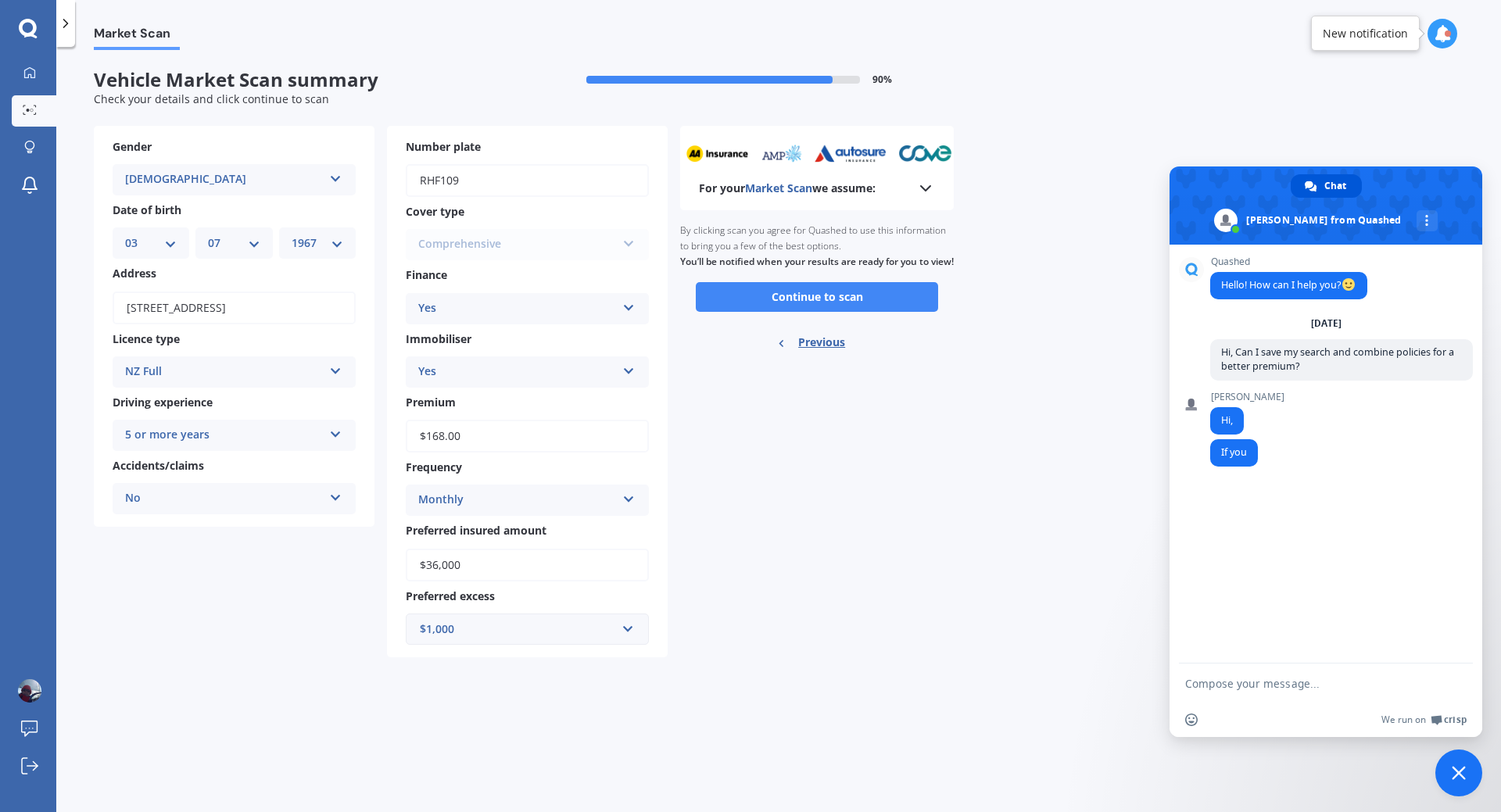
scroll to position [0, 0]
click at [803, 310] on button "Continue to scan" at bounding box center [817, 297] width 242 height 30
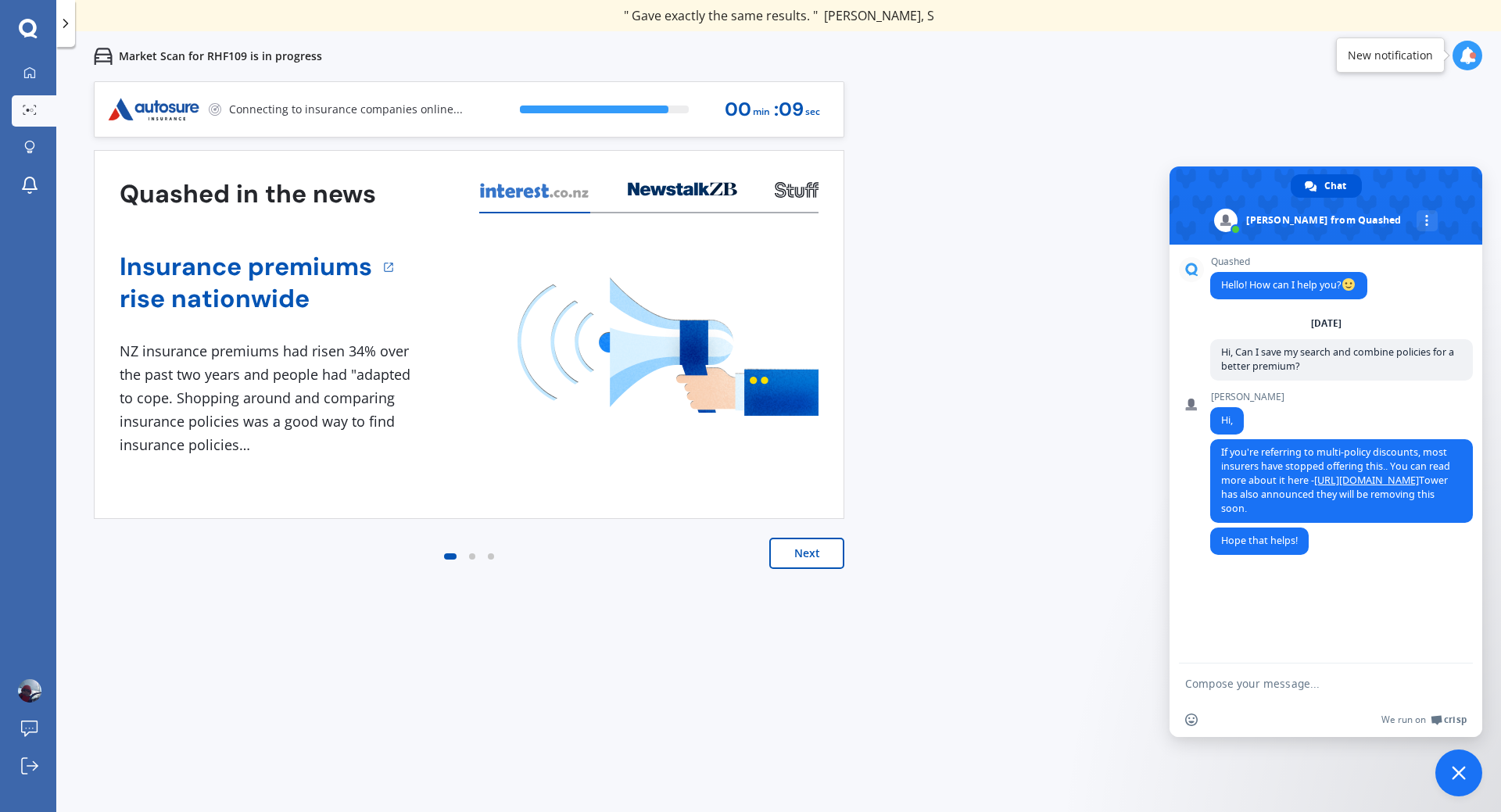
click at [1299, 676] on form at bounding box center [1309, 684] width 247 height 42
click at [1272, 680] on textarea "Compose your message..." at bounding box center [1309, 683] width 247 height 14
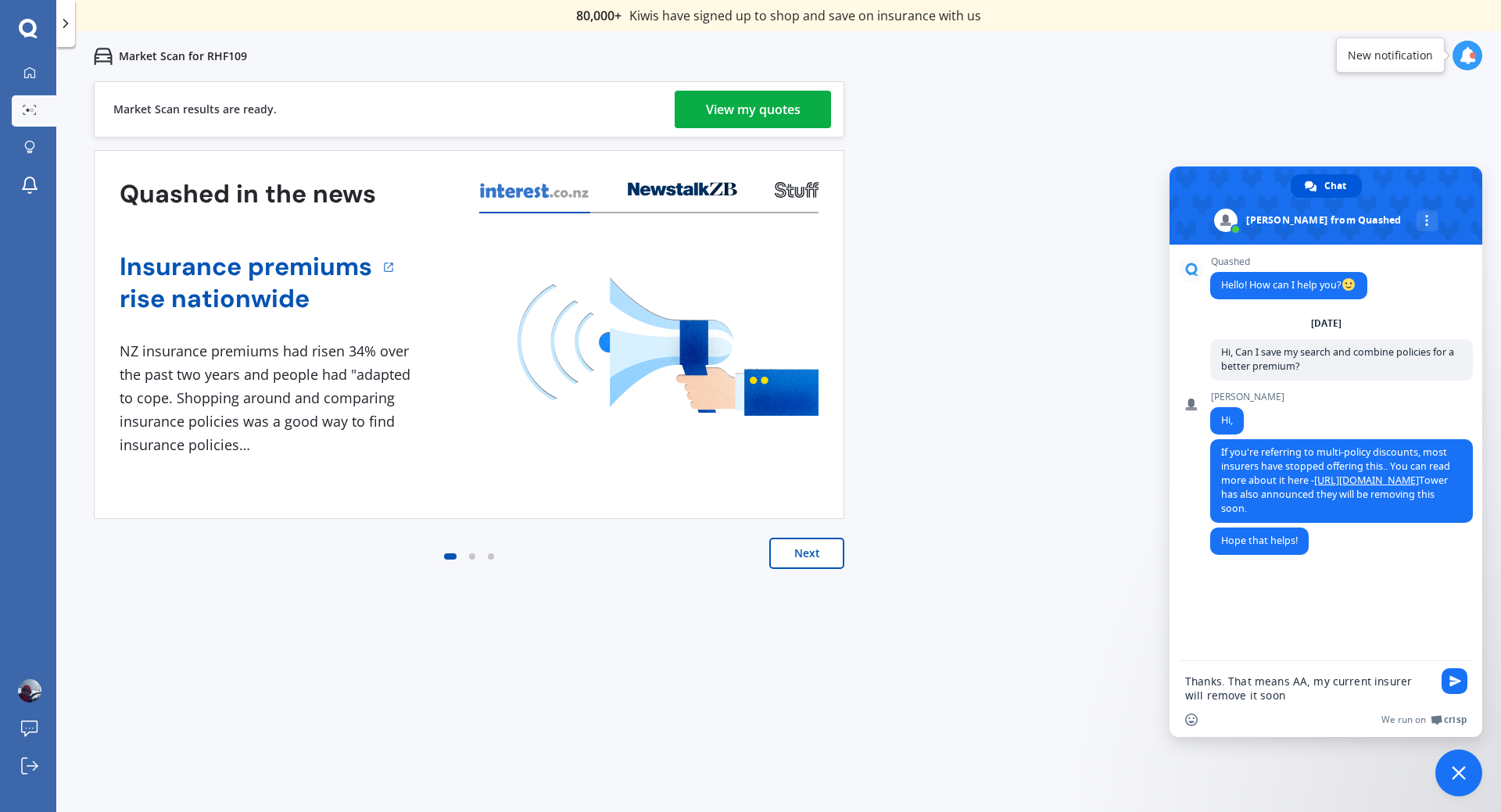
type textarea "Thanks. That means AA, my current insurer will remove it soon?"
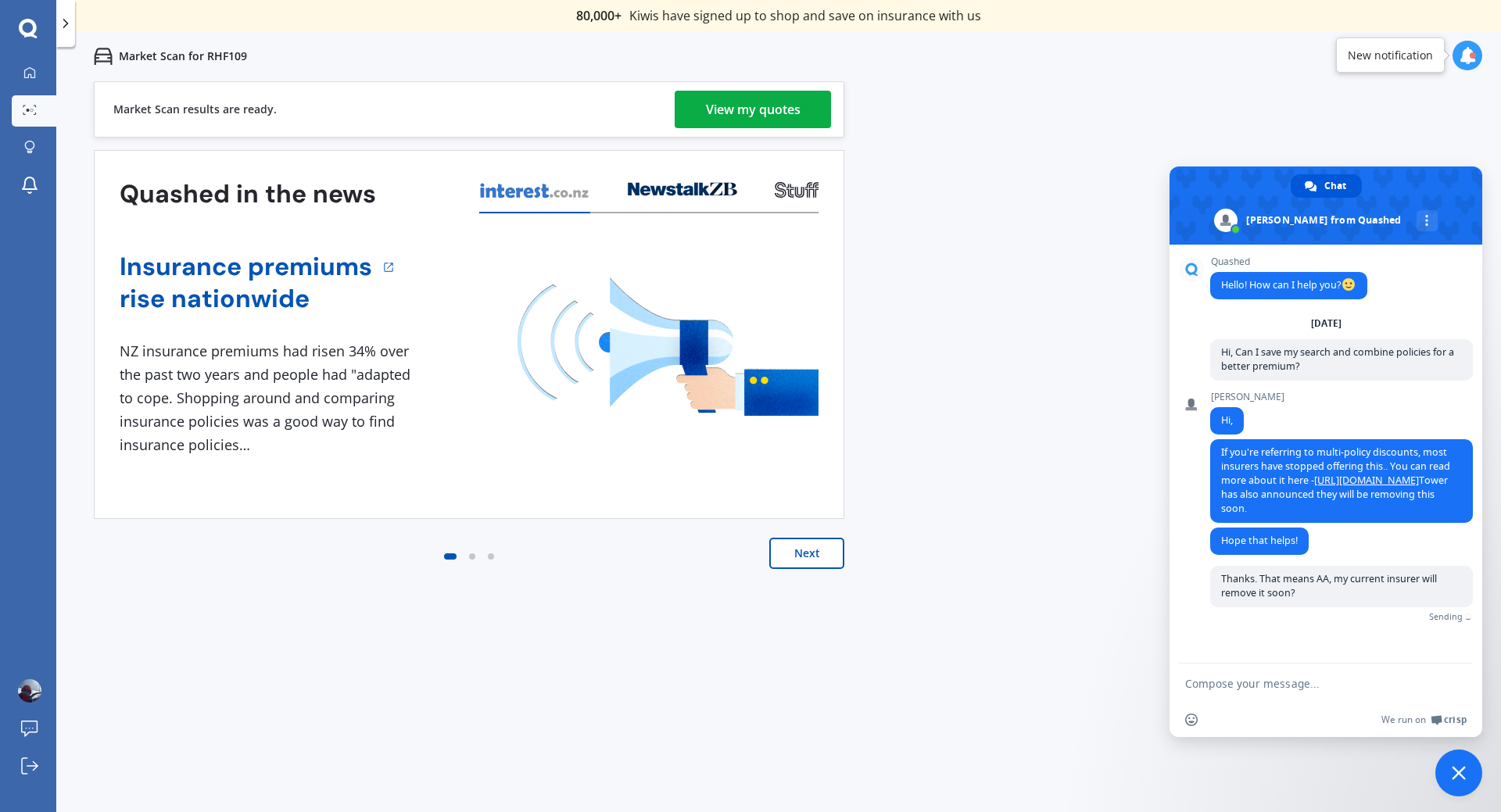
click at [750, 105] on div "View my quotes" at bounding box center [753, 109] width 95 height 37
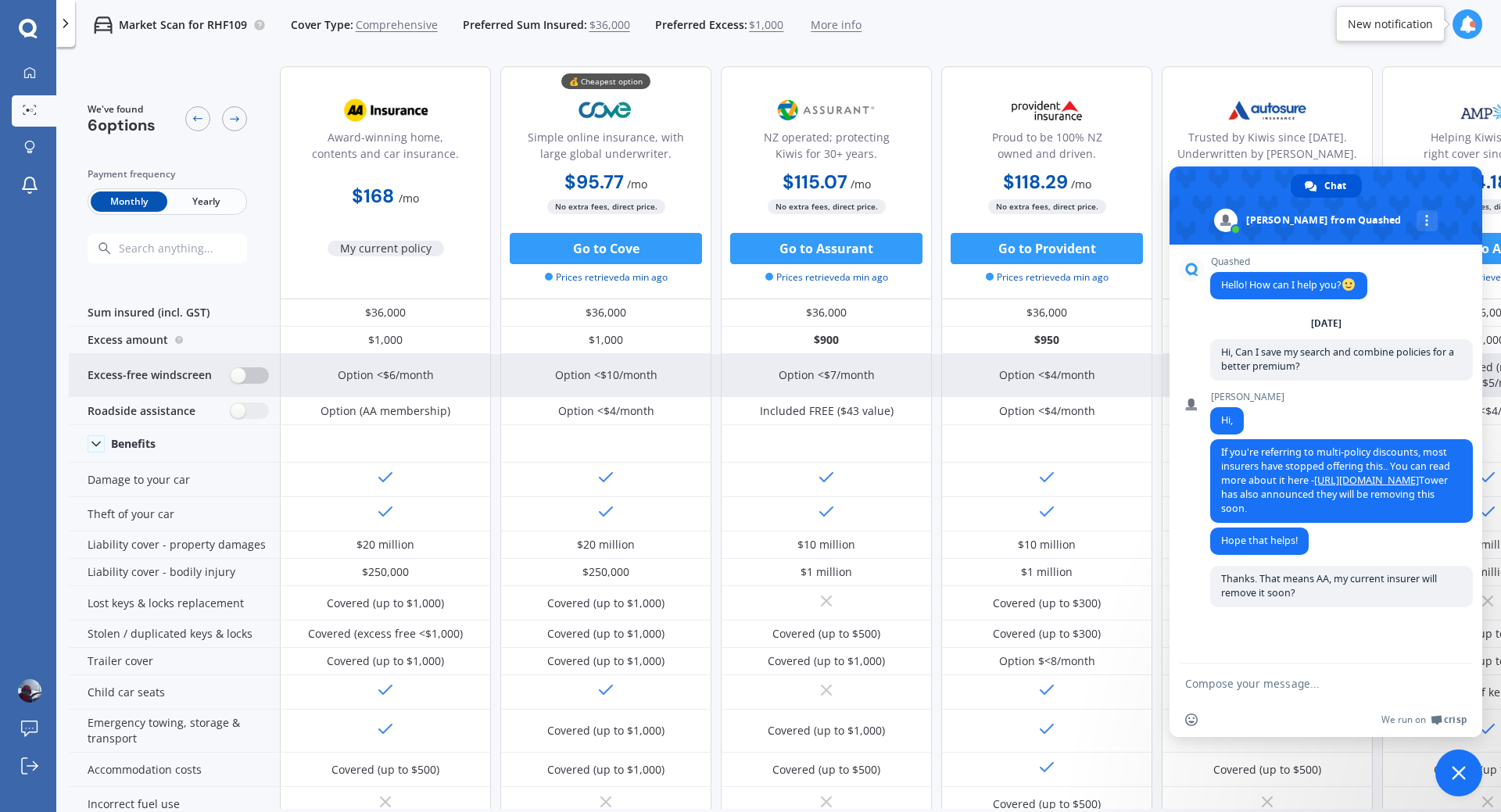
click at [251, 371] on label at bounding box center [250, 376] width 38 height 17
radio input "true"
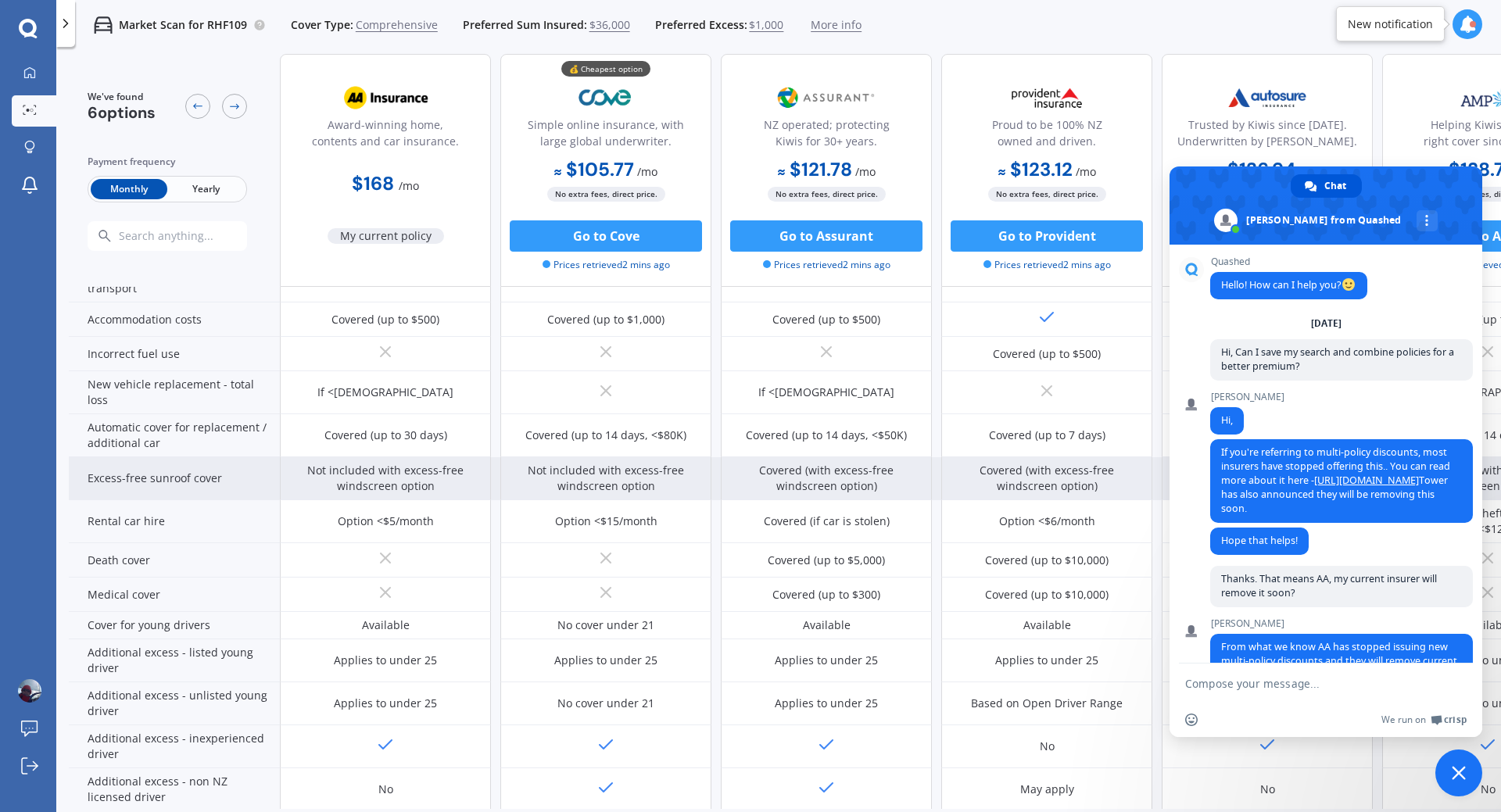
scroll to position [44, 0]
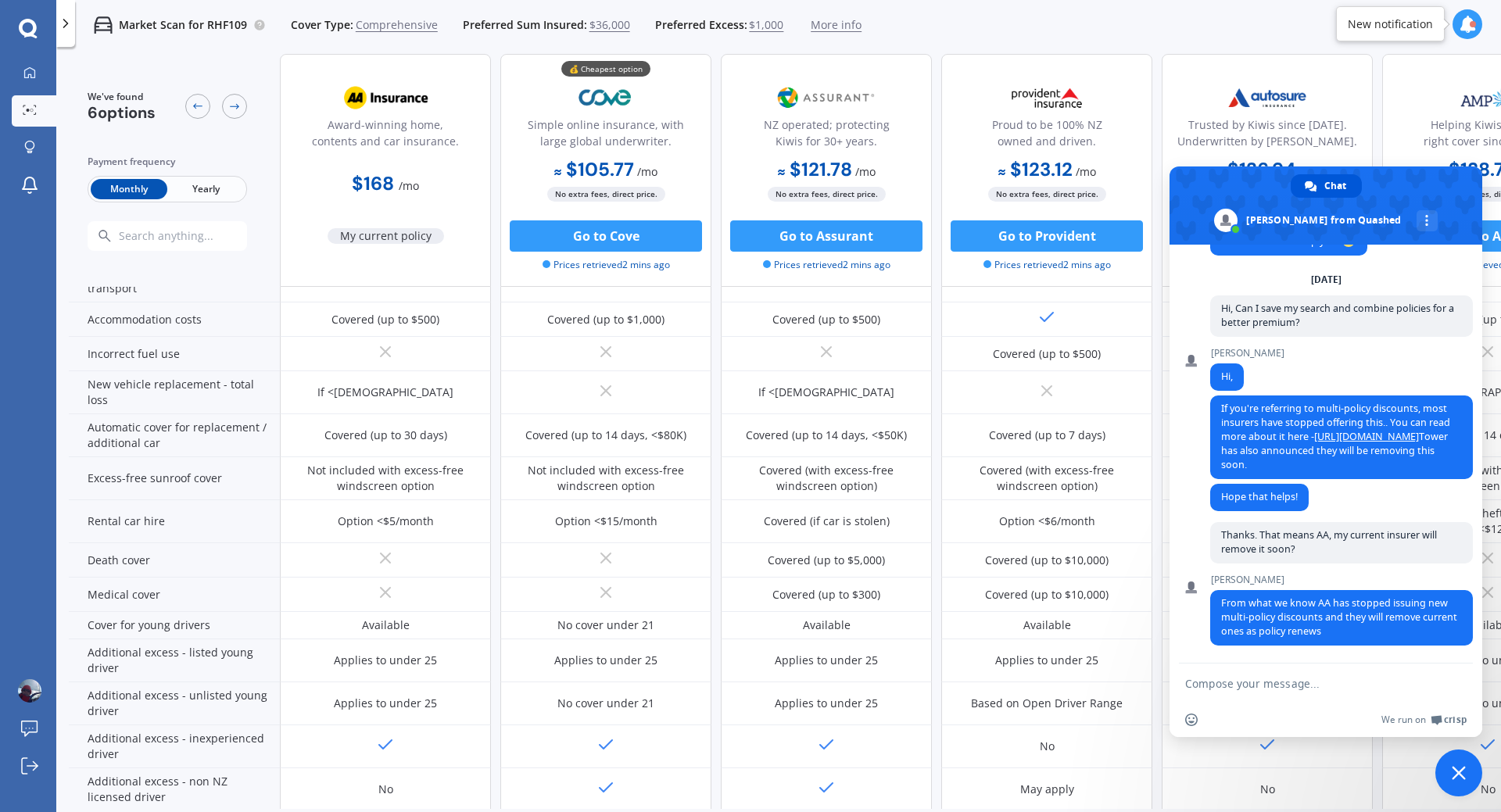
click at [1298, 678] on textarea "Compose your message..." at bounding box center [1309, 683] width 247 height 14
type textarea "thanks."
click at [1451, 684] on span "Send" at bounding box center [1455, 683] width 12 height 12
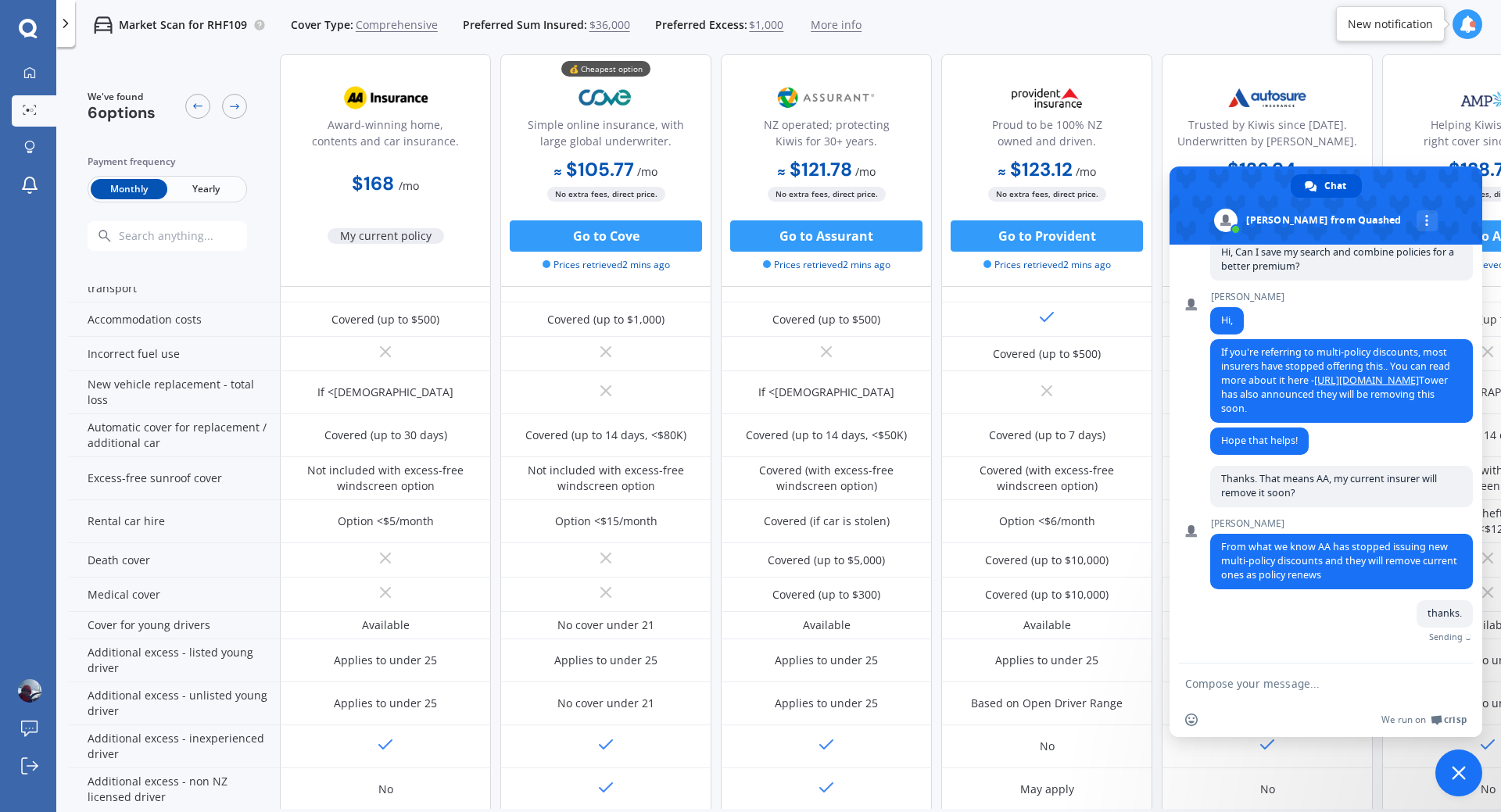
scroll to position [82, 0]
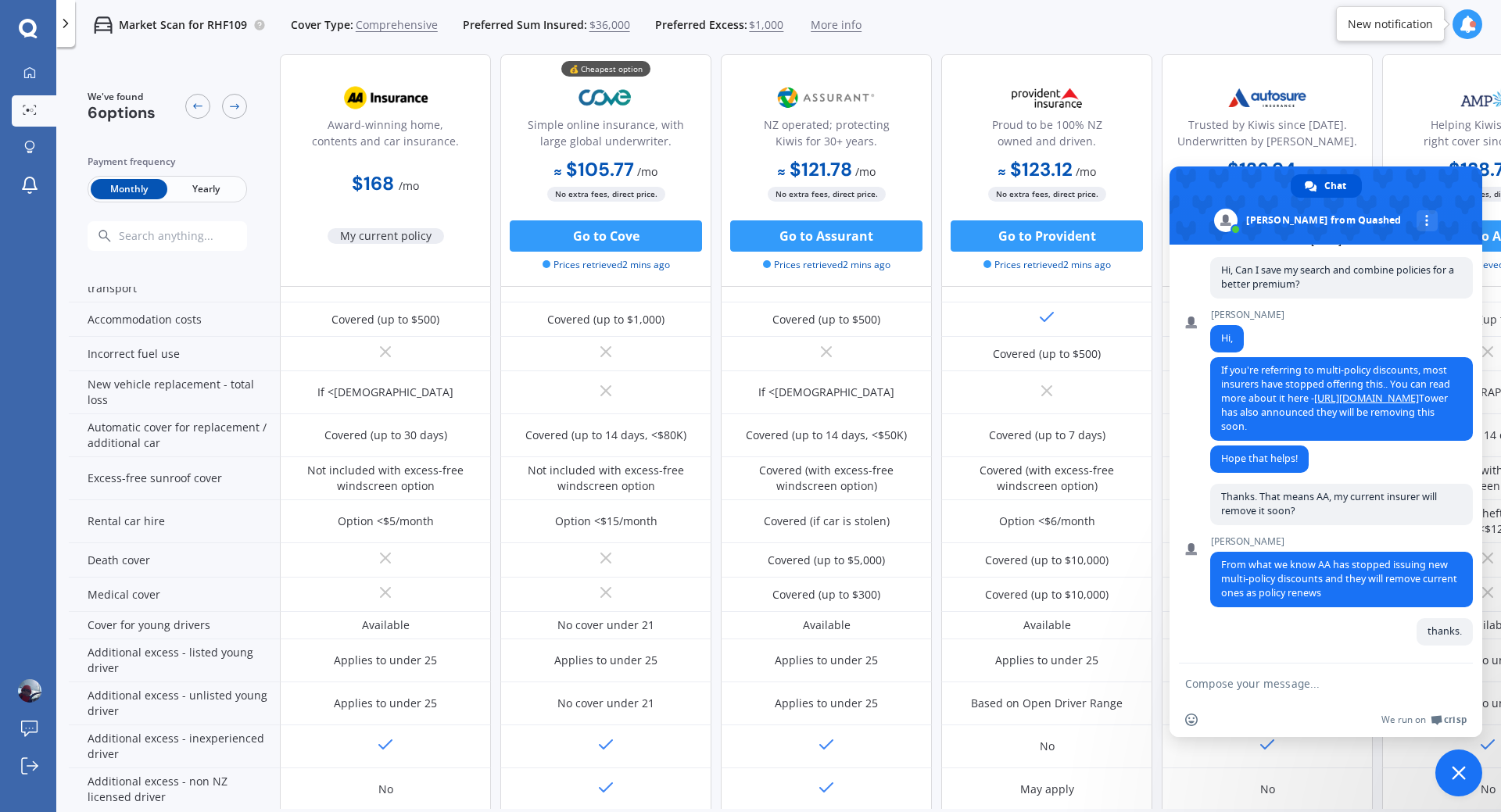
click at [1450, 785] on span "Close chat" at bounding box center [1459, 773] width 47 height 47
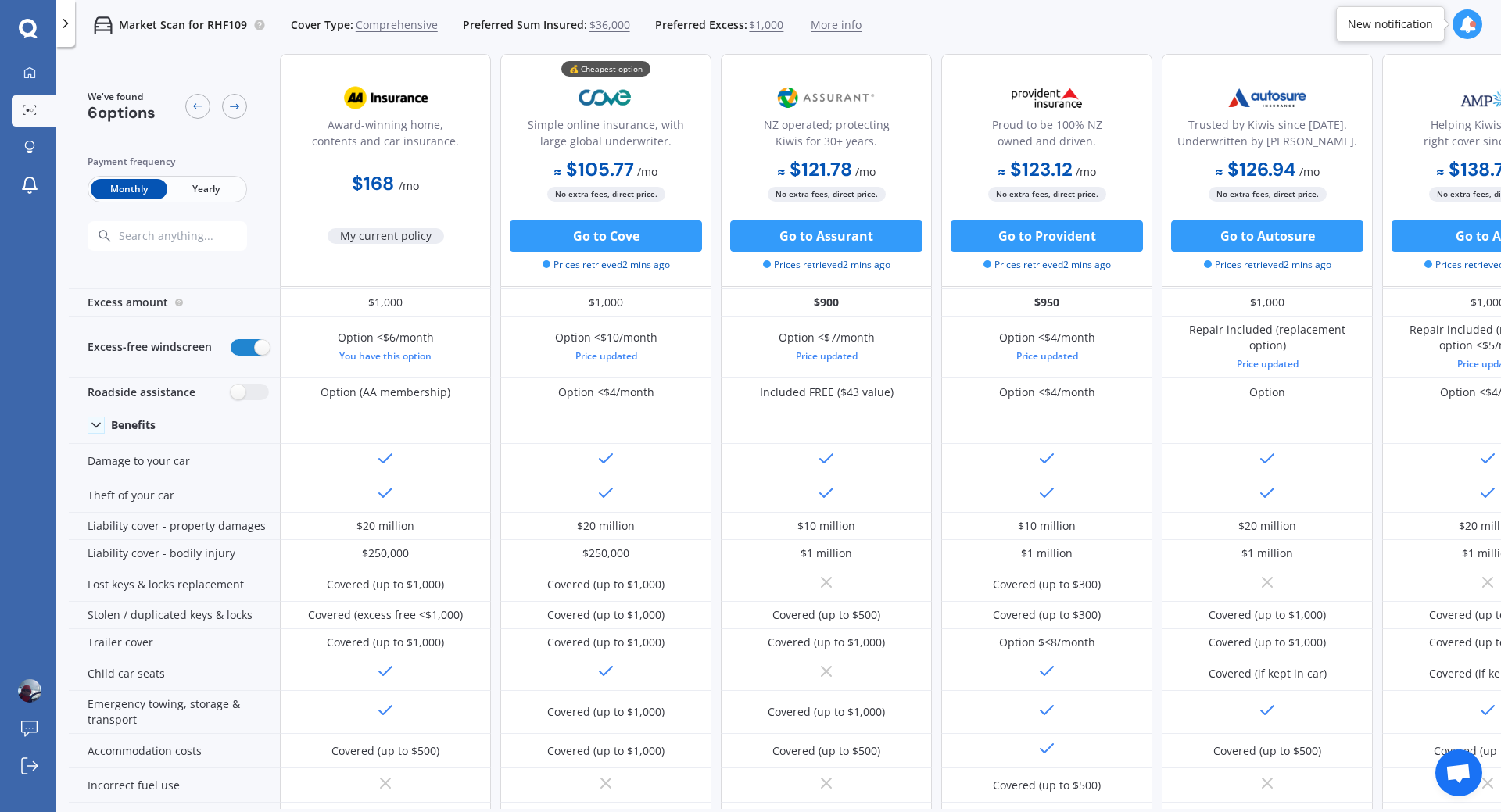
scroll to position [0, 0]
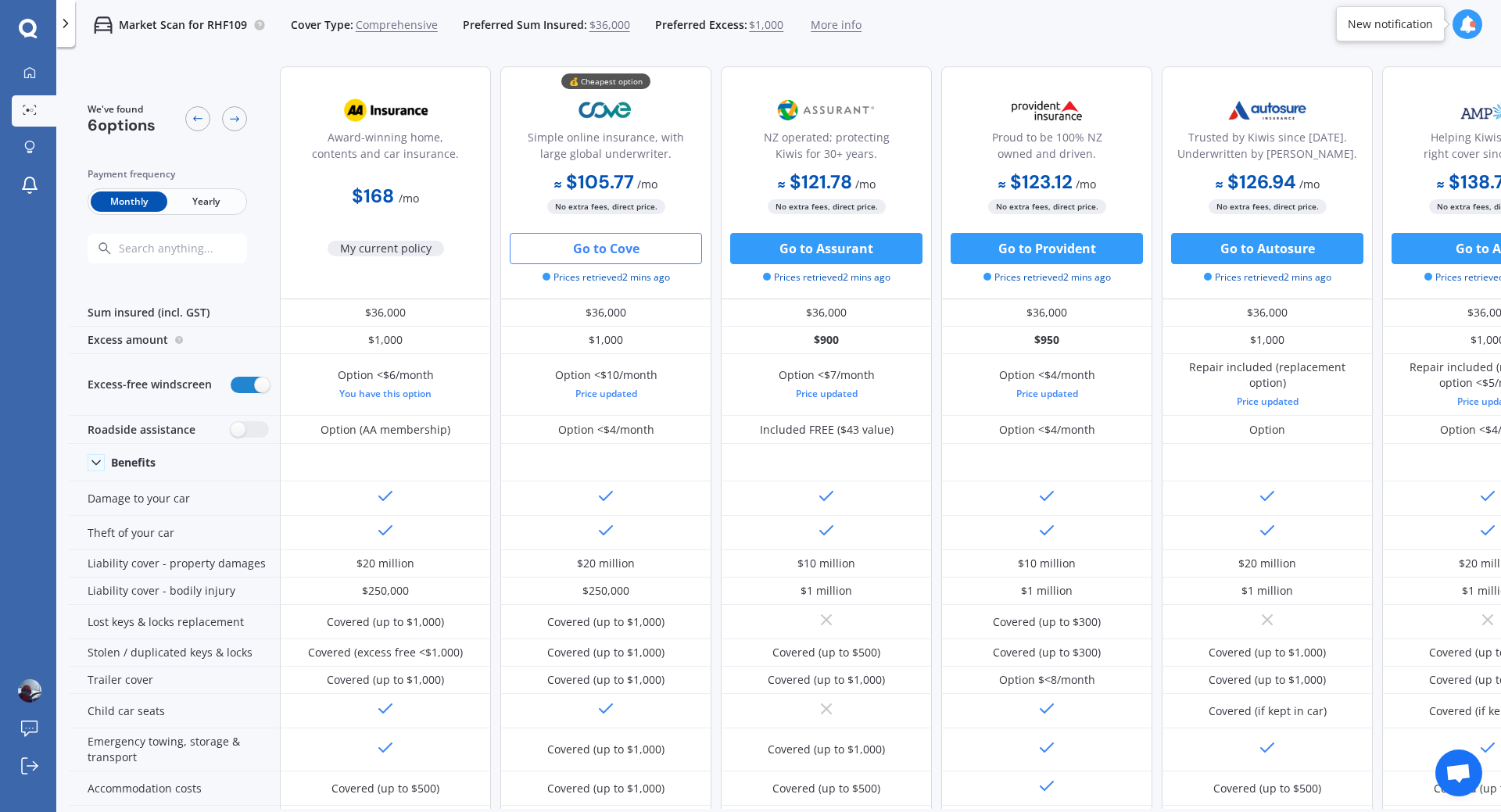
click at [613, 248] on button "Go to Cove" at bounding box center [606, 249] width 192 height 32
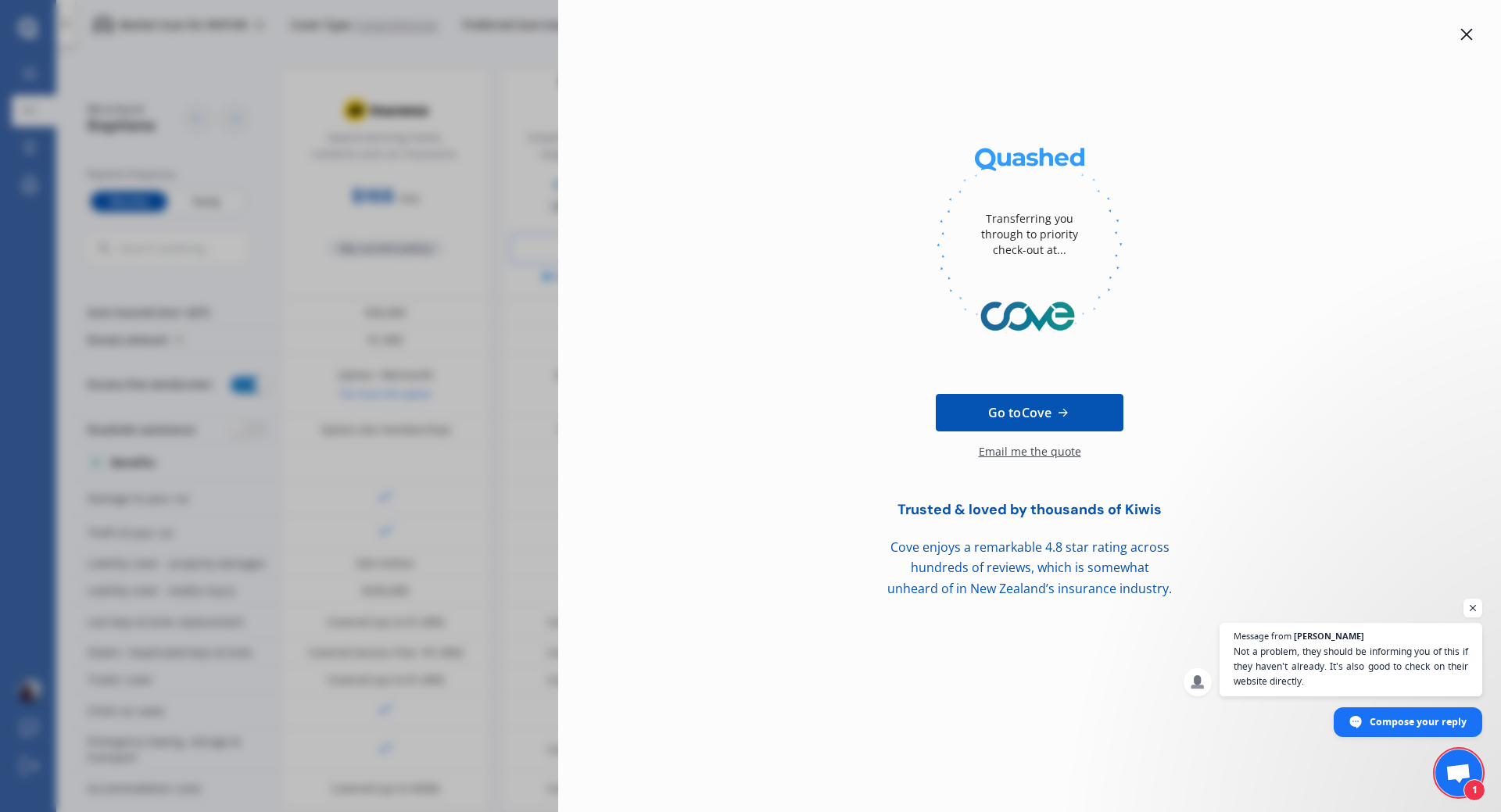
scroll to position [164, 0]
click at [1478, 610] on span "Open chat" at bounding box center [1474, 609] width 20 height 20
click at [1412, 716] on span "Compose your reply" at bounding box center [1419, 721] width 98 height 27
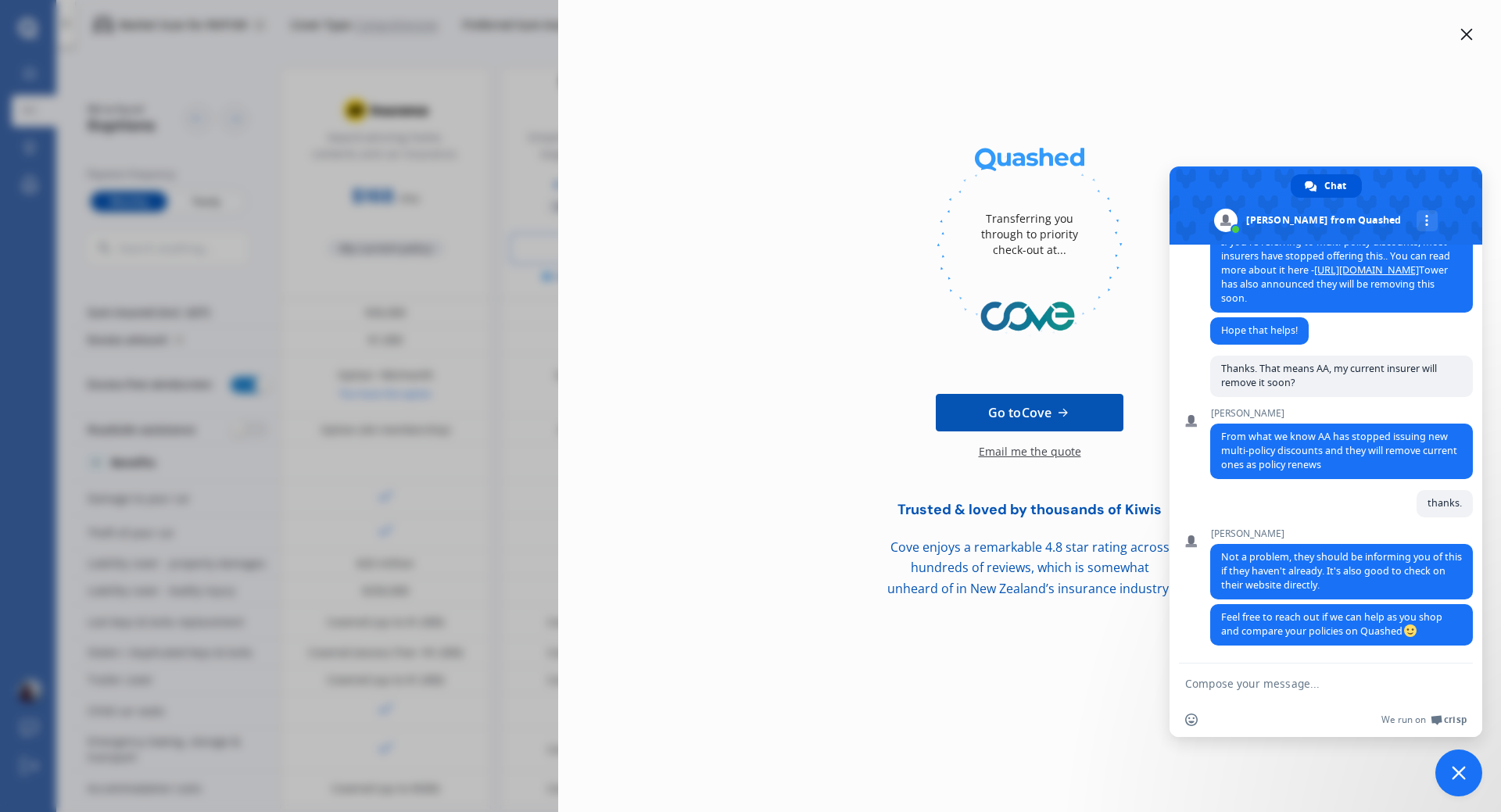
click at [1310, 683] on textarea "Compose your message..." at bounding box center [1309, 683] width 247 height 14
type textarea "Will do thanks."
click at [1454, 679] on span "Send" at bounding box center [1455, 683] width 12 height 12
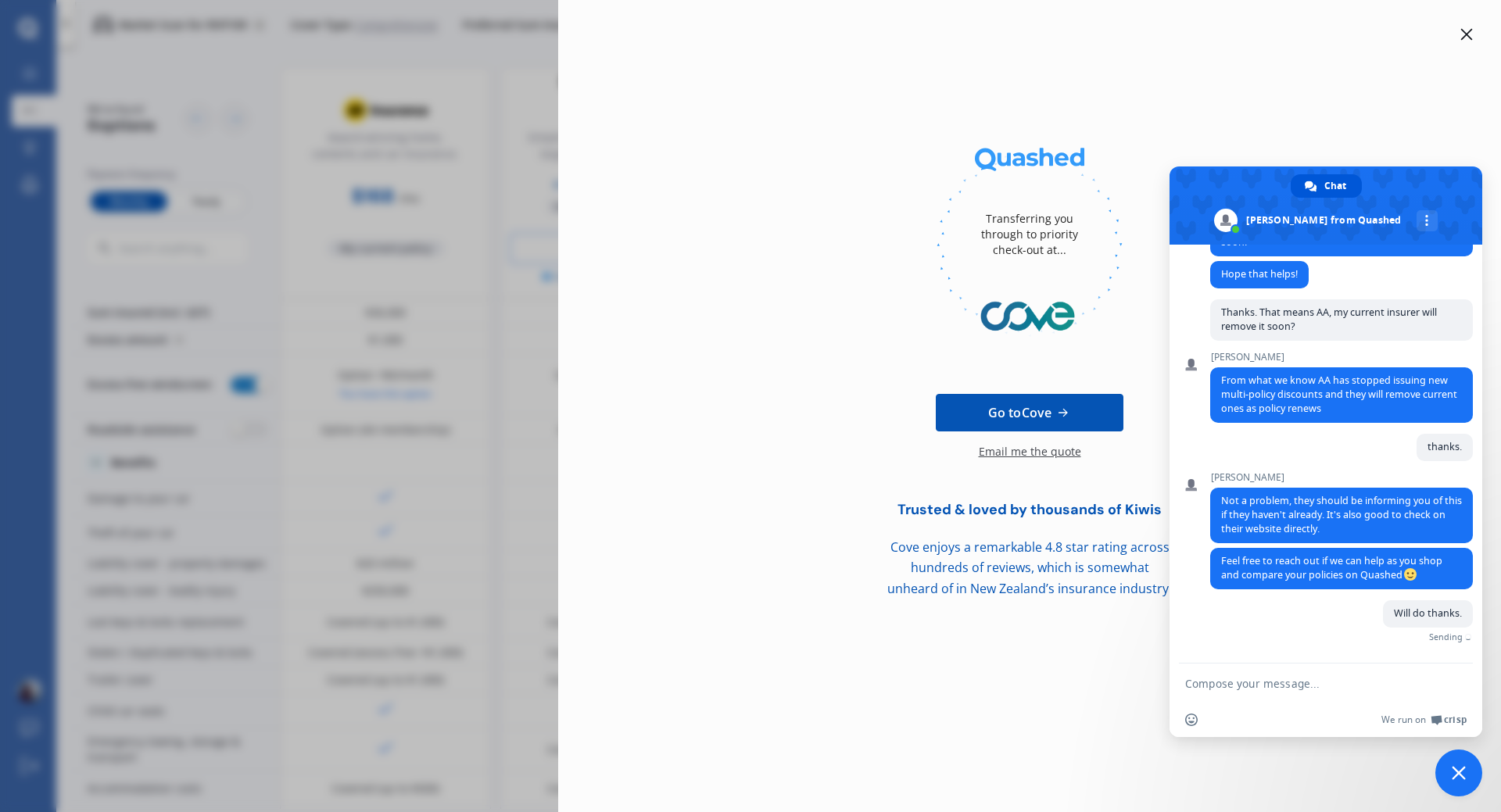
scroll to position [249, 0]
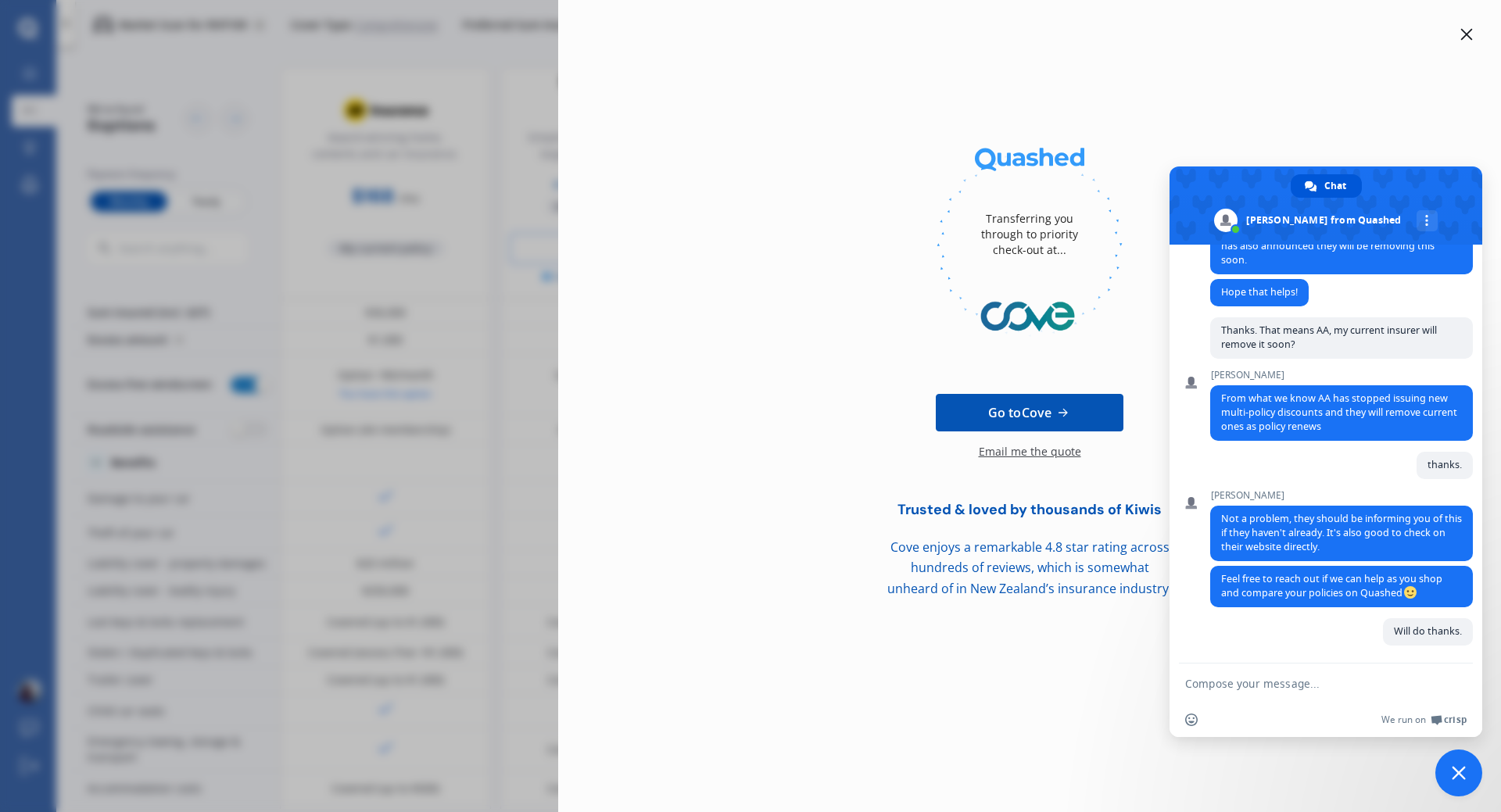
click at [1456, 778] on span "Close chat" at bounding box center [1459, 772] width 14 height 14
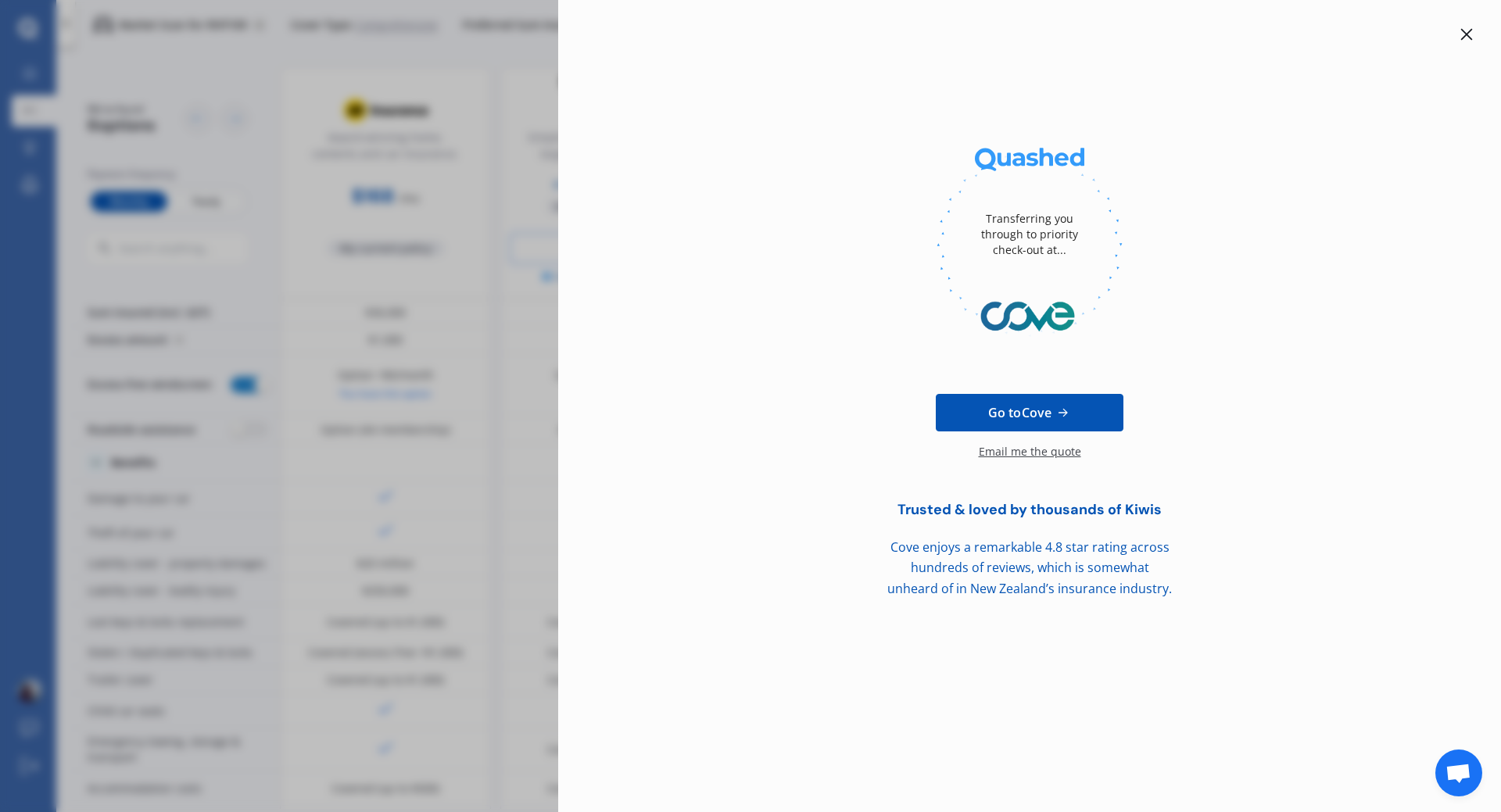
click at [1461, 32] on icon at bounding box center [1466, 34] width 12 height 12
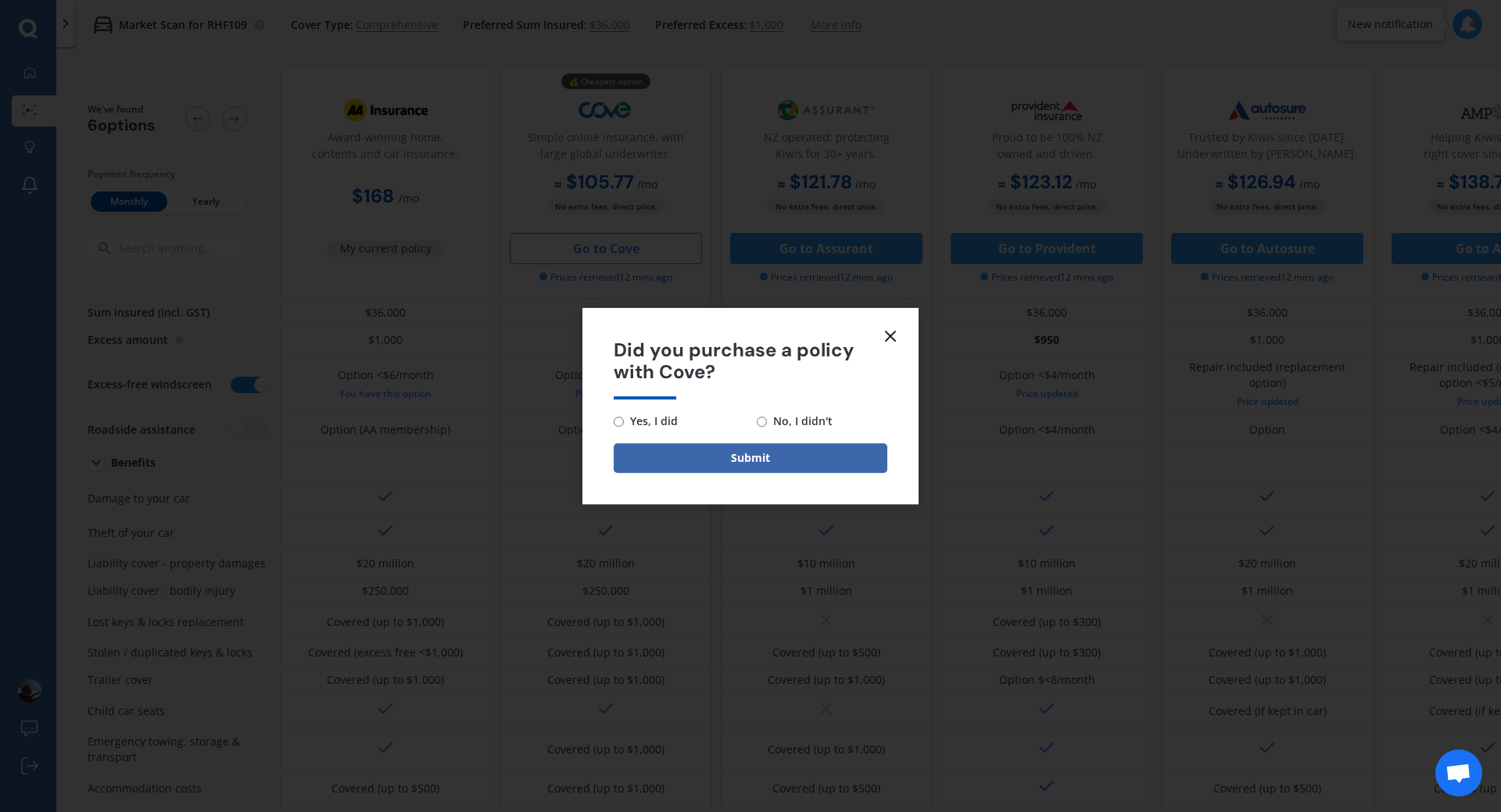
click at [616, 421] on input "Yes, I did" at bounding box center [619, 421] width 10 height 10
radio input "true"
click at [739, 458] on button "Submit" at bounding box center [751, 458] width 274 height 30
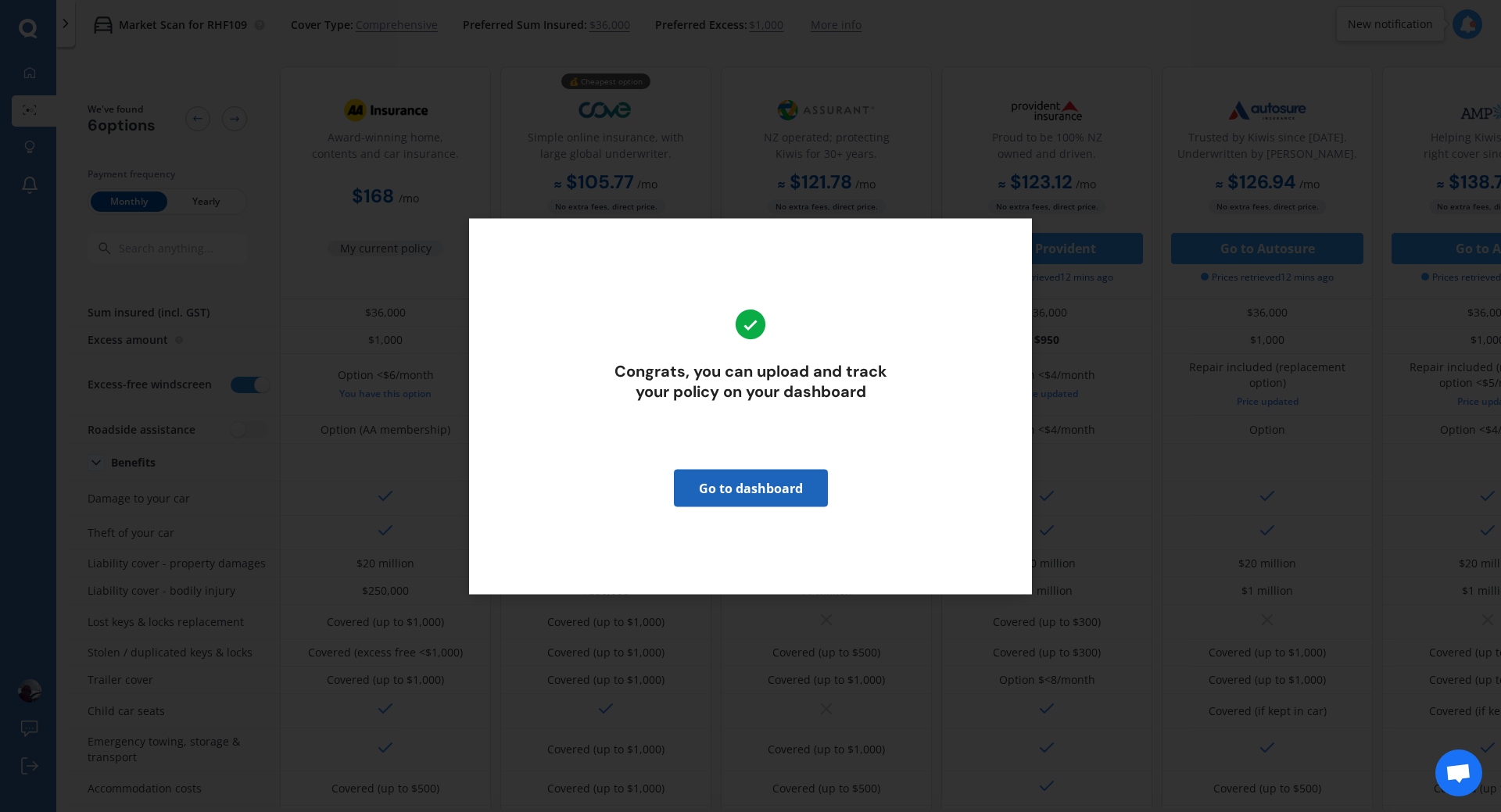
click at [753, 486] on link "Go to dashboard" at bounding box center [751, 487] width 154 height 37
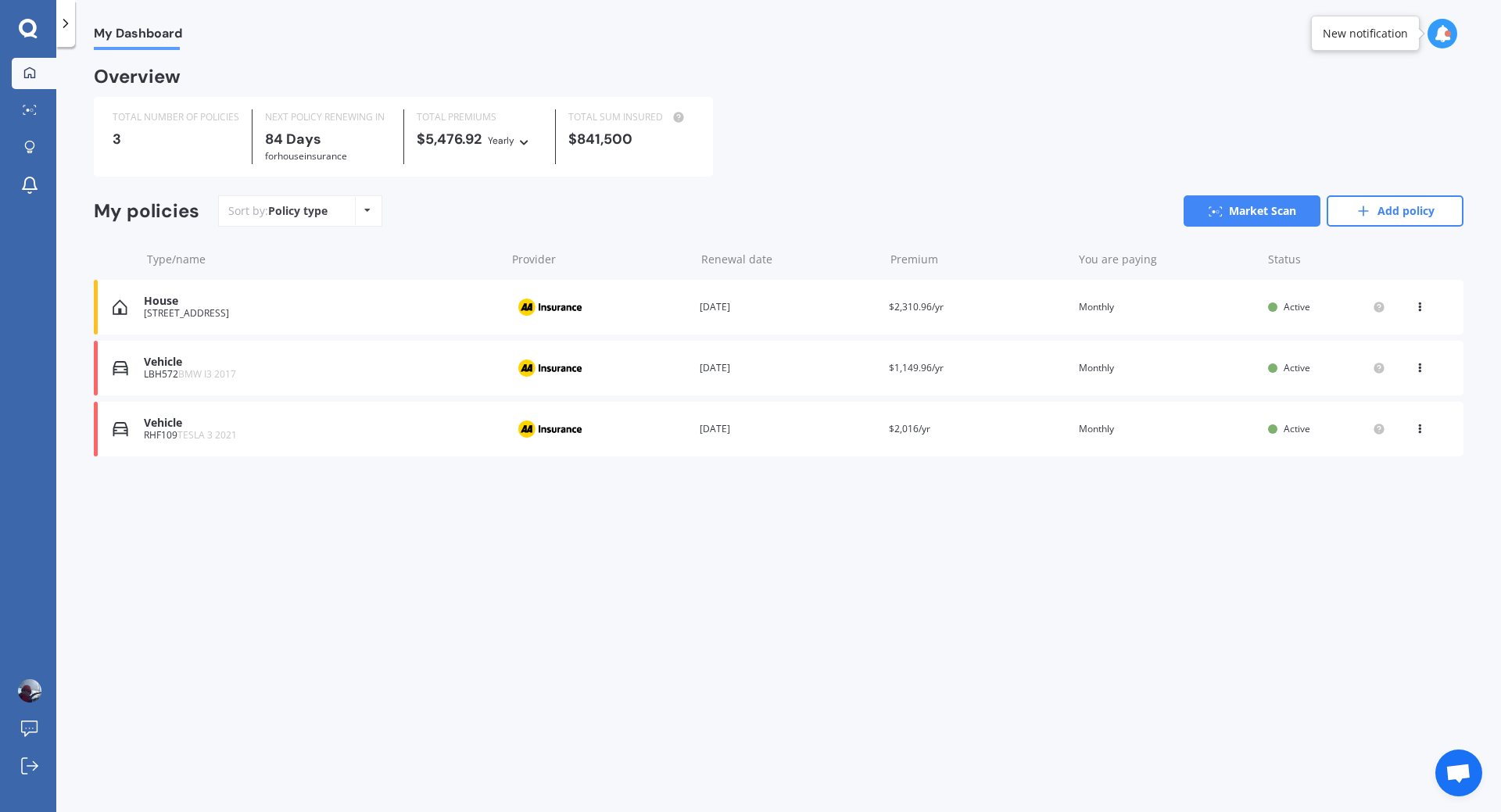
click at [529, 141] on icon at bounding box center [524, 139] width 11 height 9
click at [519, 247] on span "Monthly" at bounding box center [521, 250] width 41 height 14
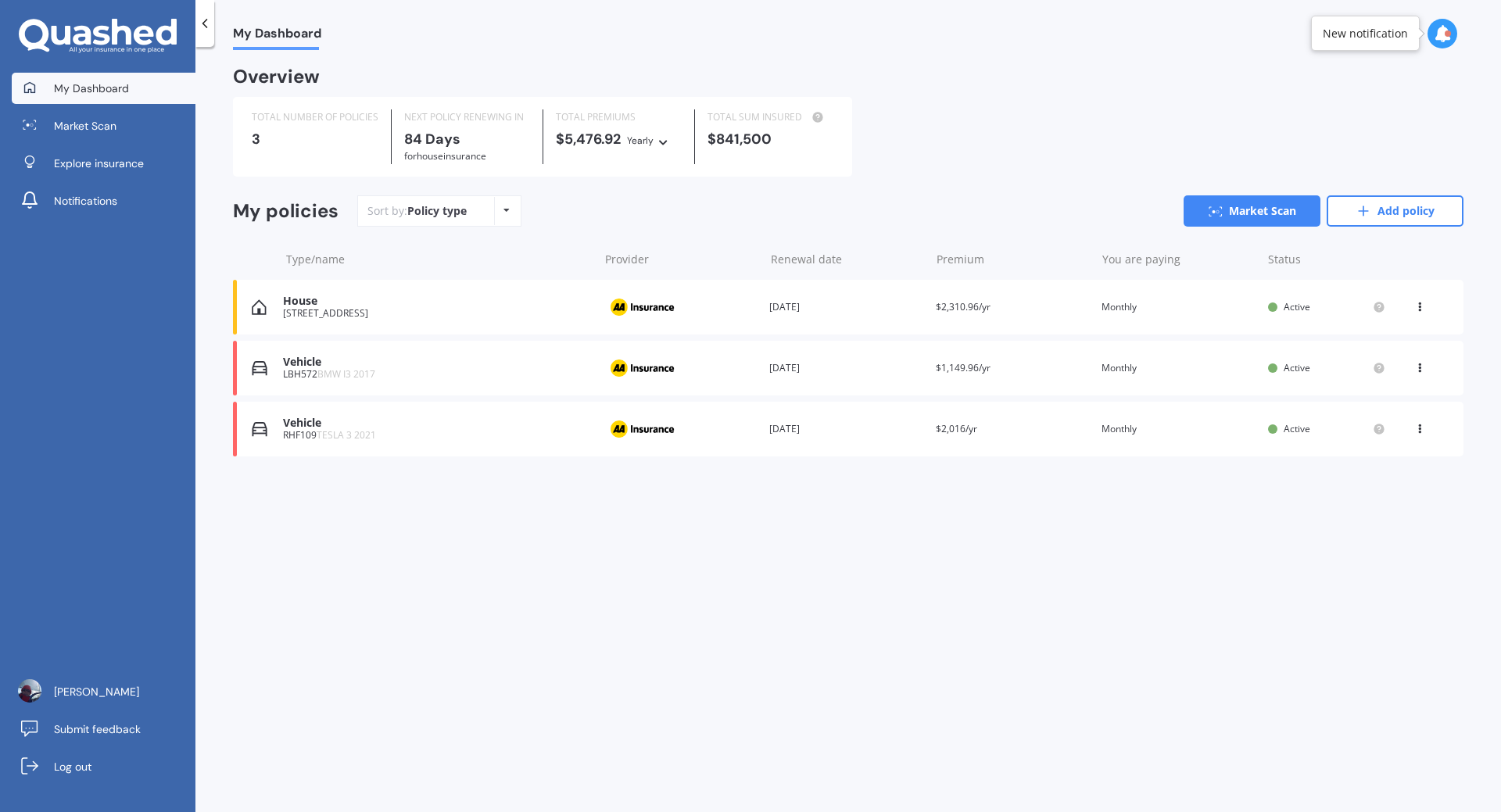
click at [468, 314] on div "[STREET_ADDRESS]" at bounding box center [436, 313] width 307 height 11
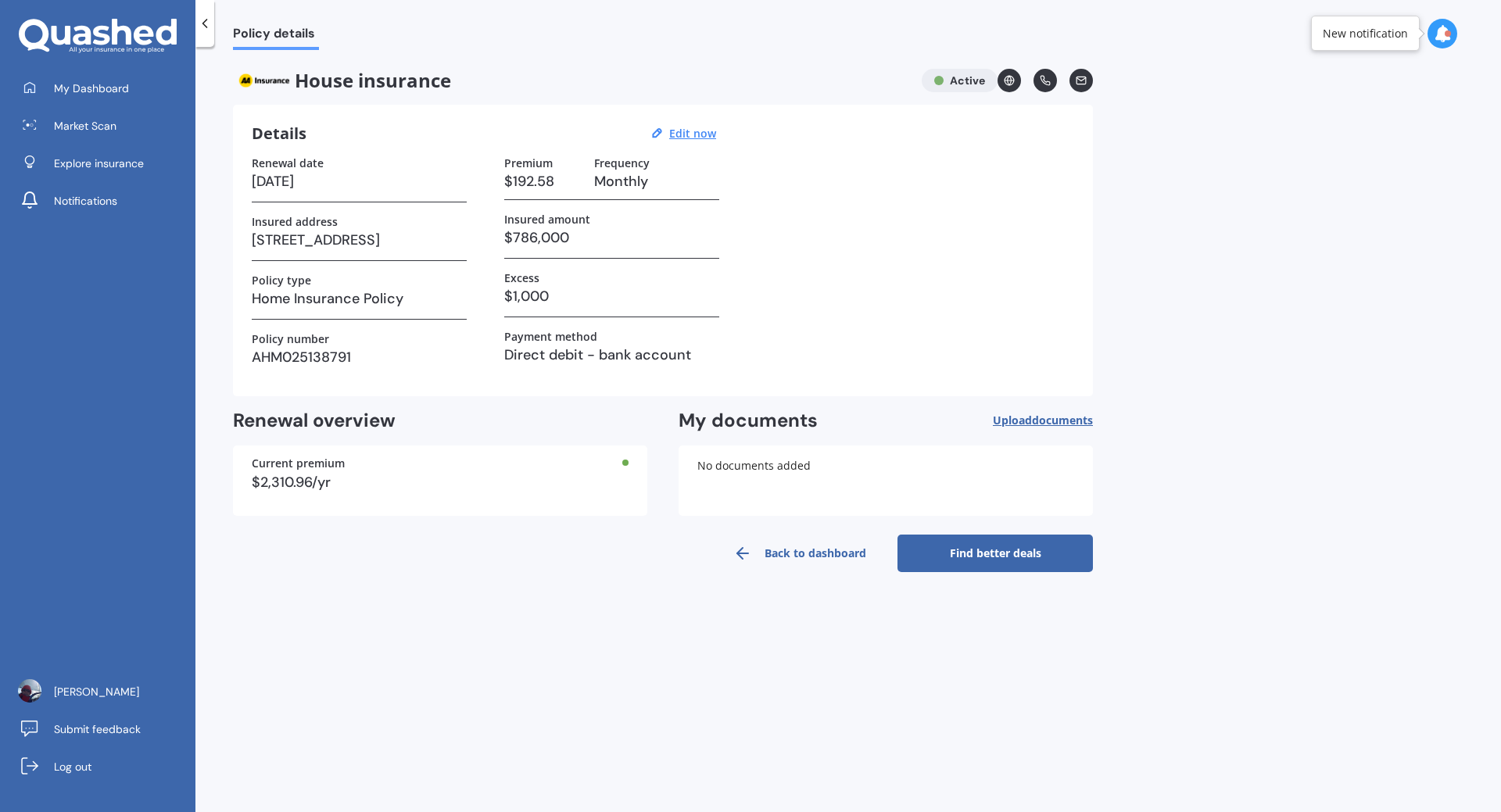
click at [997, 557] on link "Find better deals" at bounding box center [996, 553] width 196 height 37
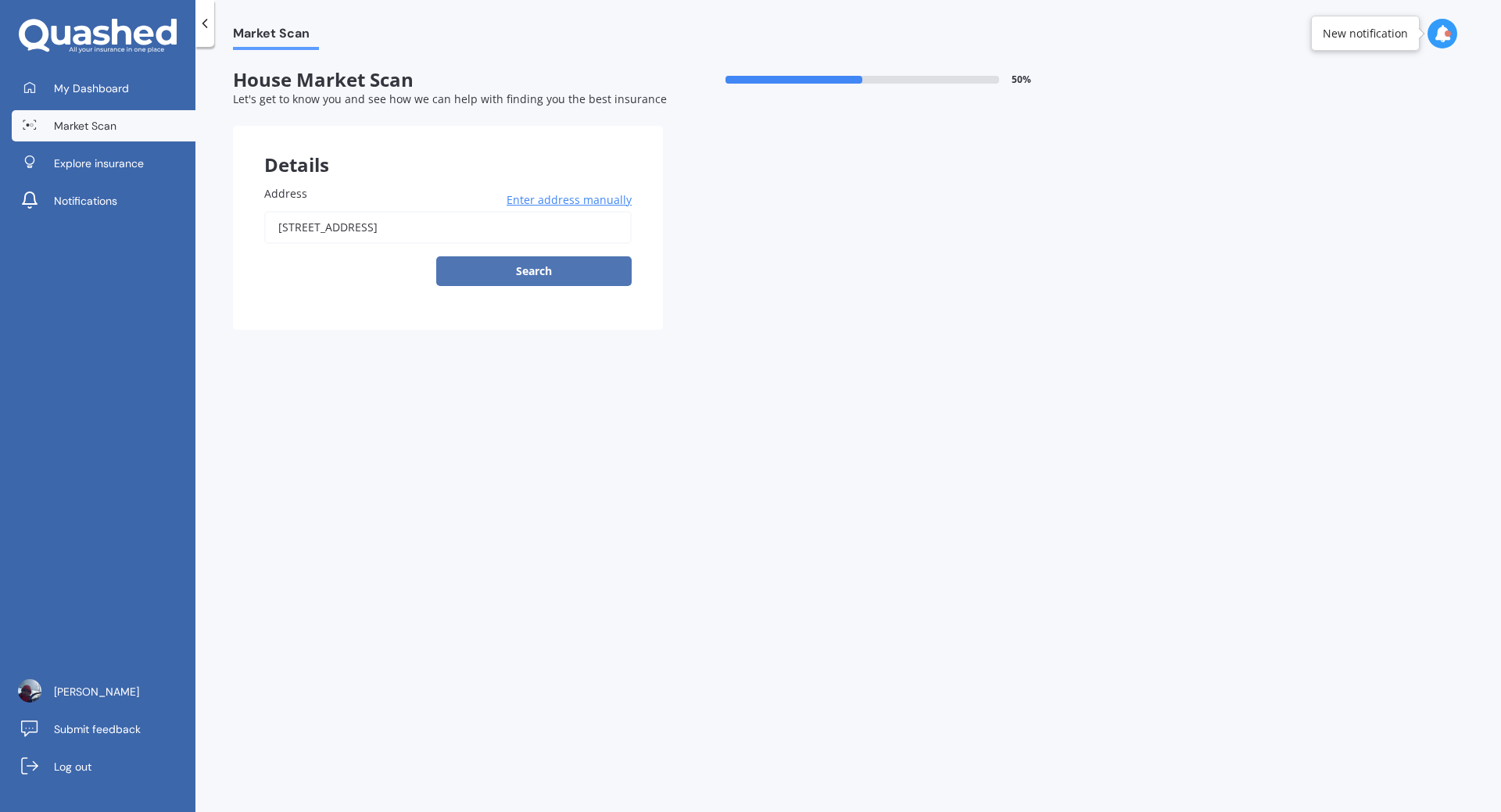
click at [540, 270] on button "Search" at bounding box center [534, 271] width 196 height 30
click at [406, 229] on input "[STREET_ADDRESS]" at bounding box center [447, 227] width 368 height 33
type input "[STREET_ADDRESS]"
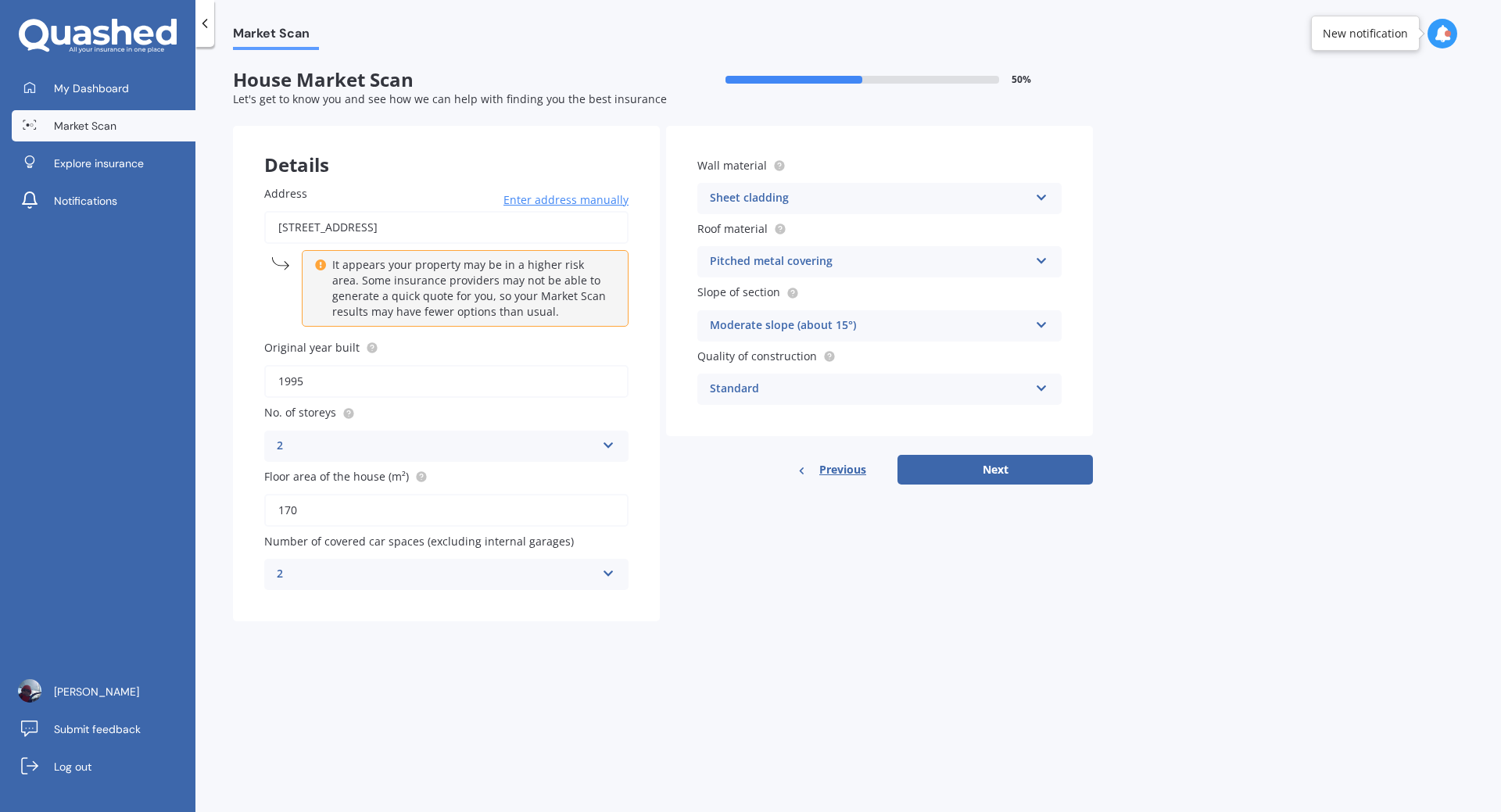
click at [347, 382] on input "1995" at bounding box center [446, 382] width 364 height 33
click at [381, 508] on input "170" at bounding box center [446, 511] width 364 height 33
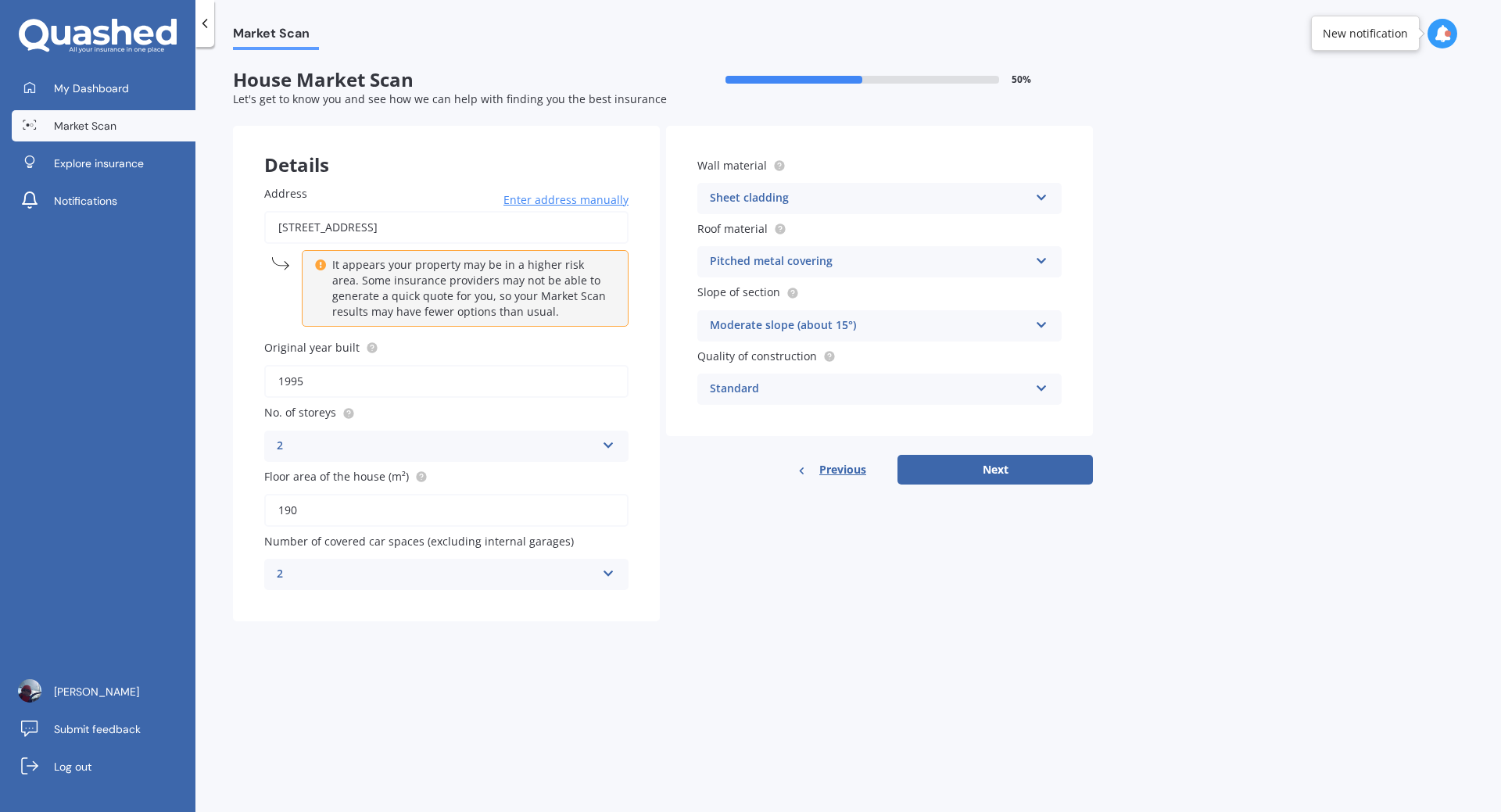
type input "190"
click at [1042, 197] on icon at bounding box center [1042, 194] width 13 height 11
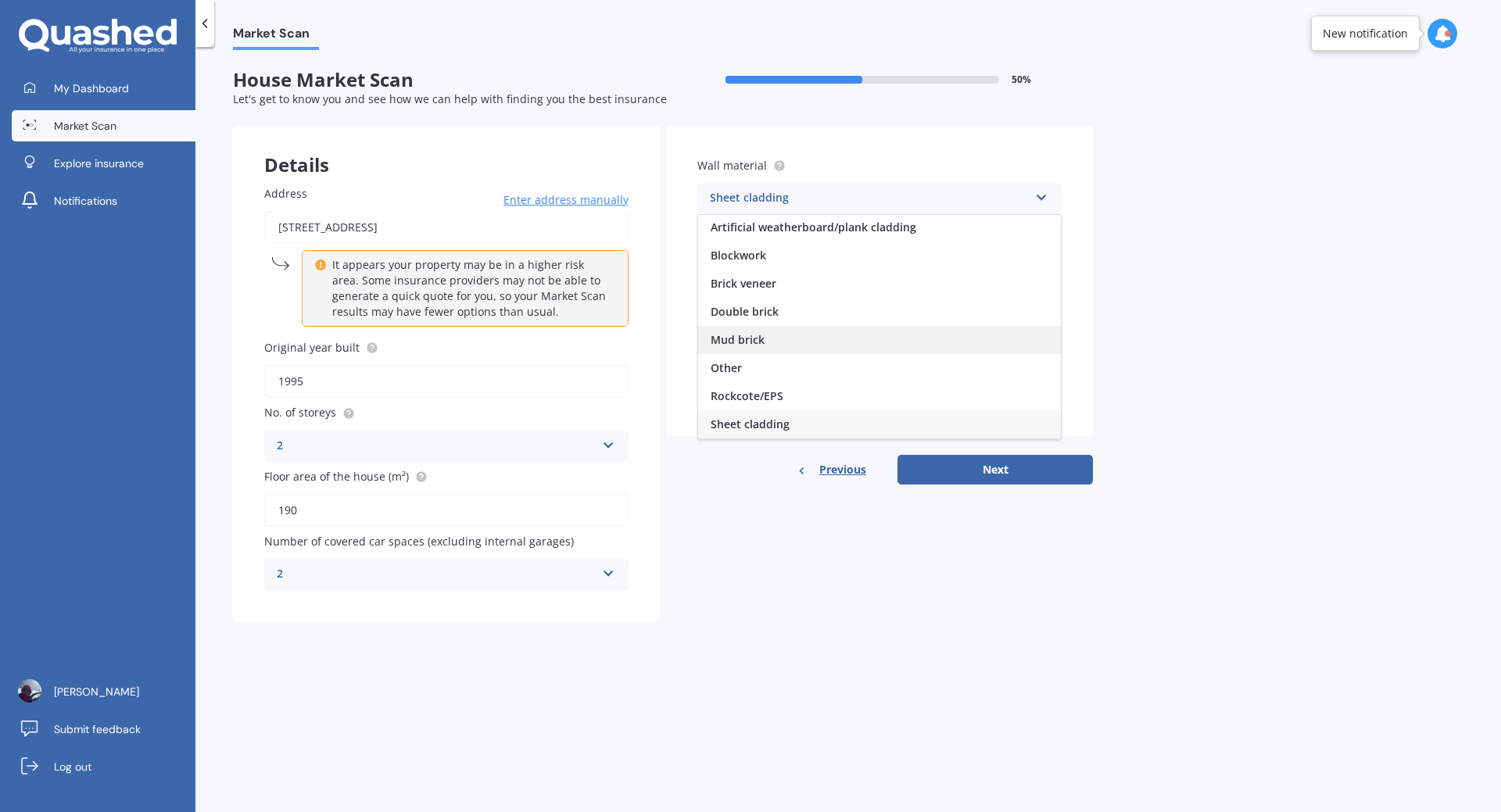
scroll to position [142, 0]
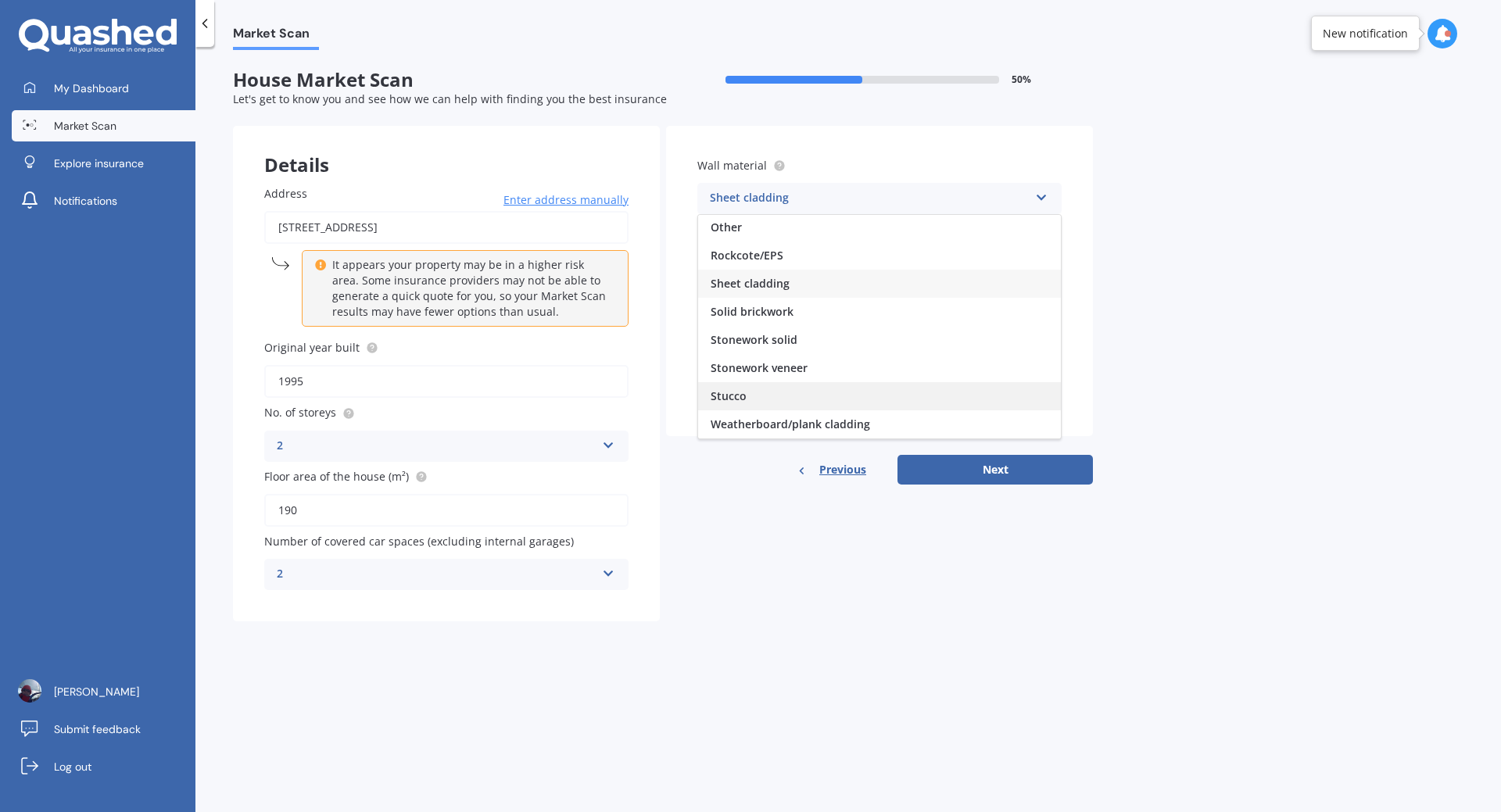
click at [795, 389] on div "Stucco" at bounding box center [879, 396] width 363 height 28
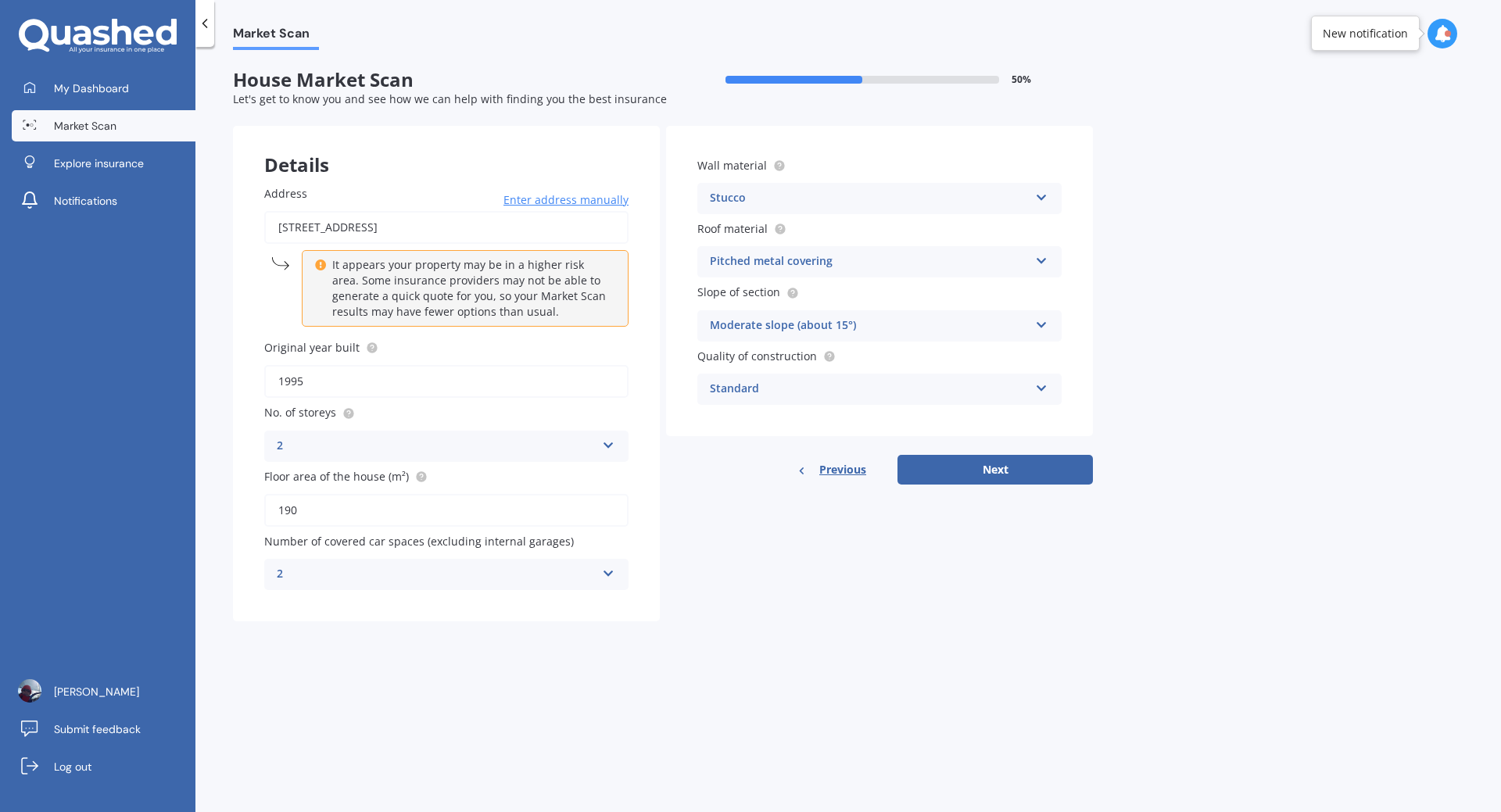
click at [1036, 385] on icon at bounding box center [1042, 385] width 13 height 11
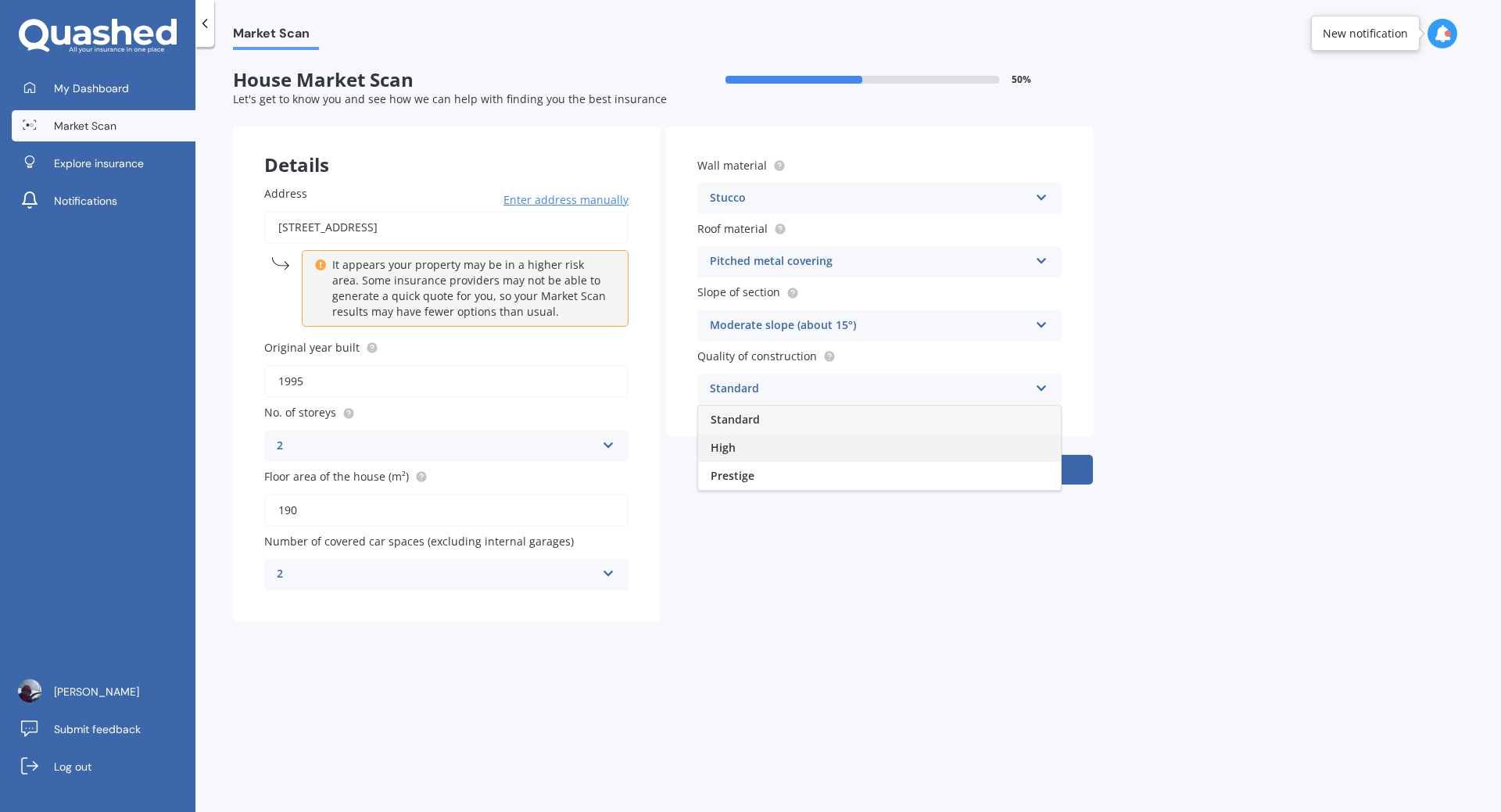
click at [758, 440] on div "High" at bounding box center [879, 448] width 363 height 28
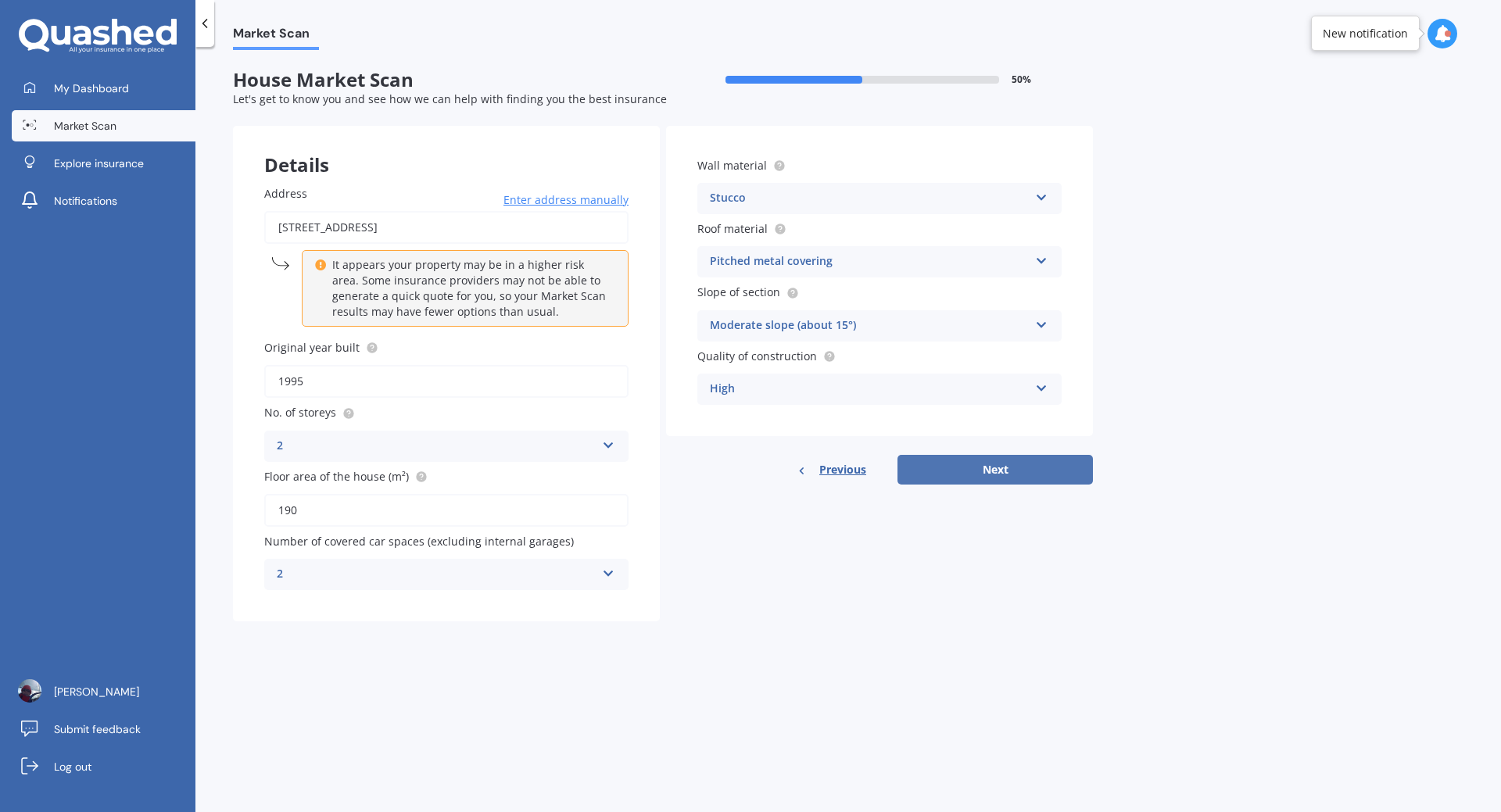
click at [998, 464] on button "Next" at bounding box center [996, 469] width 196 height 30
select select "03"
select select "07"
select select "1967"
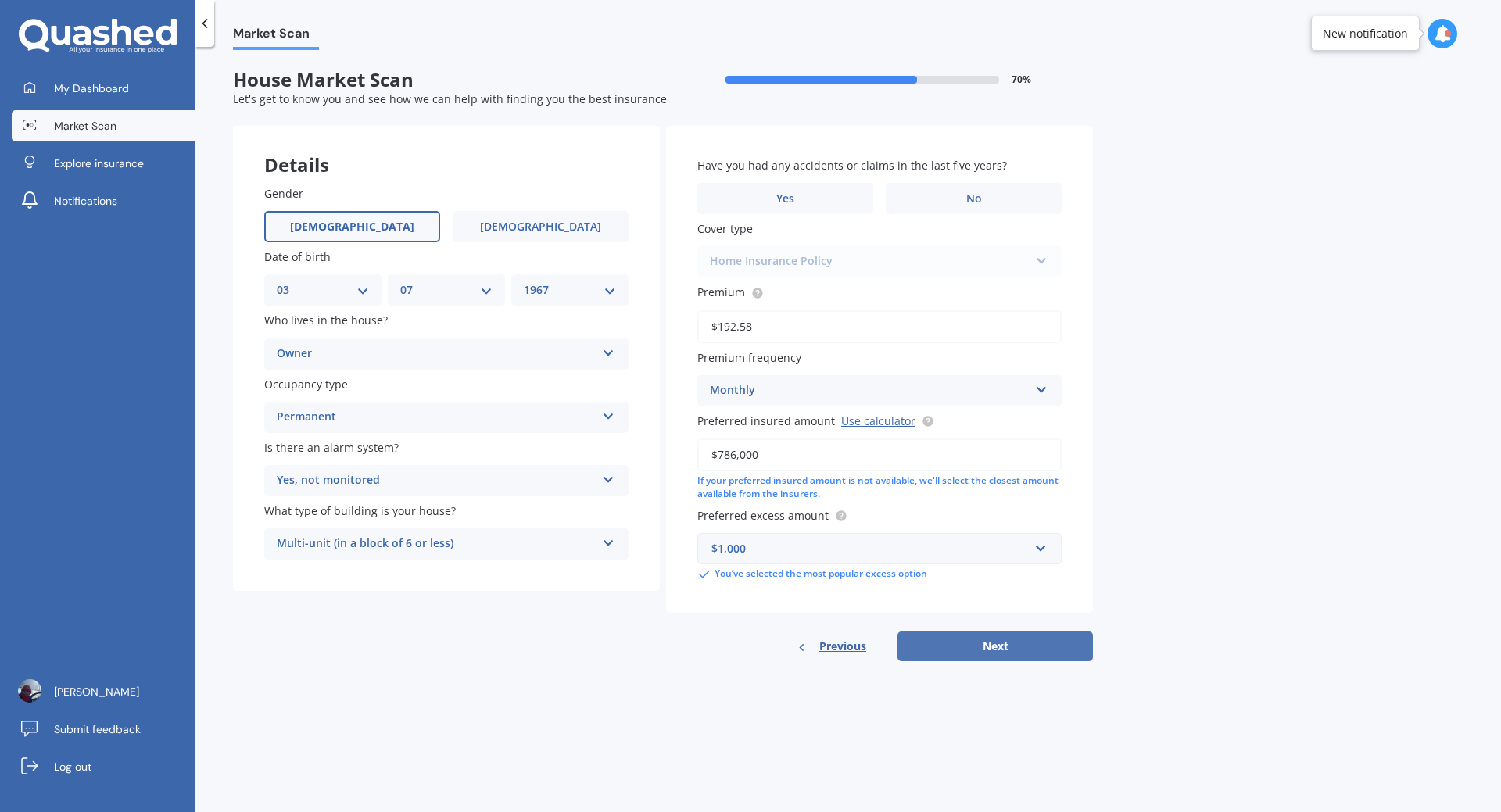
click at [1009, 648] on button "Next" at bounding box center [996, 646] width 196 height 30
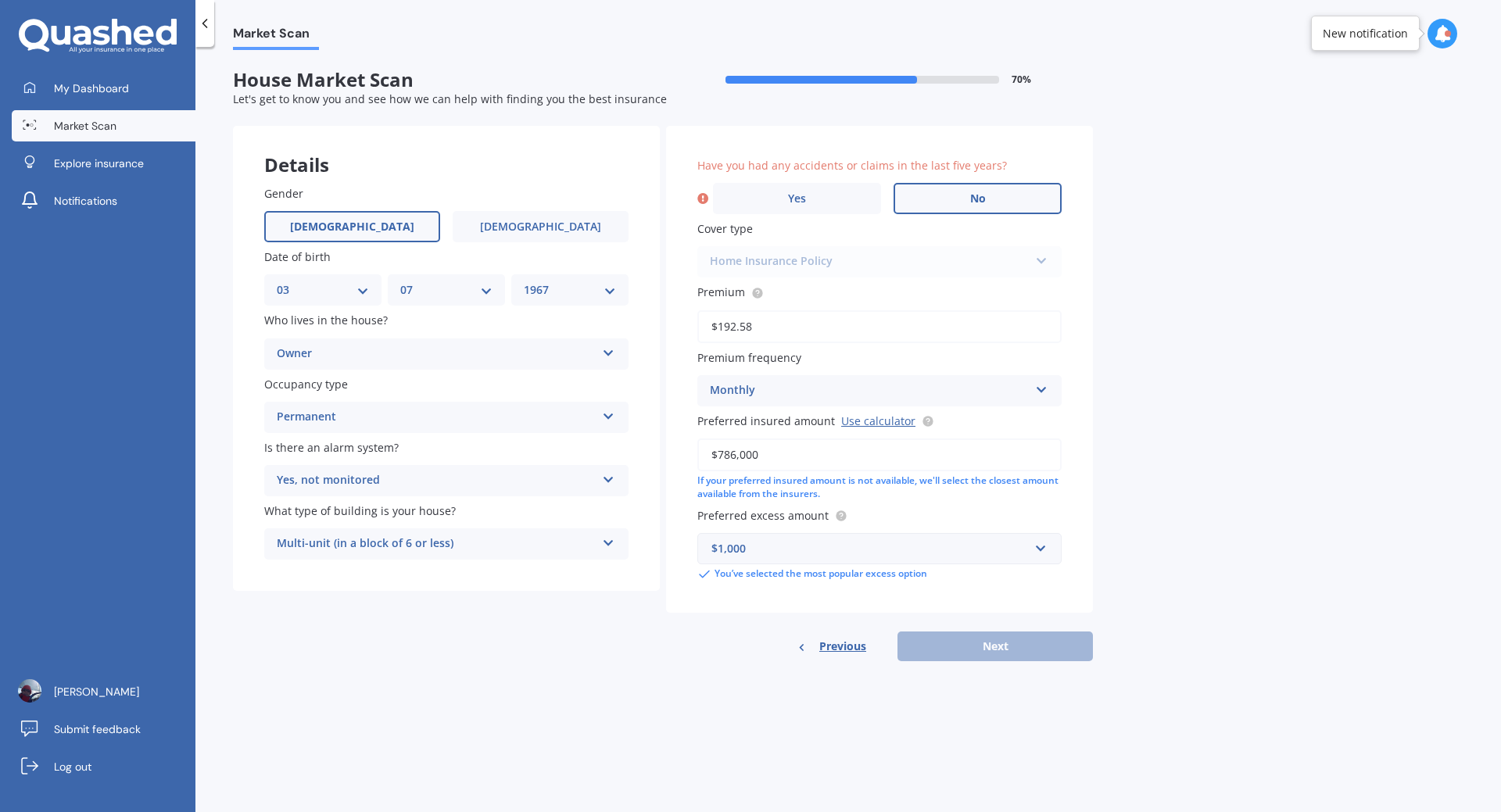
click at [982, 197] on span "No" at bounding box center [977, 199] width 16 height 13
click at [0, 0] on input "No" at bounding box center [0, 0] width 0 height 0
click at [992, 649] on button "Next" at bounding box center [996, 646] width 196 height 30
select select "03"
select select "07"
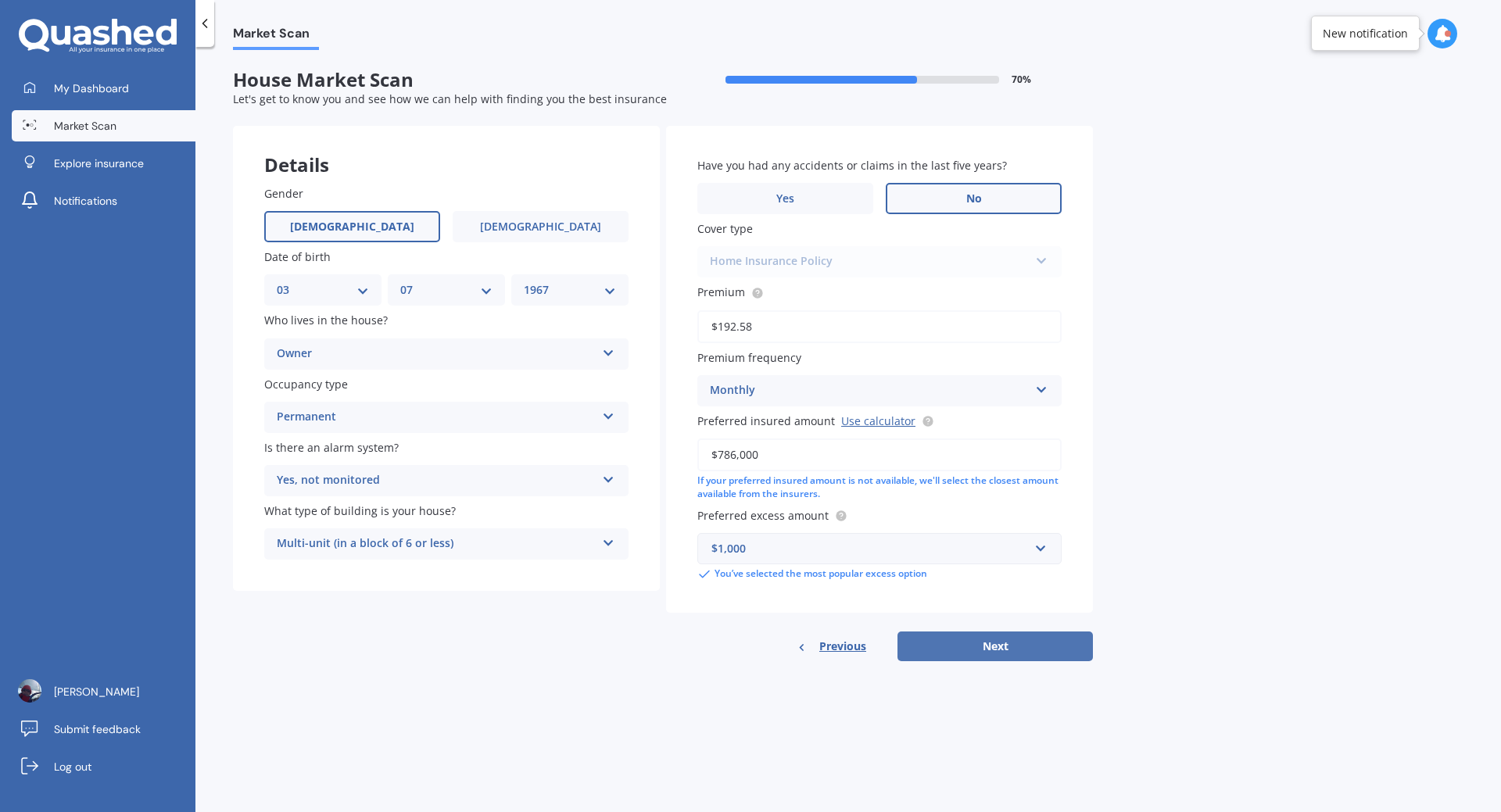
select select "1967"
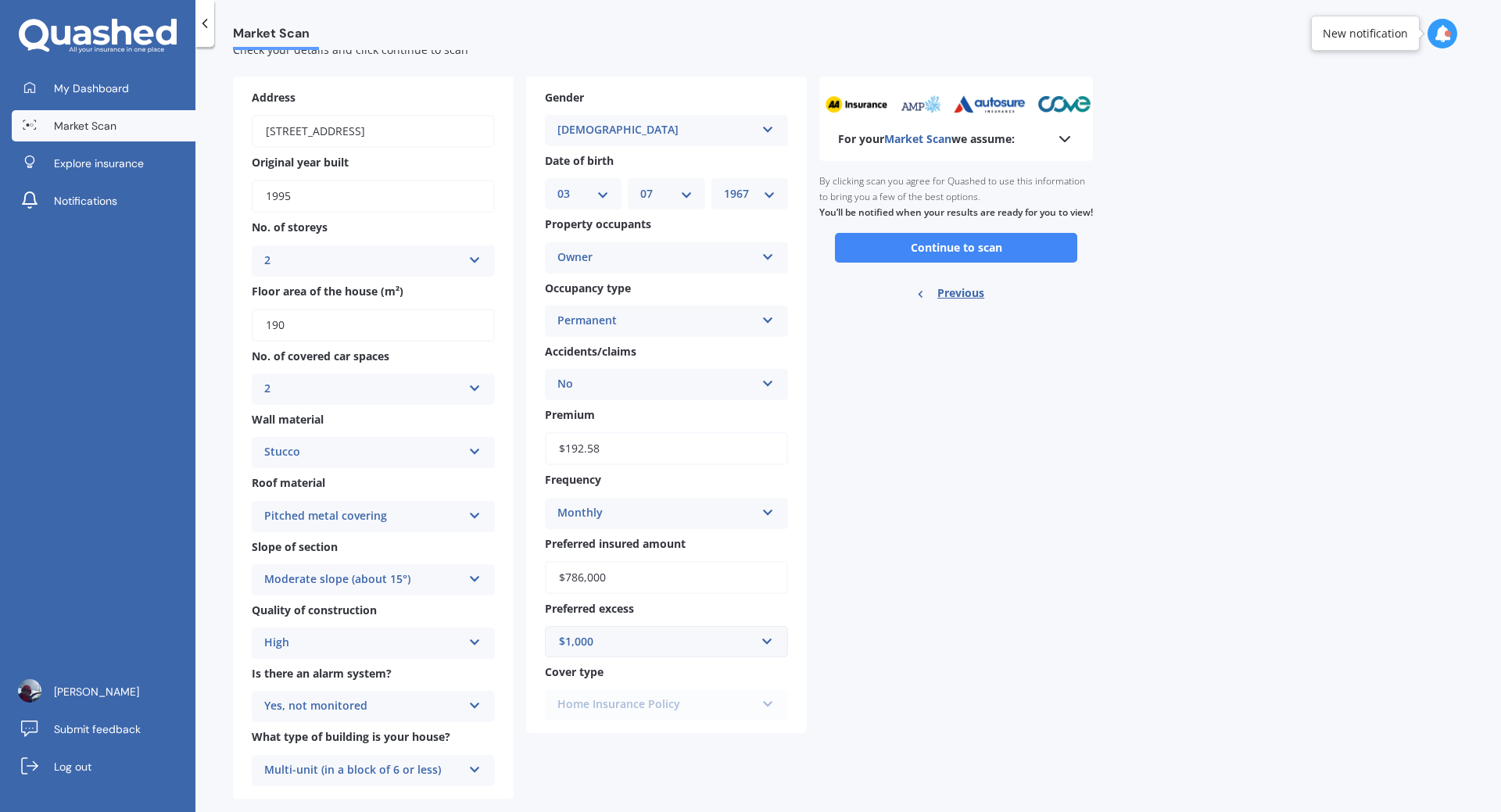
scroll to position [76, 0]
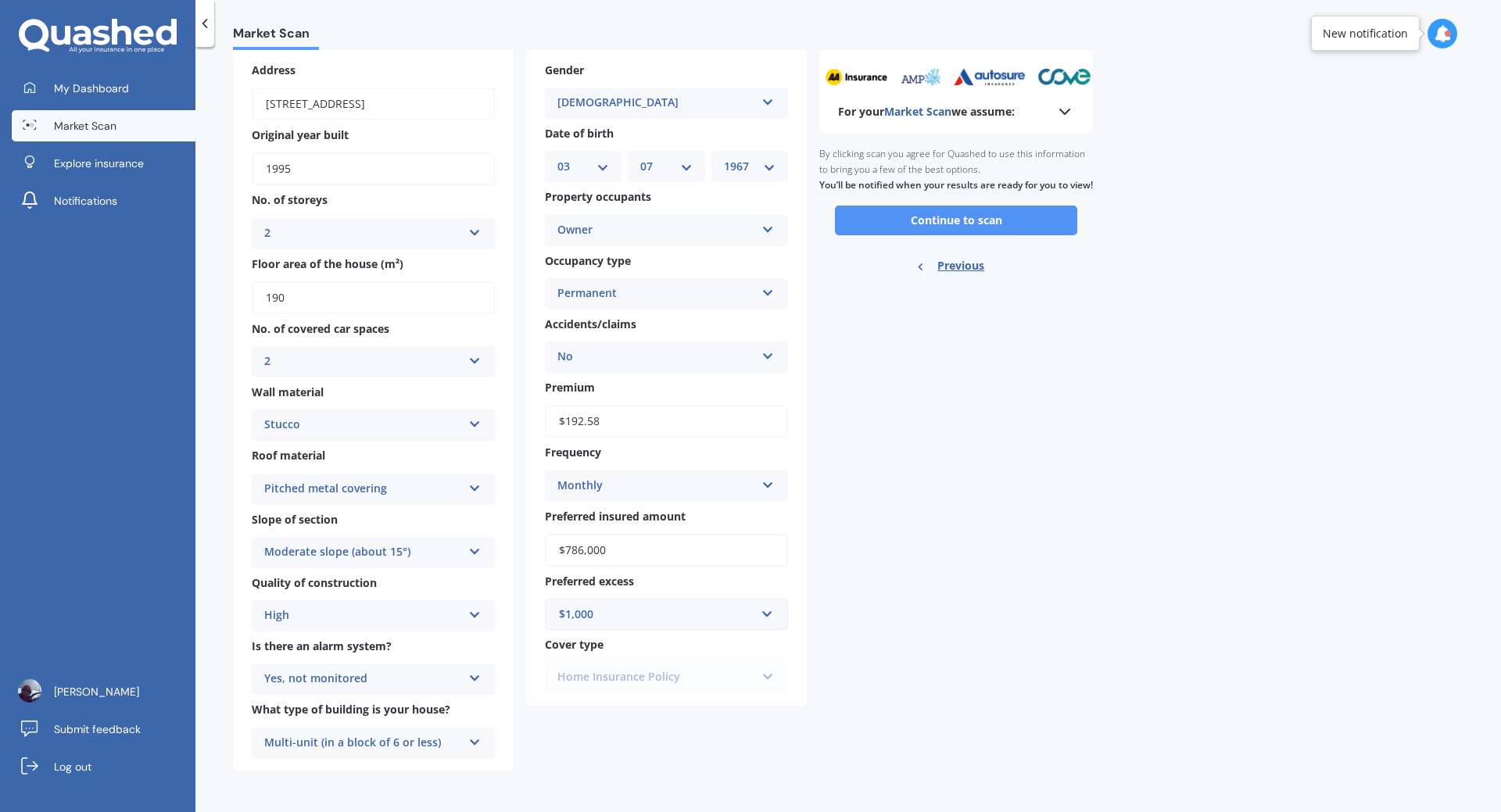
click at [952, 236] on button "Continue to scan" at bounding box center [956, 221] width 242 height 30
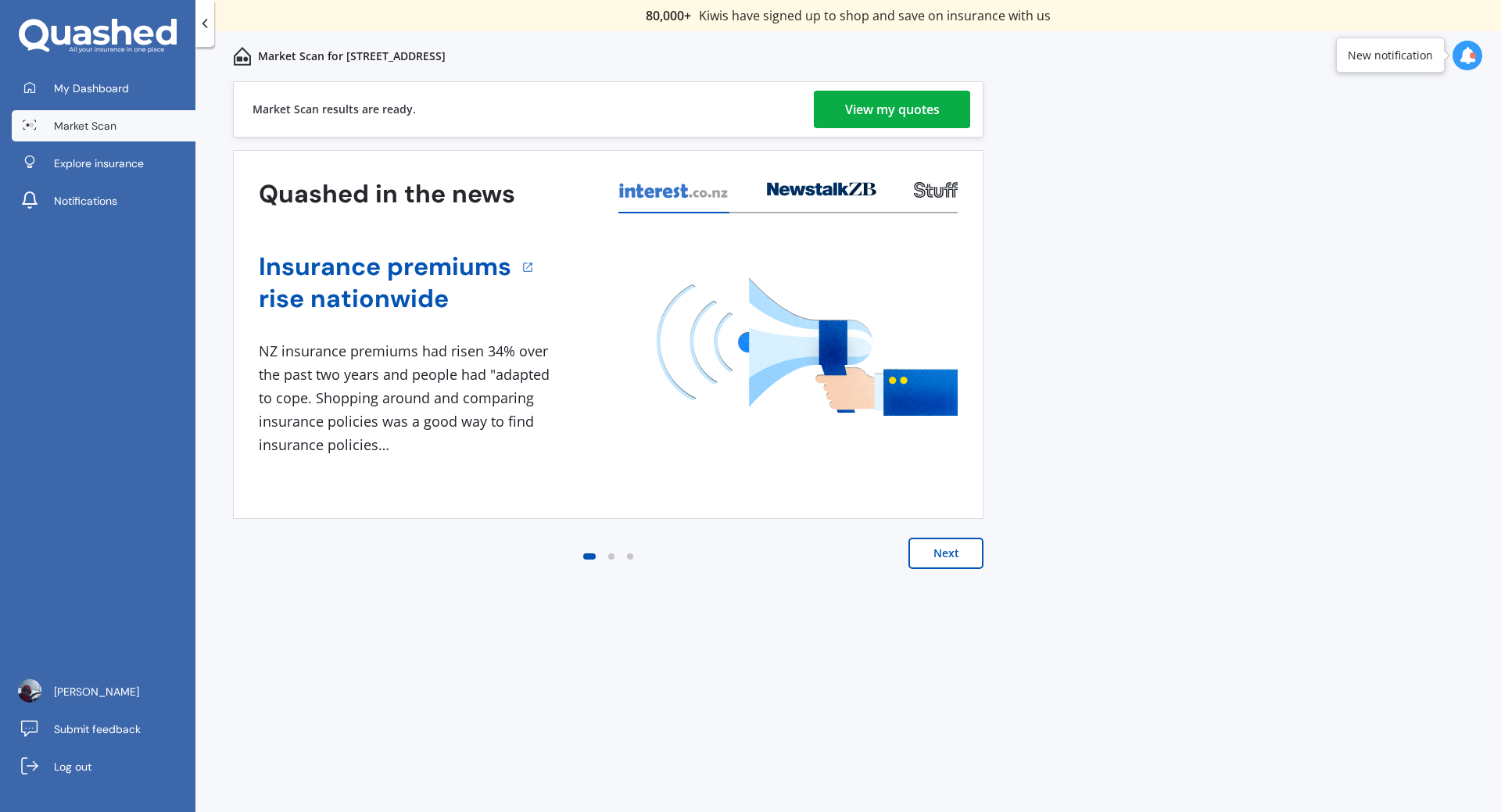
click at [904, 120] on div "View my quotes" at bounding box center [893, 109] width 95 height 37
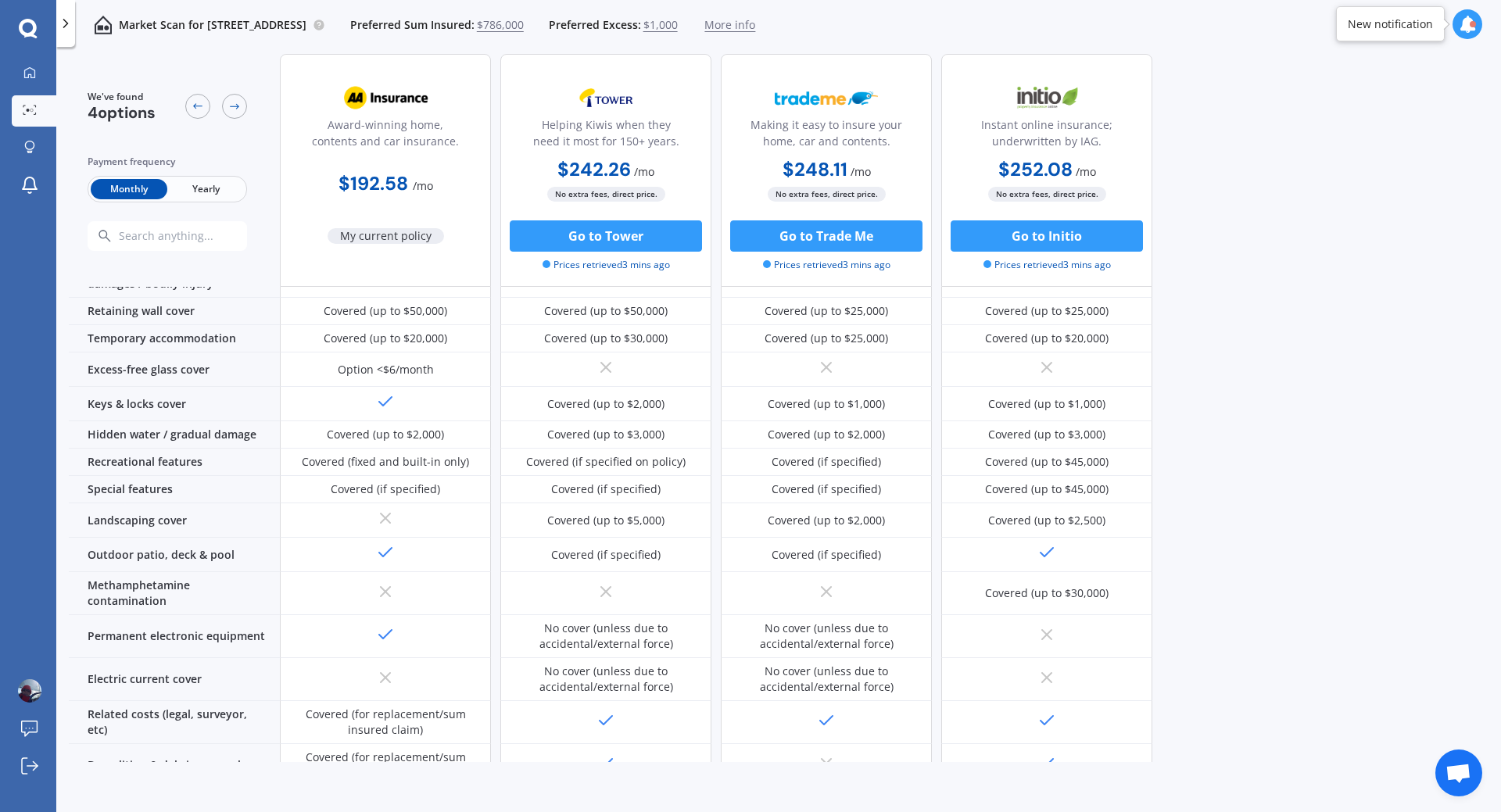
scroll to position [235, 0]
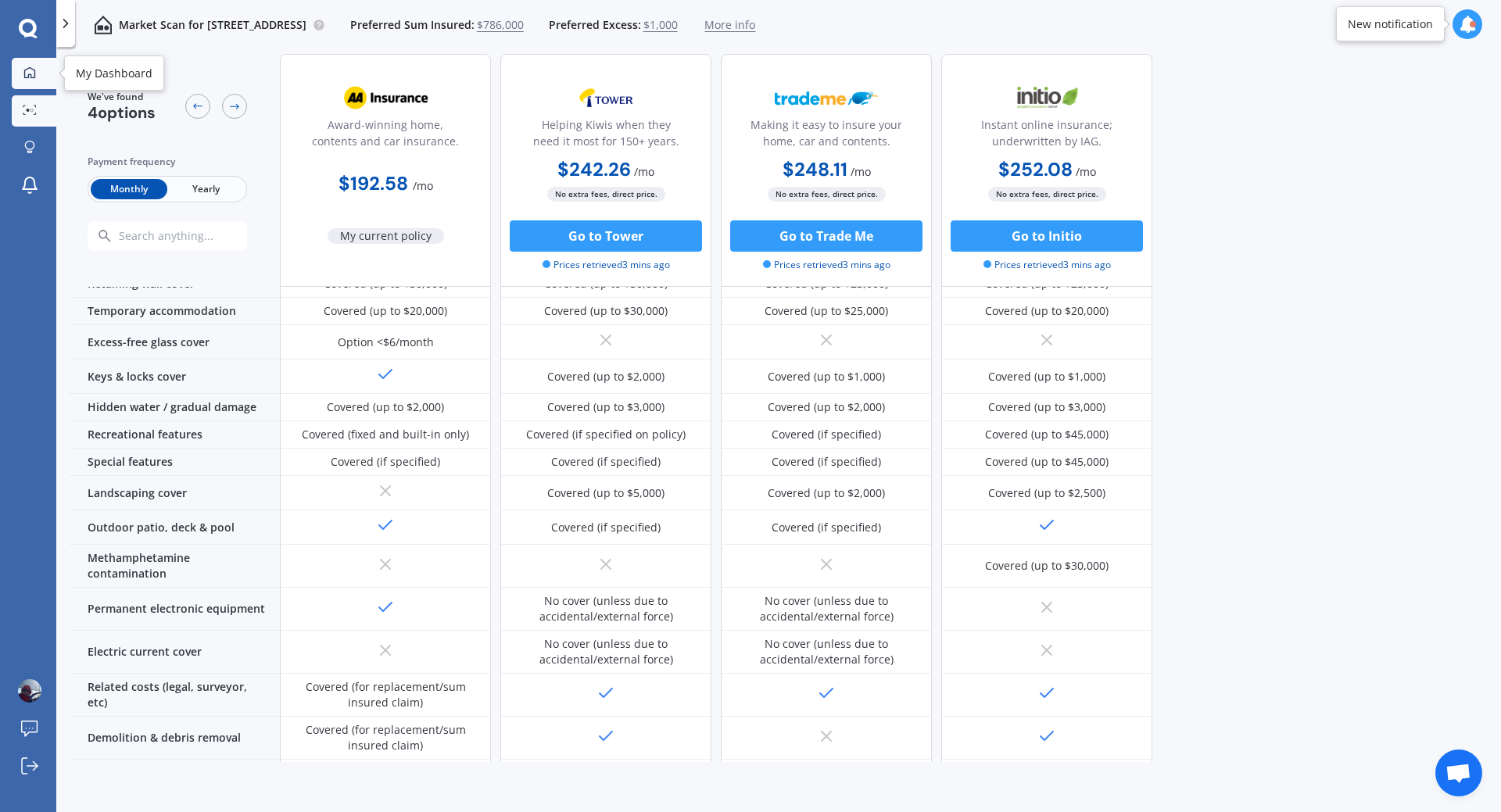
click at [21, 71] on div at bounding box center [30, 73] width 23 height 14
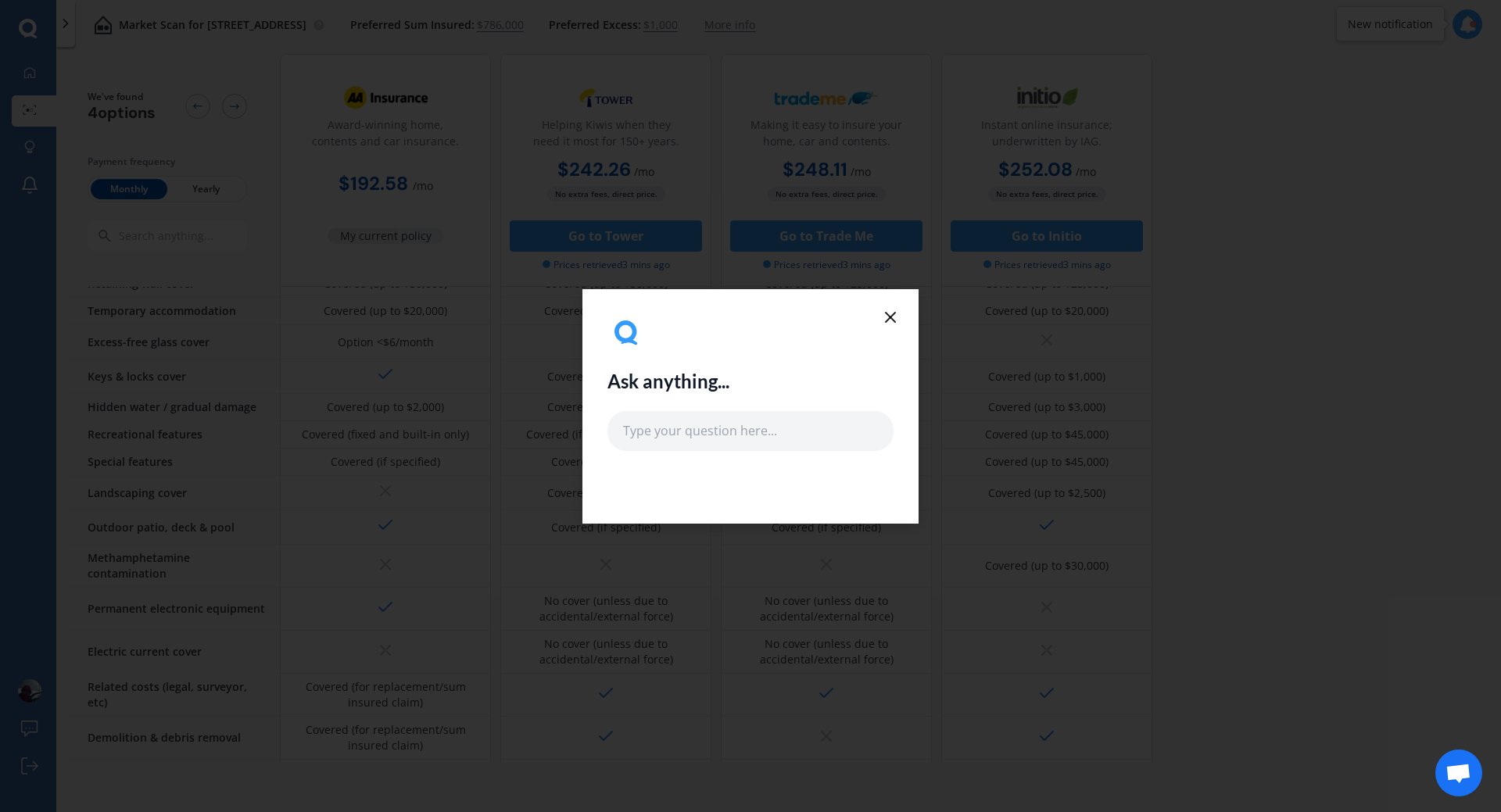
click at [897, 318] on icon at bounding box center [890, 317] width 19 height 19
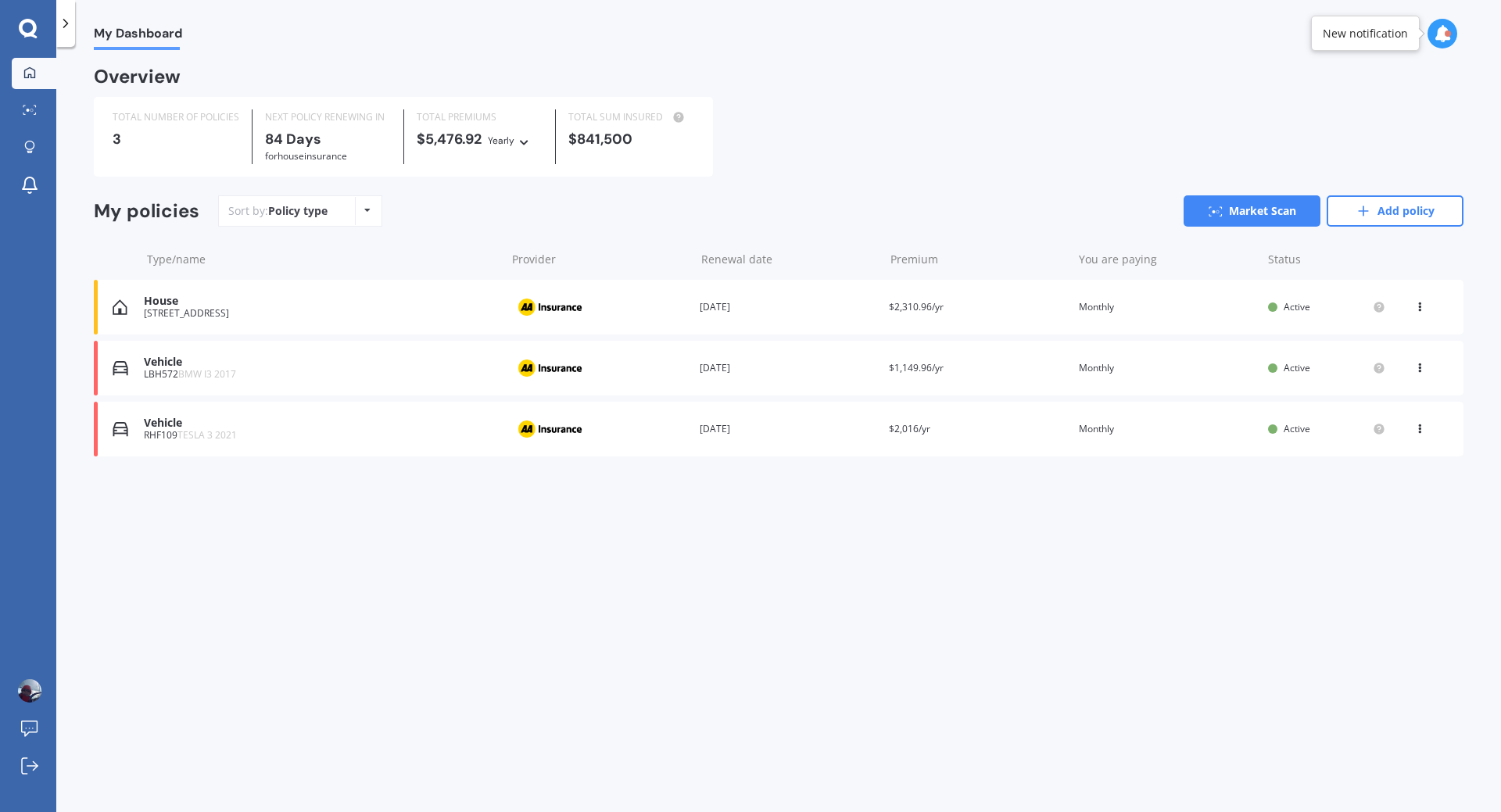
click at [1421, 370] on icon at bounding box center [1420, 364] width 11 height 9
click at [1386, 399] on div "View policy" at bounding box center [1385, 398] width 155 height 32
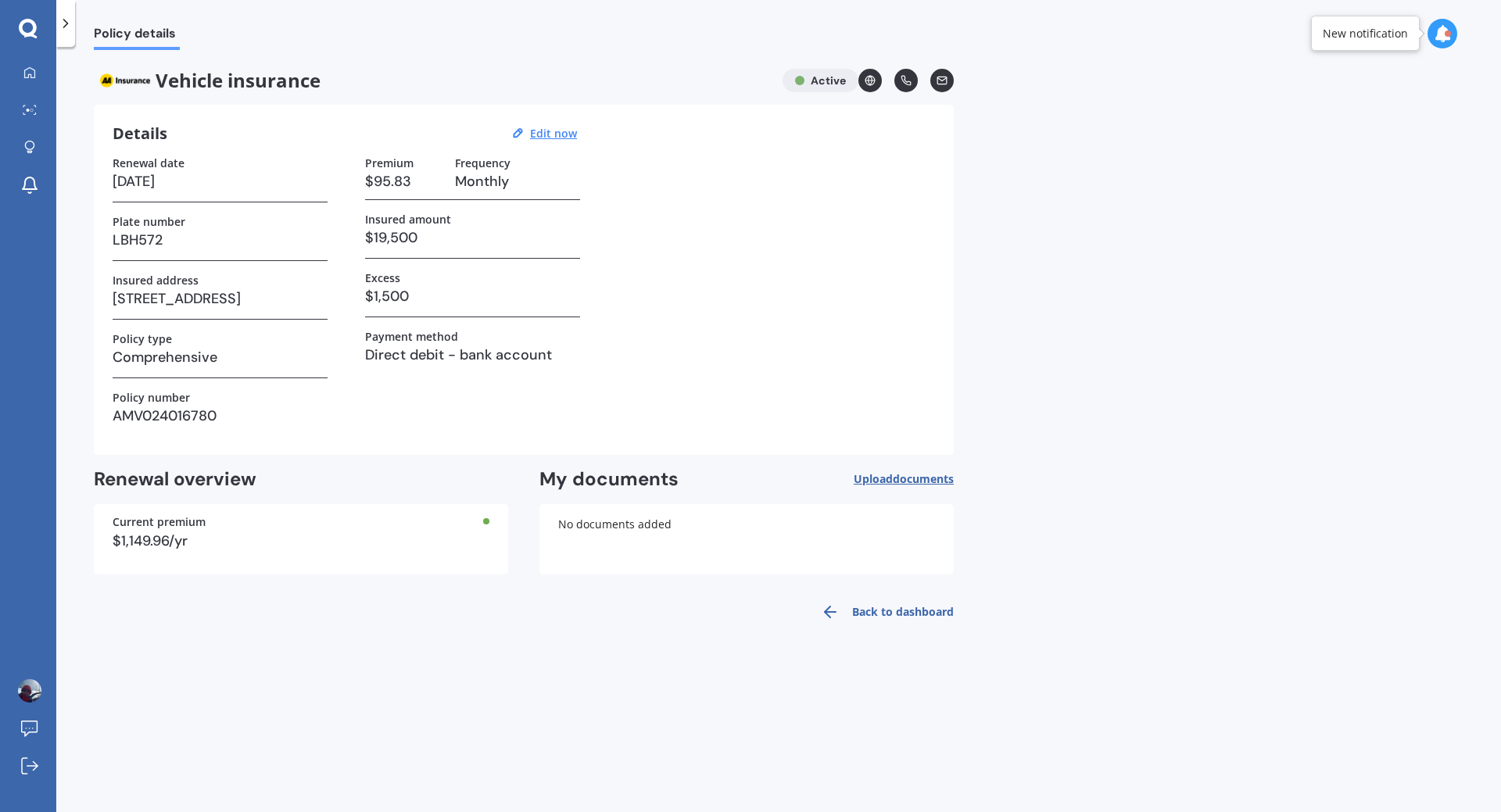
click at [1449, 32] on div at bounding box center [1448, 34] width 7 height 7
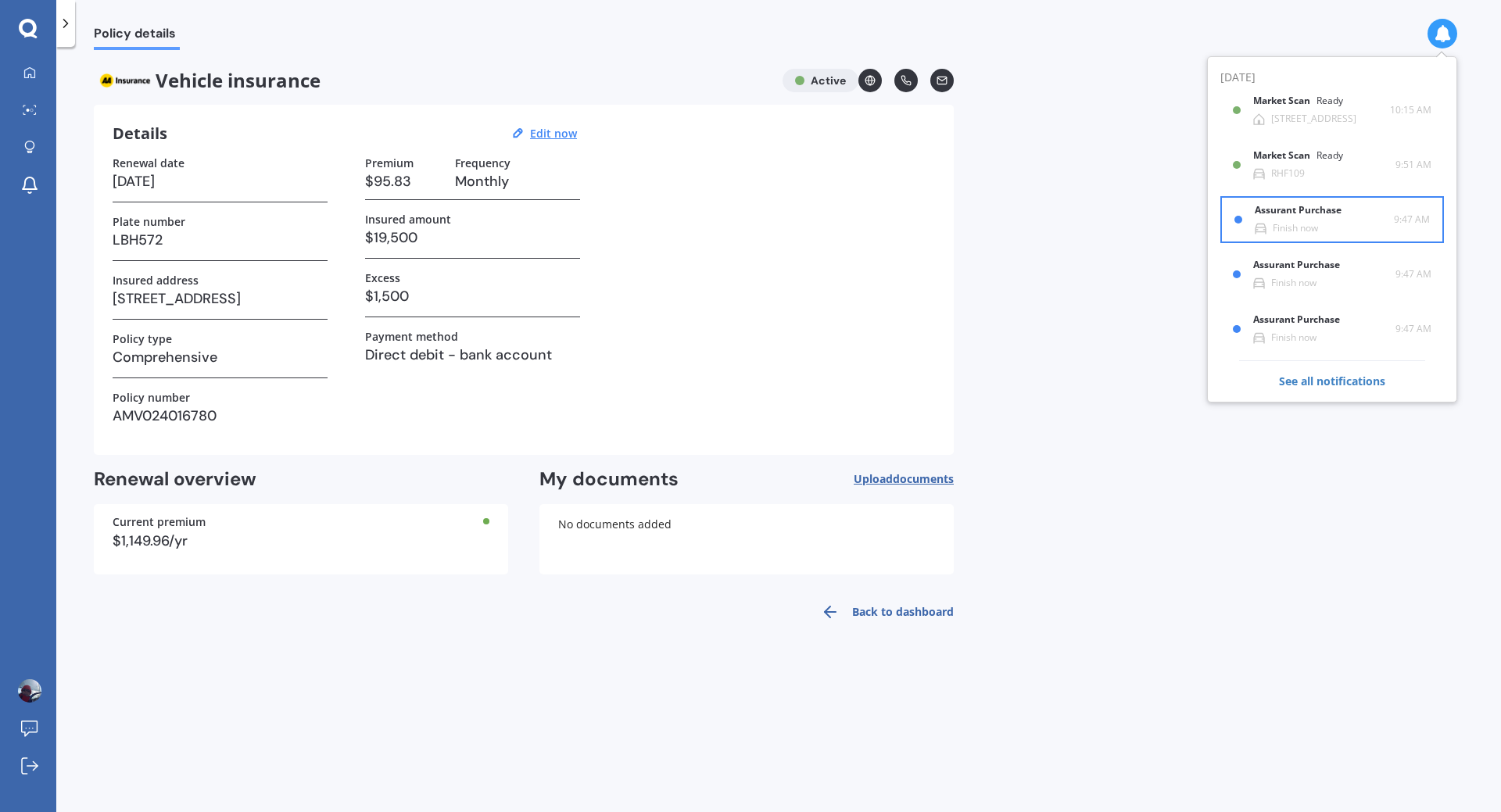
click at [1311, 223] on div "Finish now" at bounding box center [1295, 228] width 46 height 11
click at [1330, 216] on b "Assurant Purchase" at bounding box center [1301, 210] width 93 height 11
click at [1254, 266] on div "Assurant Purchase Finish now" at bounding box center [1314, 274] width 159 height 29
click at [1283, 322] on b "Assurant Purchase" at bounding box center [1301, 319] width 93 height 11
click at [1309, 382] on span "See all notifications" at bounding box center [1333, 374] width 186 height 29
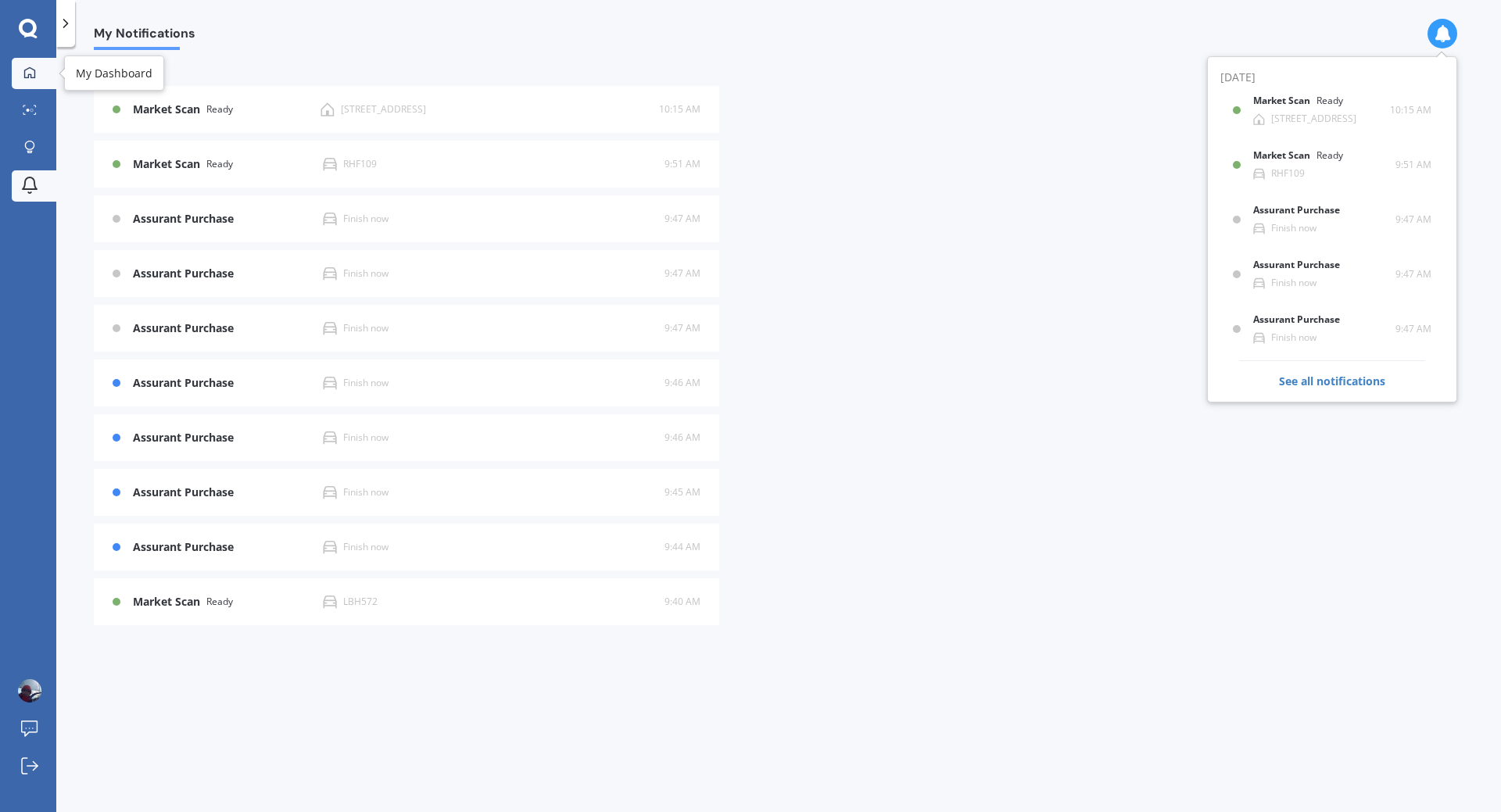
click at [28, 75] on icon at bounding box center [29, 71] width 11 height 11
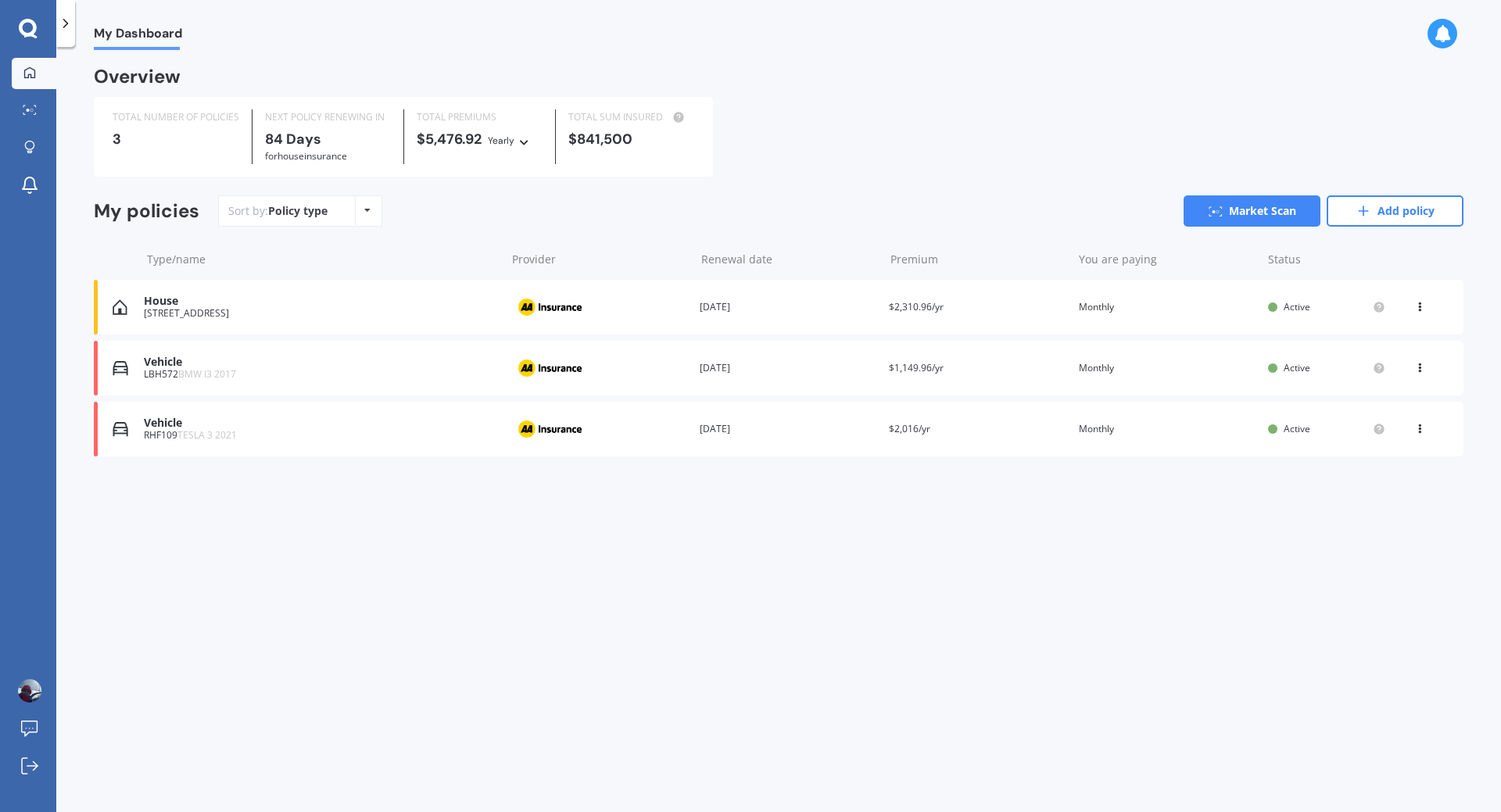
click at [269, 367] on div "Vehicle" at bounding box center [320, 362] width 354 height 13
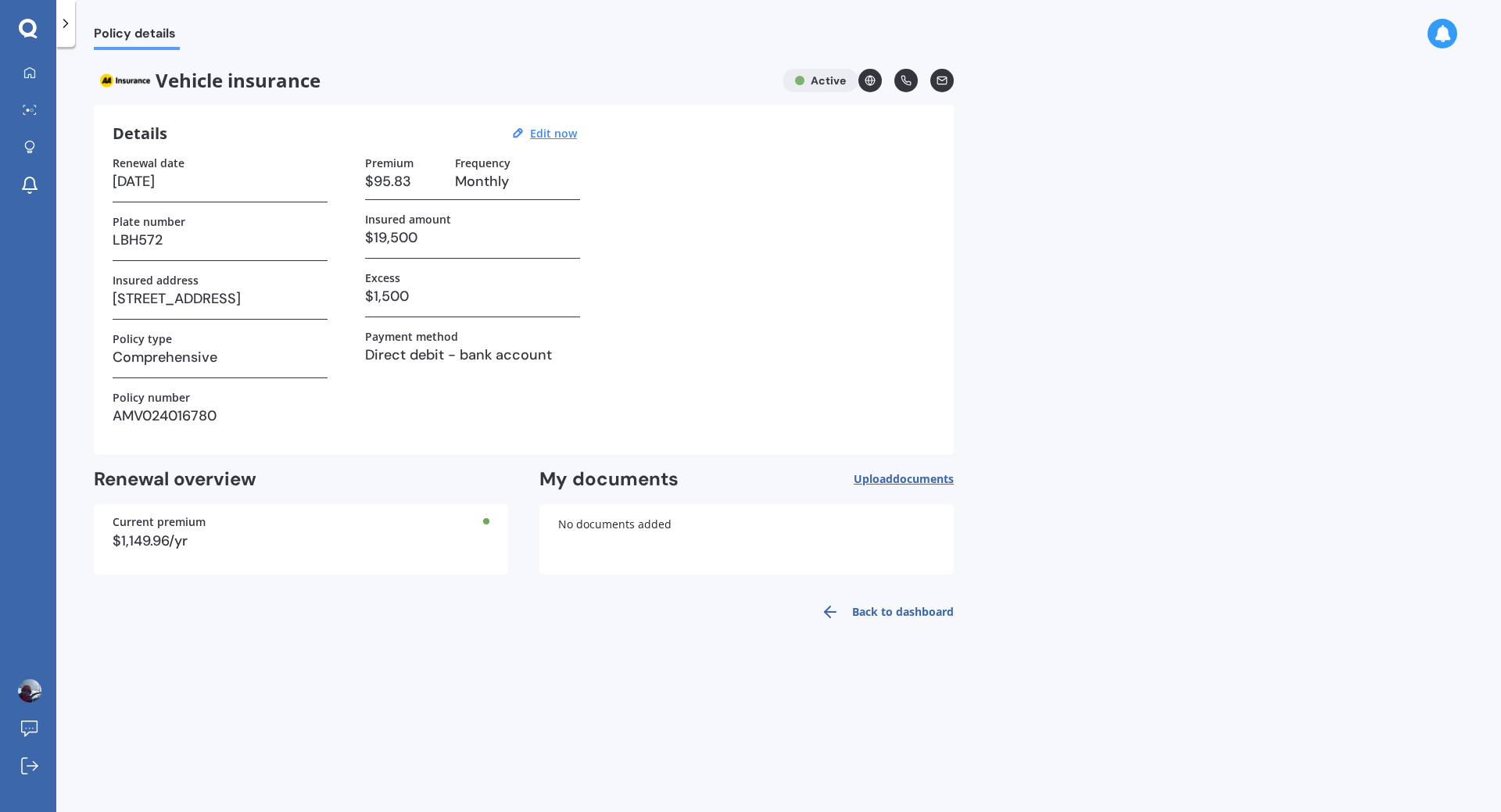
click at [65, 29] on icon at bounding box center [66, 23] width 16 height 16
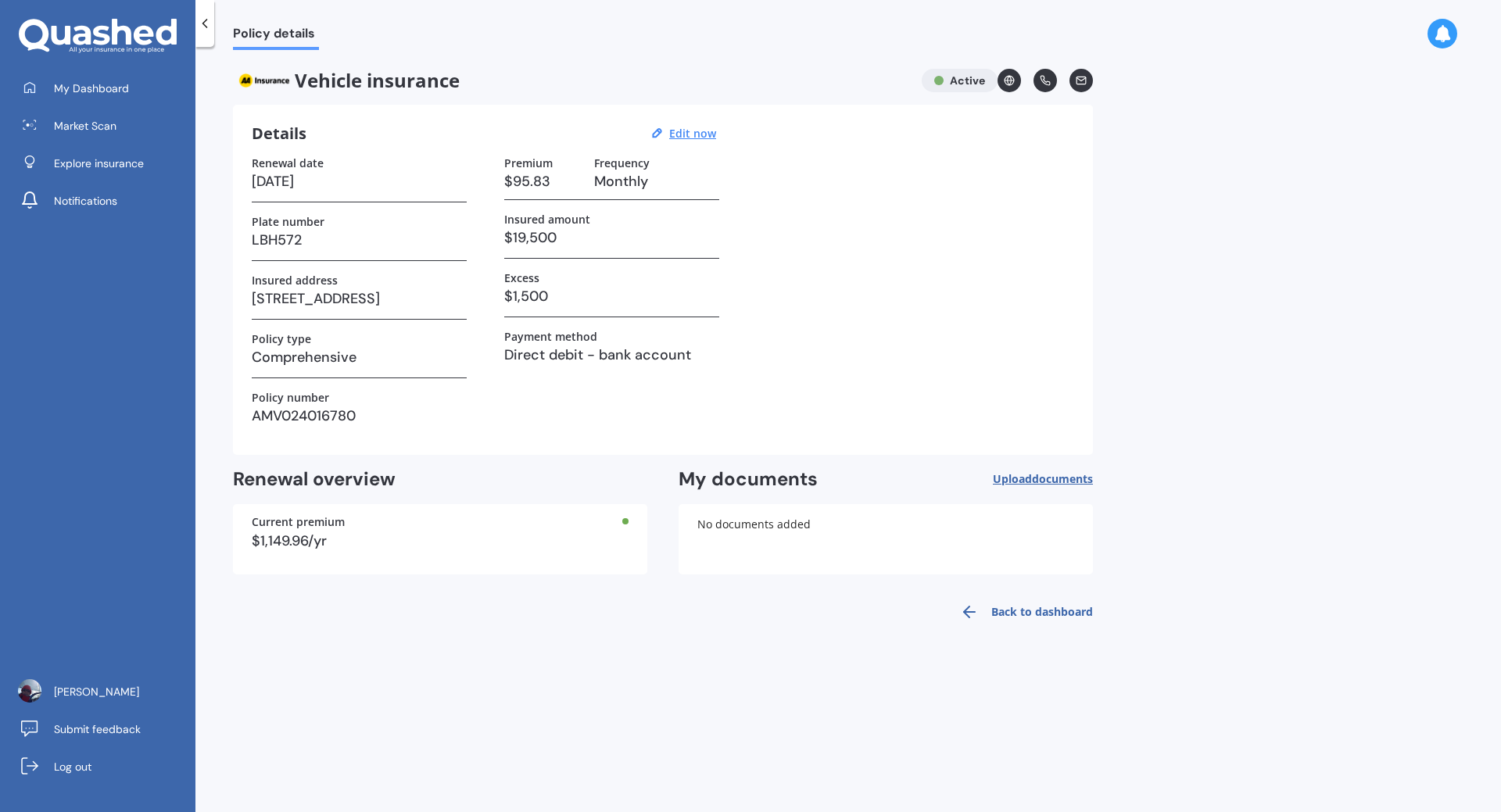
click at [199, 31] on icon at bounding box center [204, 23] width 16 height 16
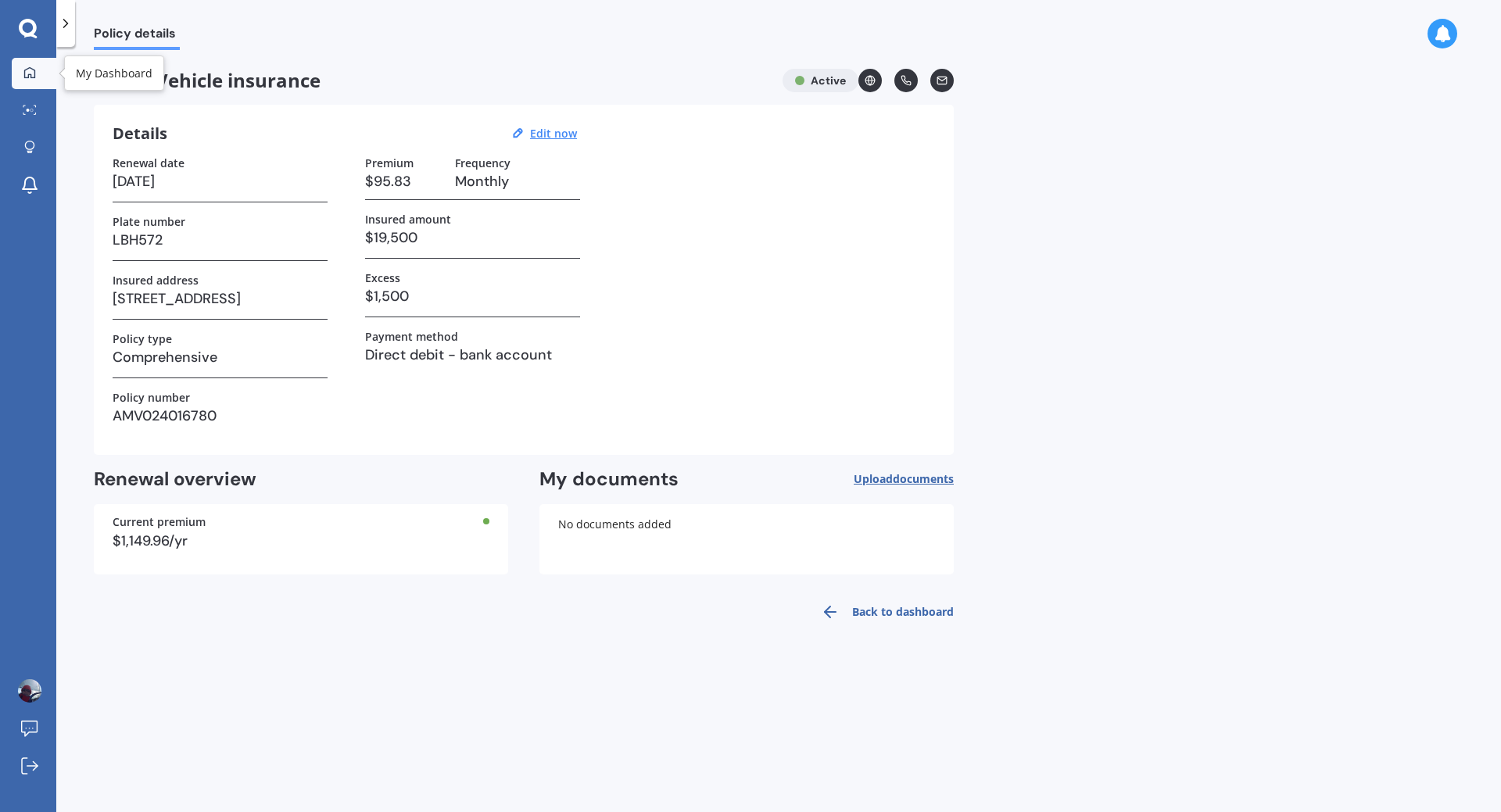
click at [30, 71] on icon at bounding box center [29, 72] width 12 height 12
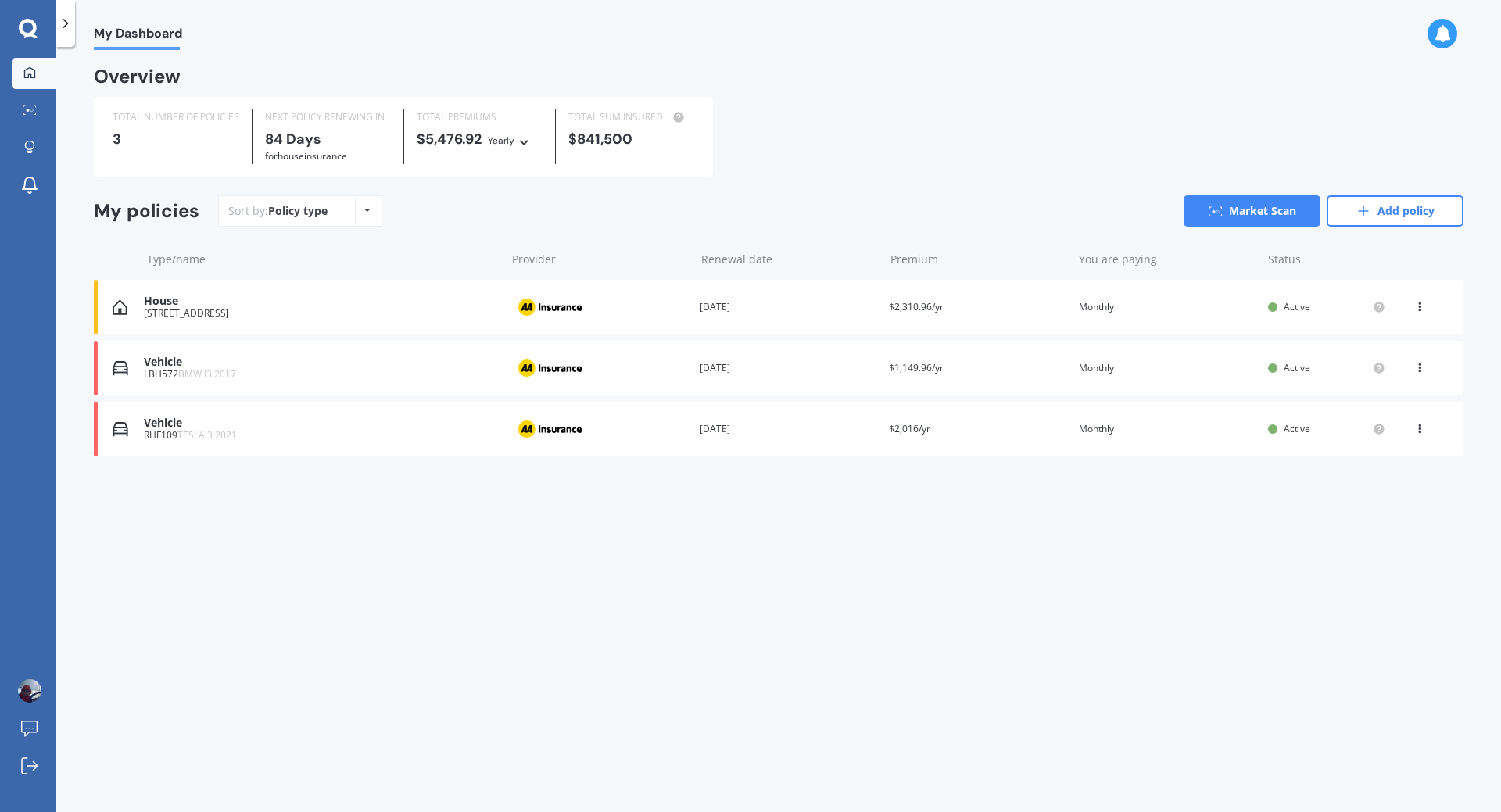
click at [189, 428] on div "Vehicle" at bounding box center [320, 423] width 354 height 13
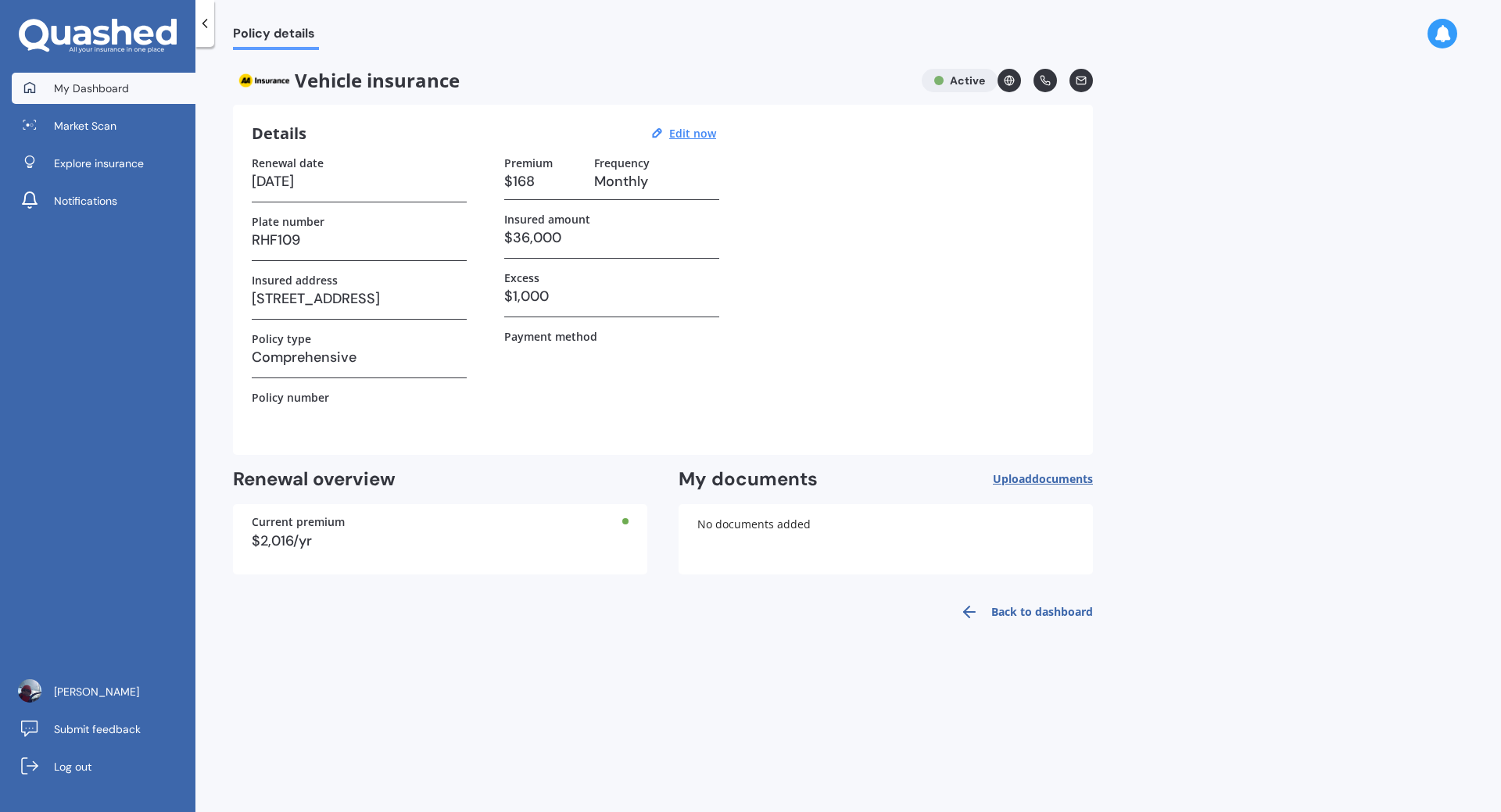
click at [90, 80] on span "My Dashboard" at bounding box center [91, 88] width 75 height 16
